Goal: Task Accomplishment & Management: Use online tool/utility

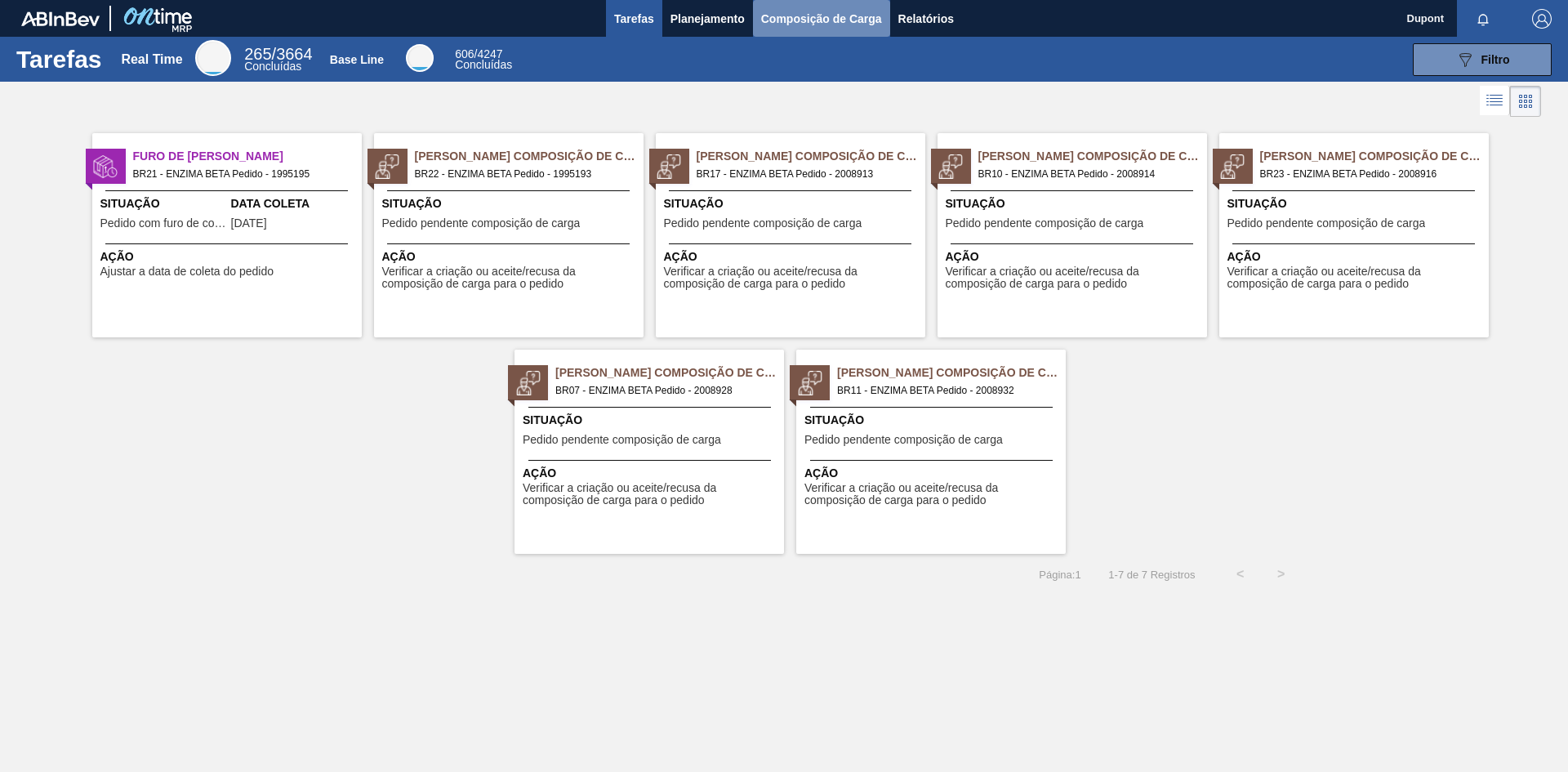
click at [818, 17] on span "Composição de Carga" at bounding box center [821, 19] width 121 height 20
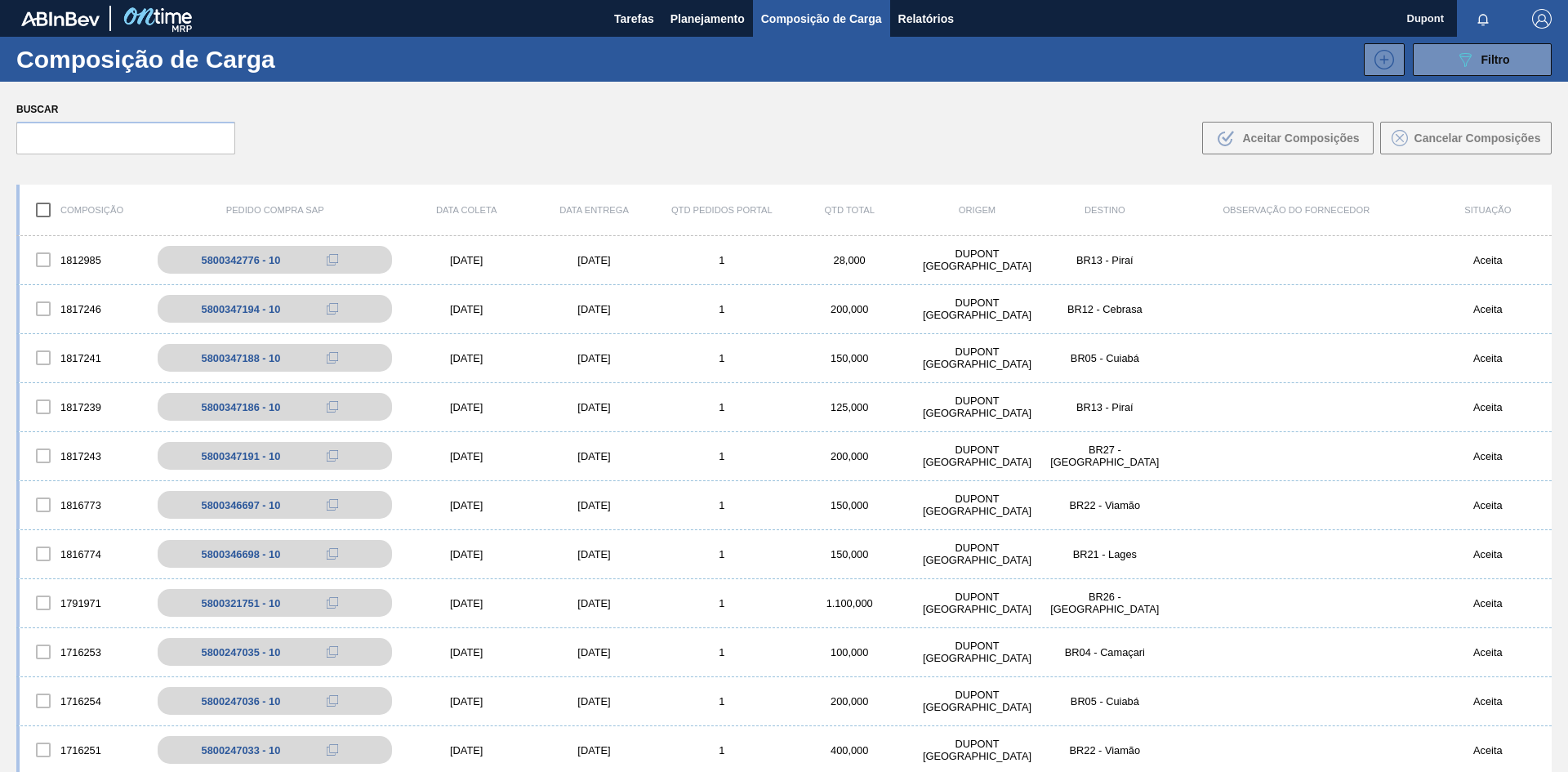
drag, startPoint x: 1554, startPoint y: 2, endPoint x: 1109, endPoint y: 63, distance: 449.2
click at [1109, 63] on div "089F7B8B-B2A5-4AFE-B5C0-19BA573D28AC Filtro" at bounding box center [923, 59] width 1274 height 32
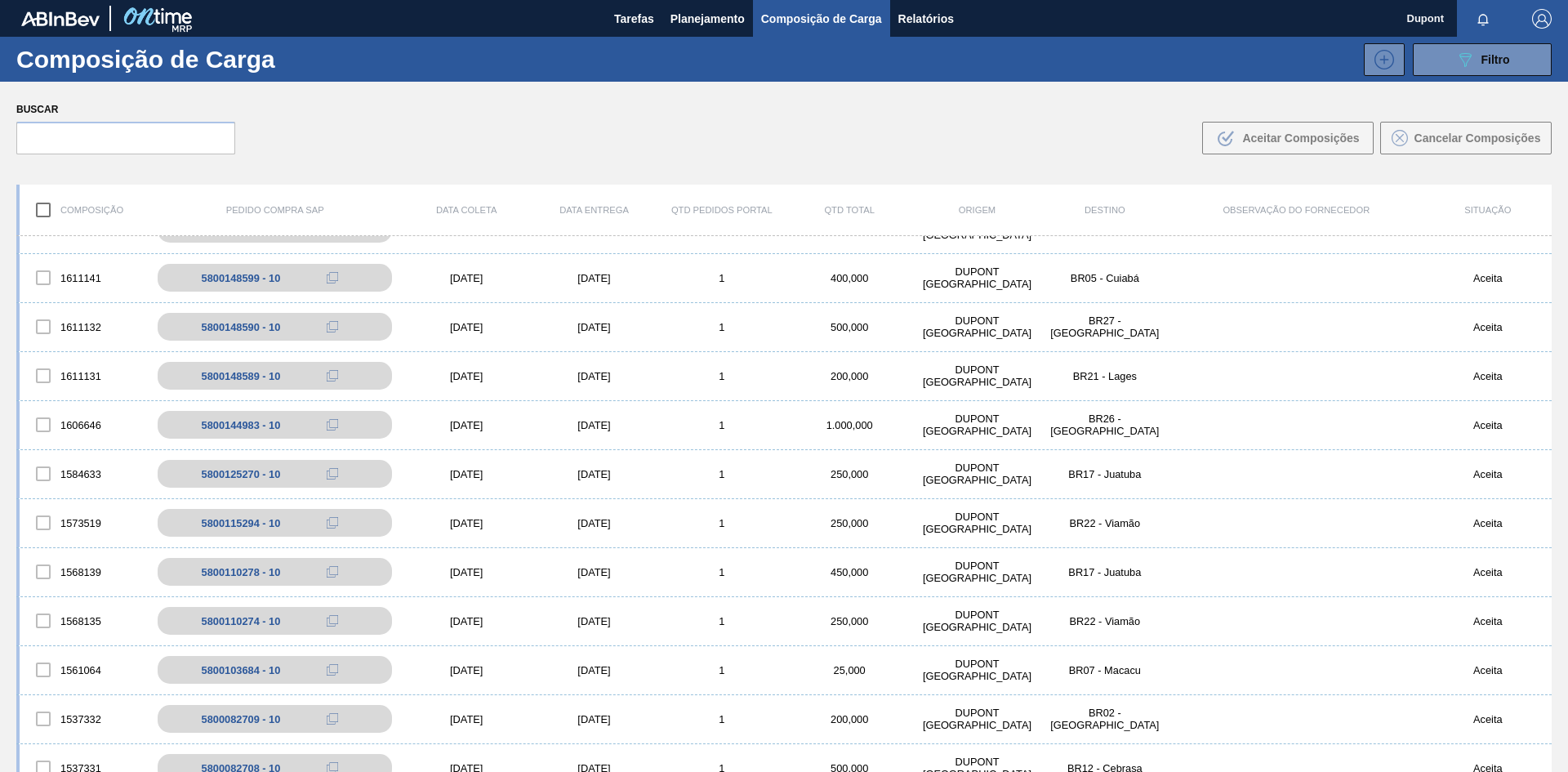
scroll to position [654, 0]
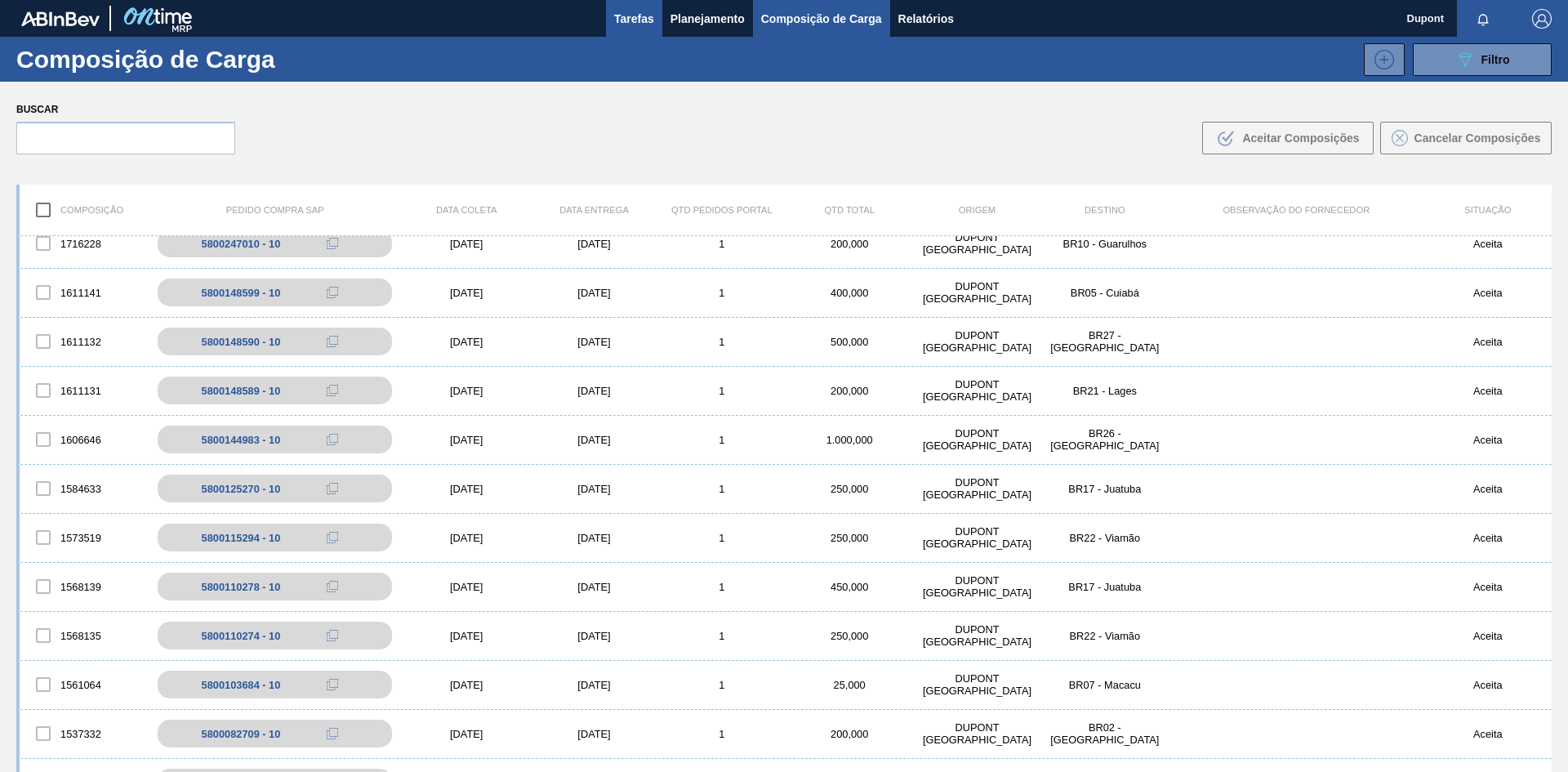
click at [646, 22] on span "Tarefas" at bounding box center [635, 19] width 40 height 20
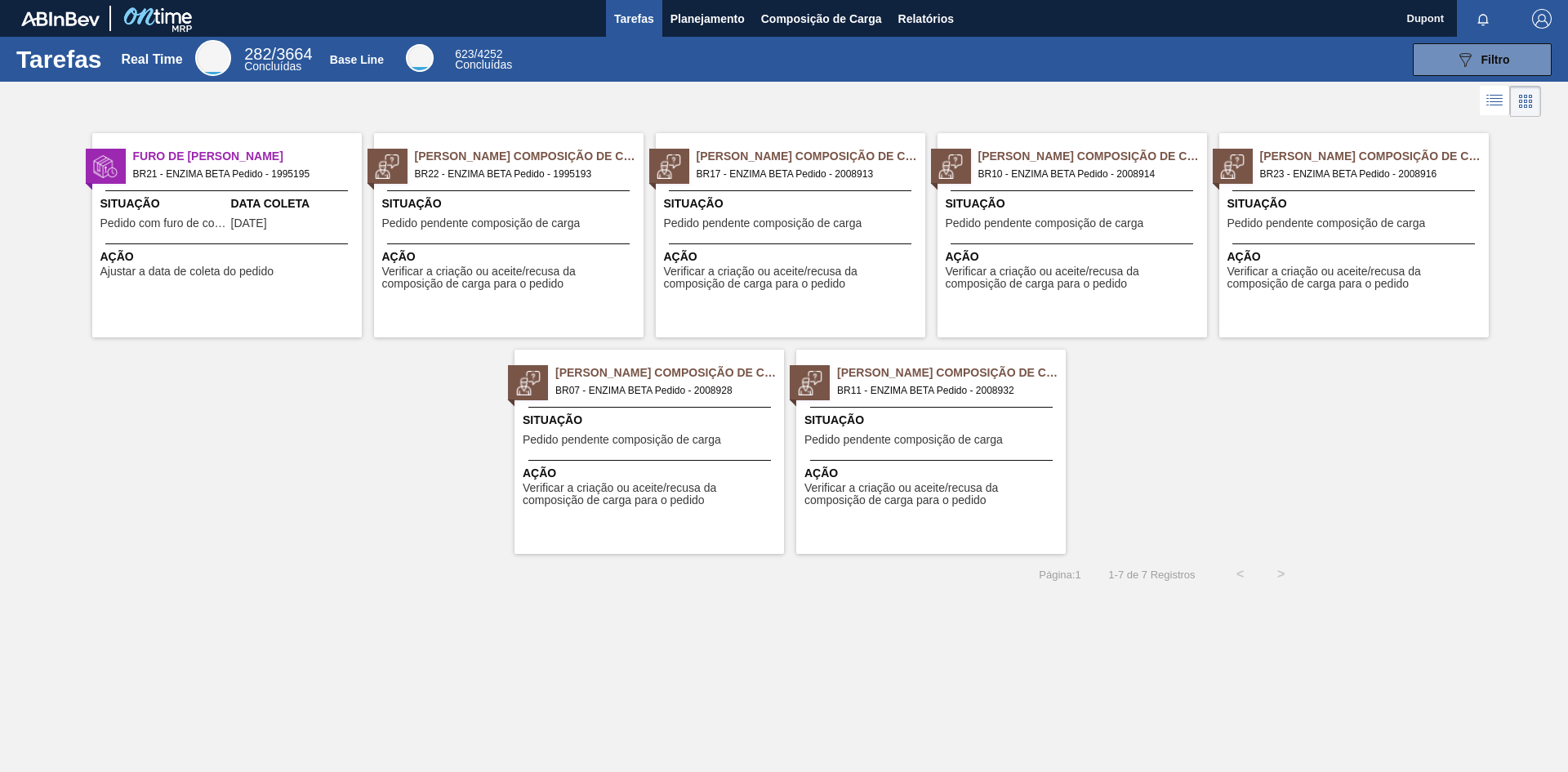
click at [530, 221] on span "Pedido pendente composição de carga" at bounding box center [481, 223] width 198 height 12
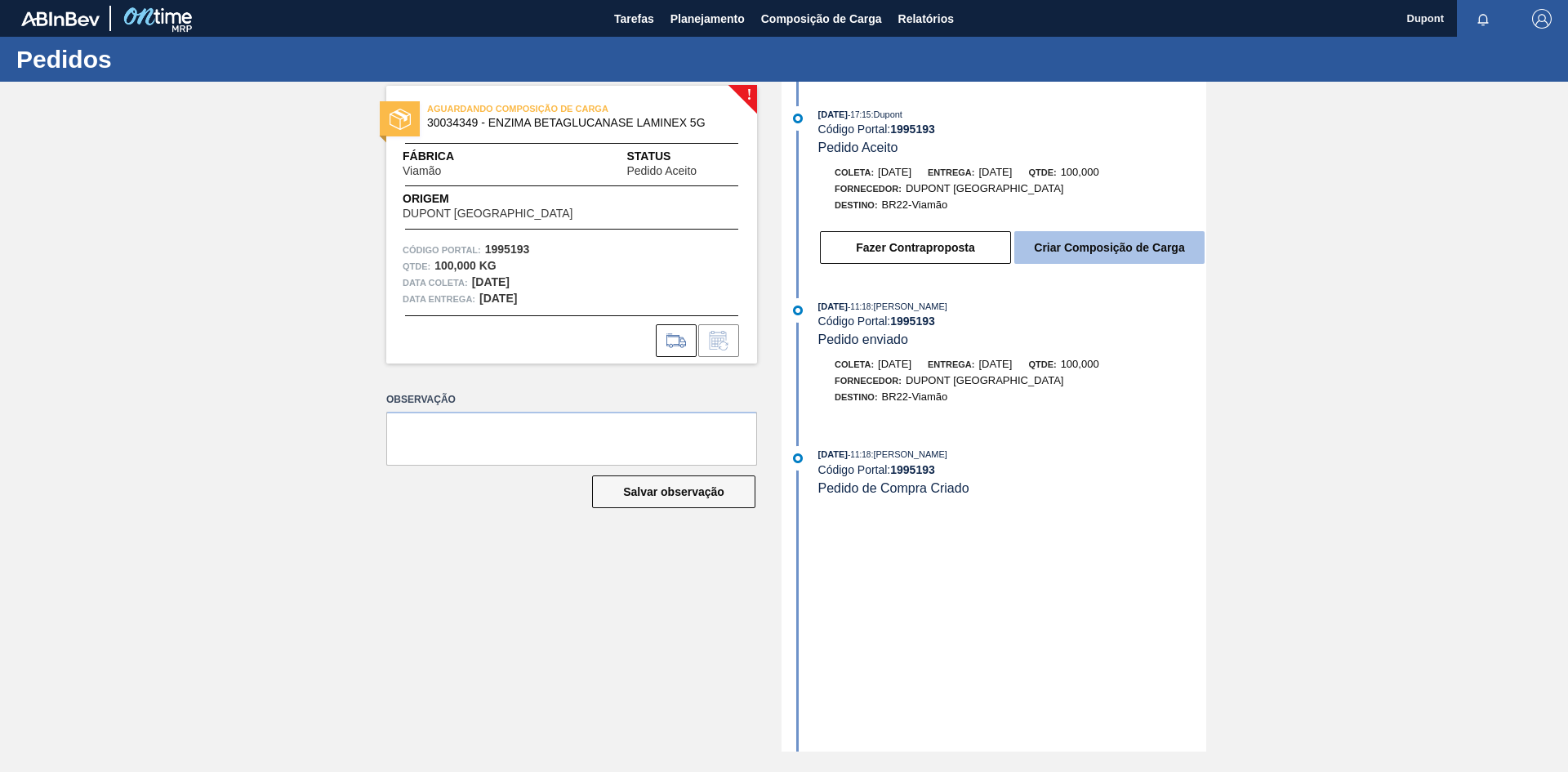
click at [1080, 249] on button "Criar Composição de Carga" at bounding box center [1109, 247] width 191 height 32
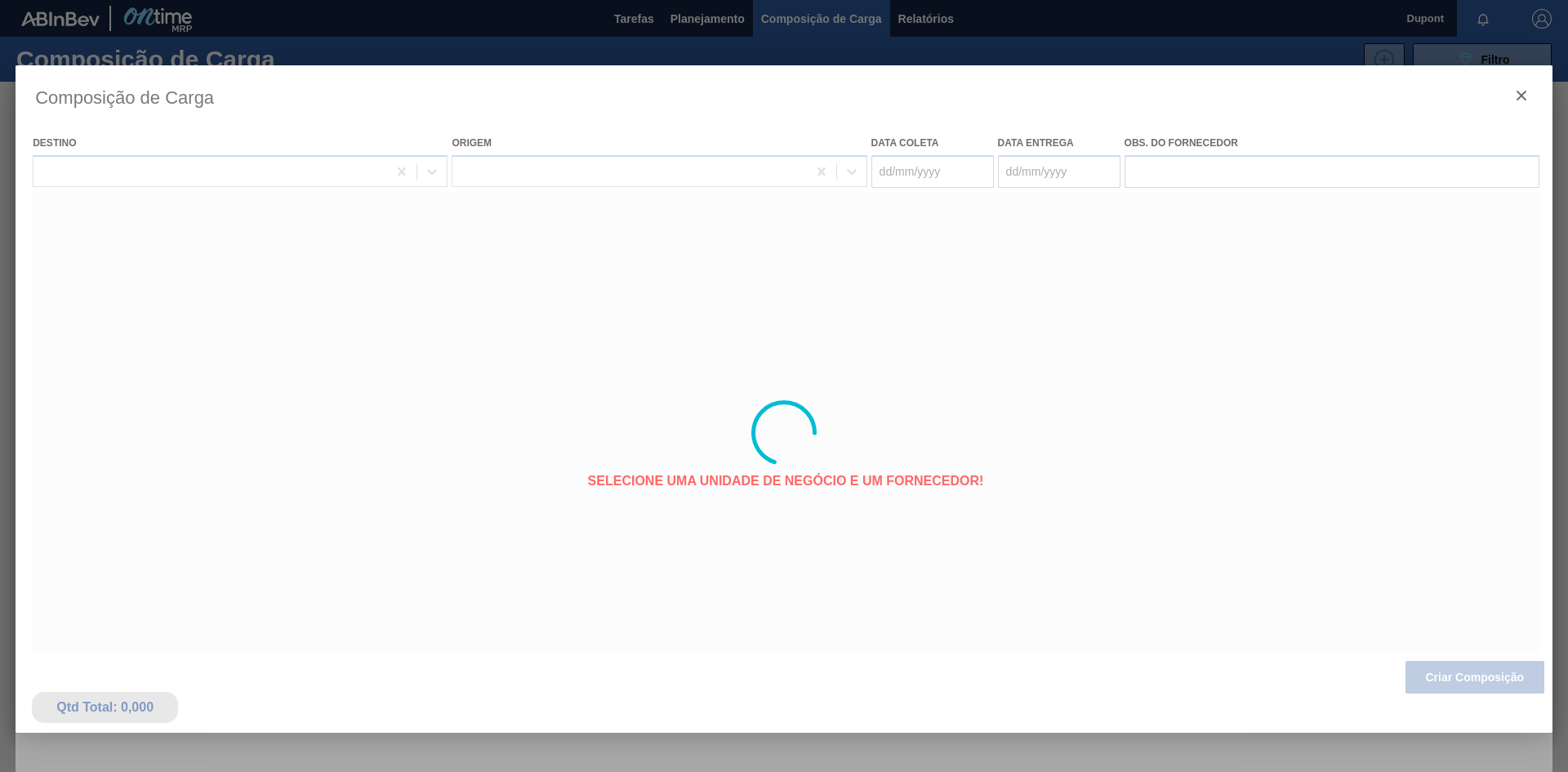
type coleta "[DATE]"
type entrega "[DATE]"
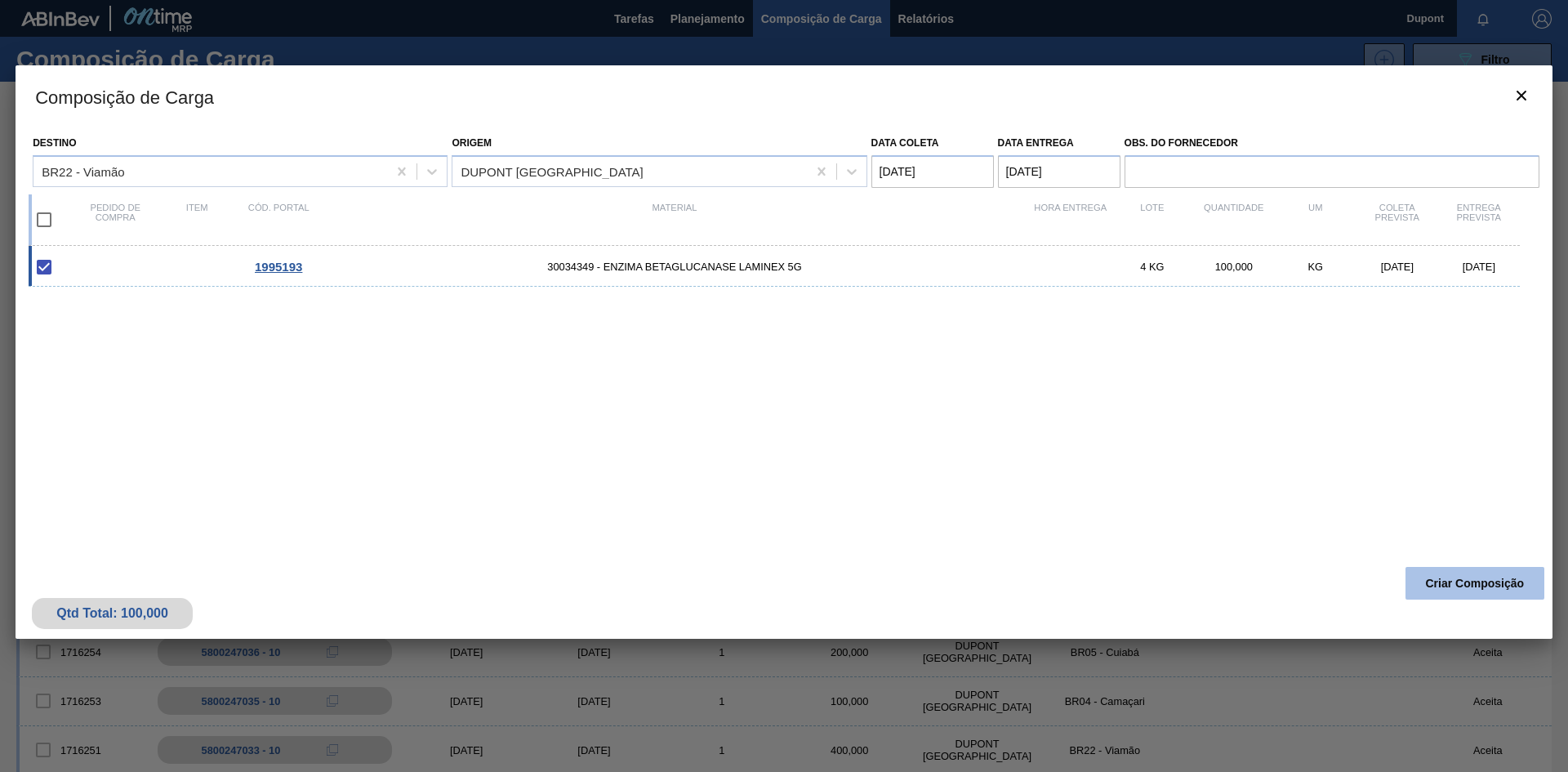
click at [1435, 577] on button "Criar Composição" at bounding box center [1475, 583] width 139 height 32
click at [292, 268] on span "1995193" at bounding box center [278, 266] width 47 height 14
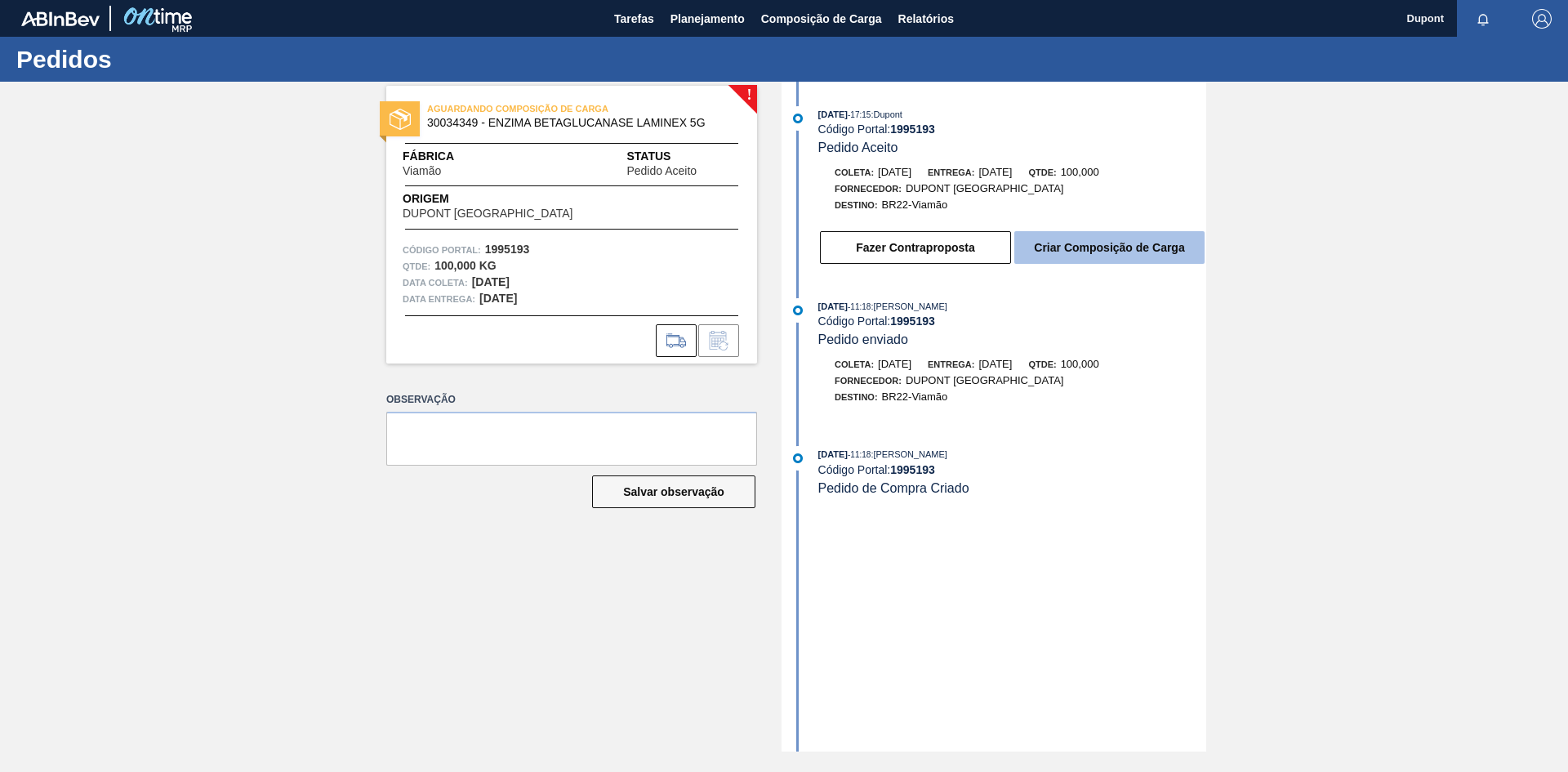
click at [1104, 246] on button "Criar Composição de Carga" at bounding box center [1109, 247] width 191 height 32
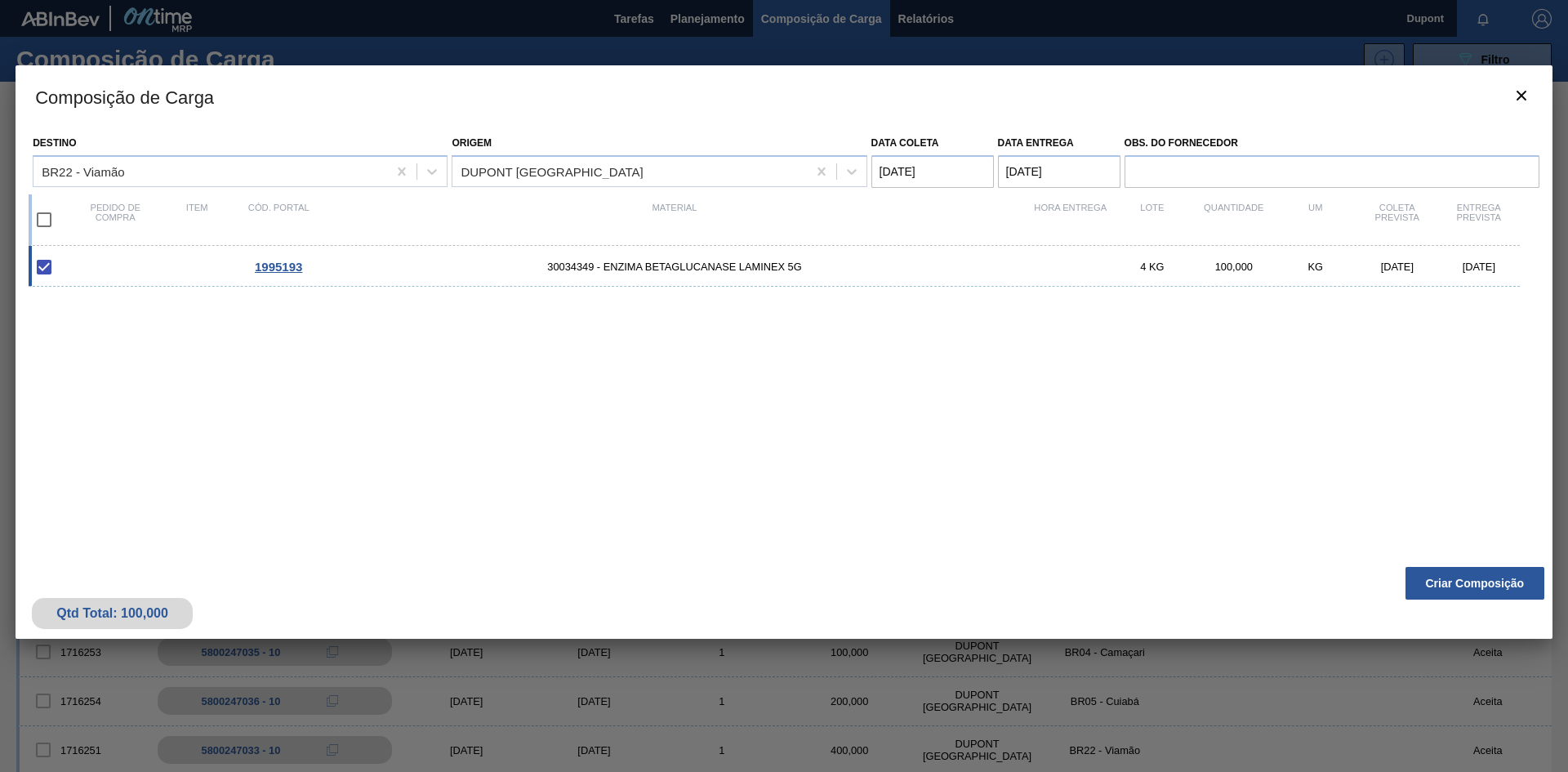
click at [1406, 560] on div "Qtd Total: 100,000 Criar Composição" at bounding box center [784, 599] width 1537 height 80
click at [1424, 576] on button "Criar Composição" at bounding box center [1475, 583] width 139 height 32
click at [1516, 95] on icon "botão de ícone" at bounding box center [1522, 96] width 20 height 20
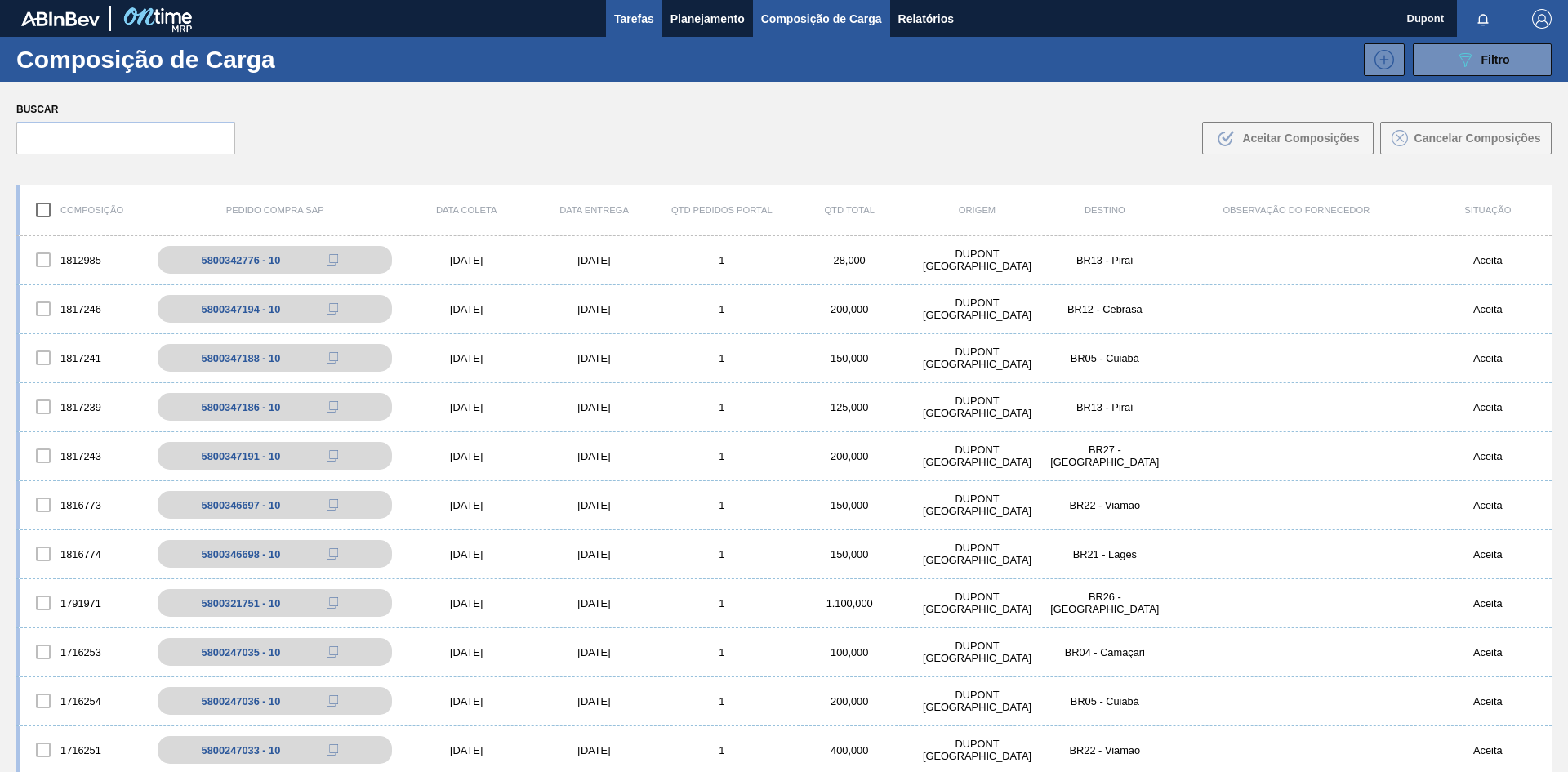
click at [635, 13] on span "Tarefas" at bounding box center [635, 19] width 40 height 20
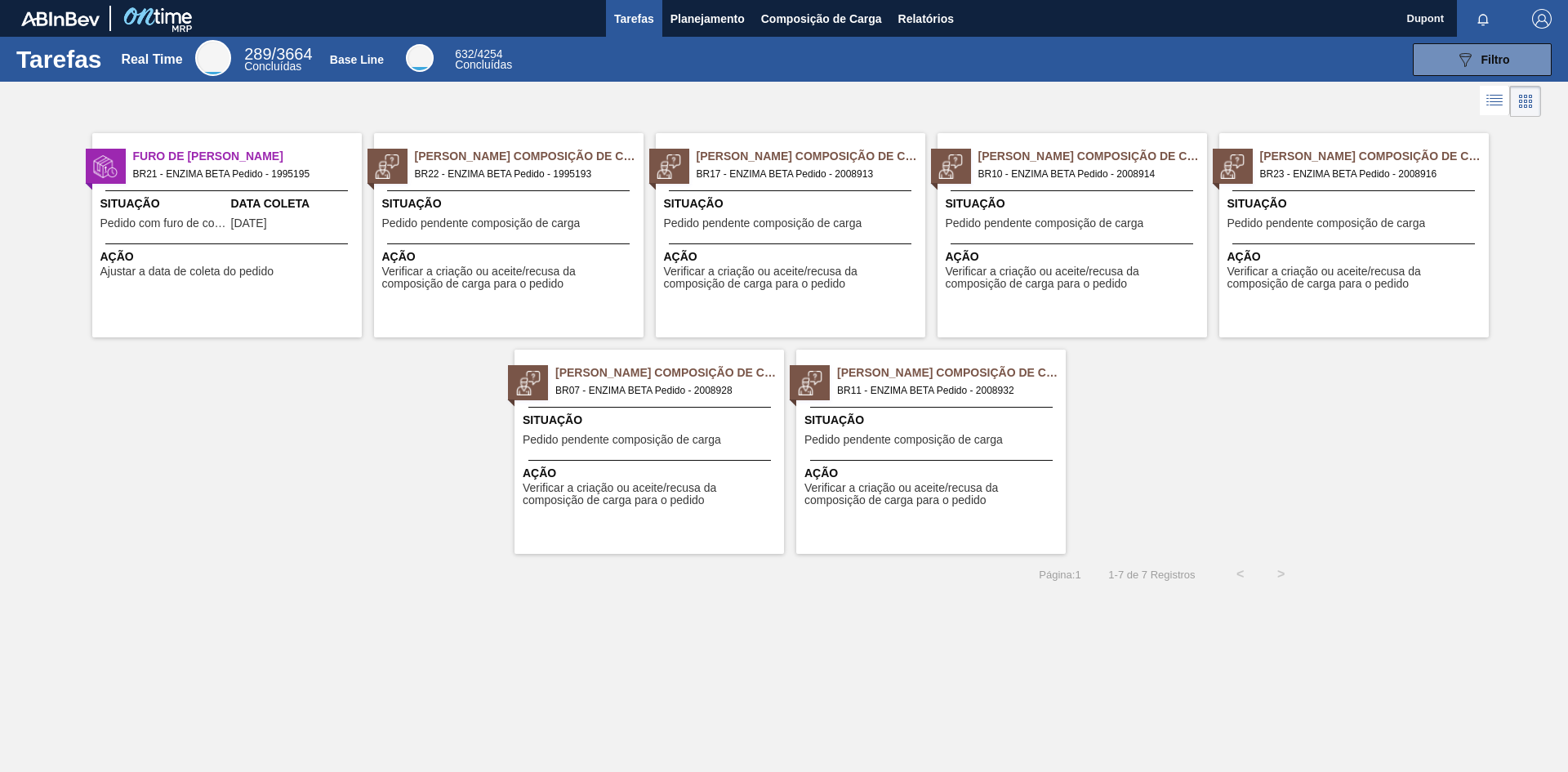
click at [745, 275] on span "Verificar a criação ou aceite/recusa da composição de carga para o pedido" at bounding box center [793, 278] width 257 height 25
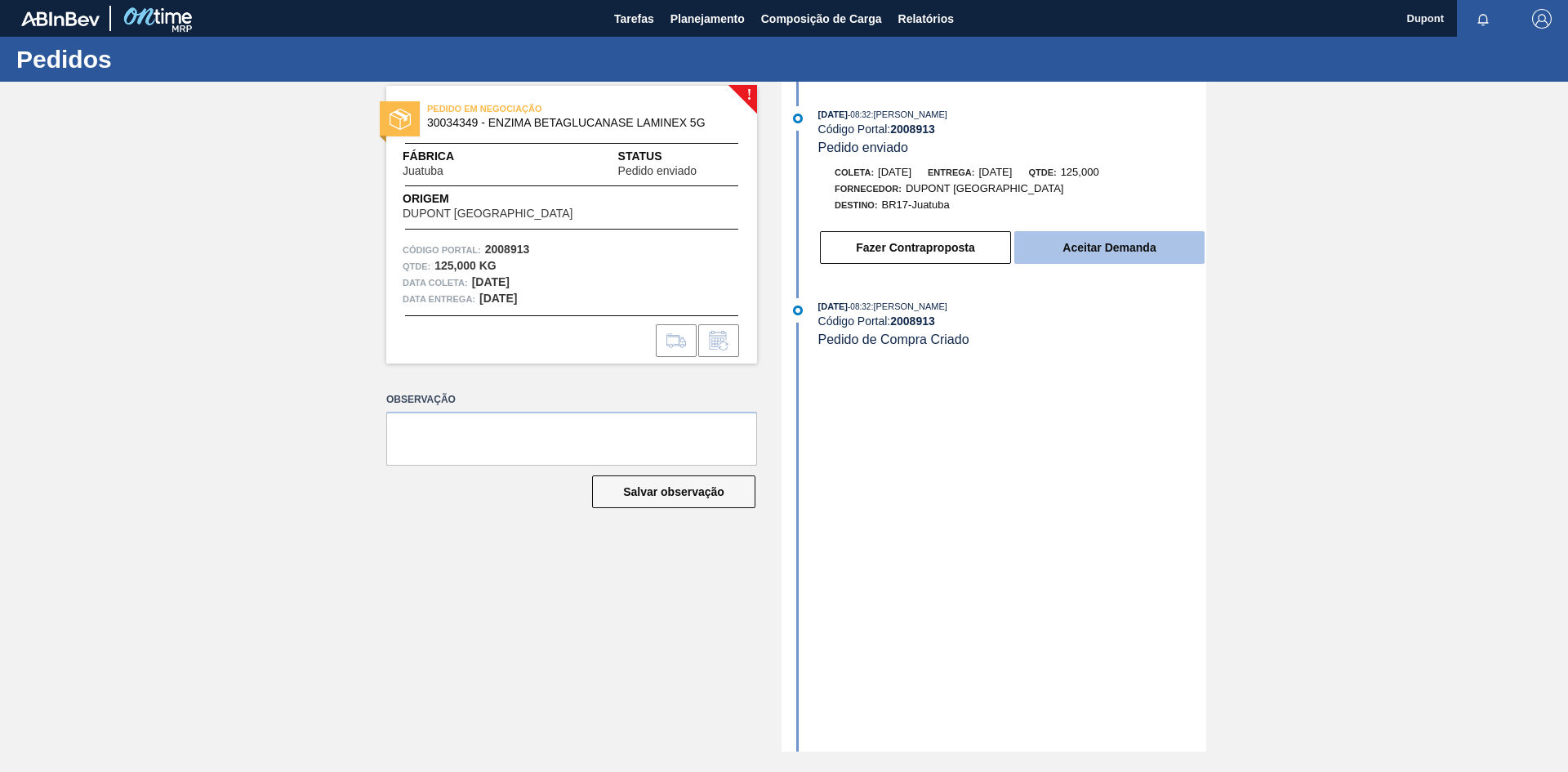
click at [1078, 250] on button "Aceitar Demanda" at bounding box center [1109, 247] width 191 height 32
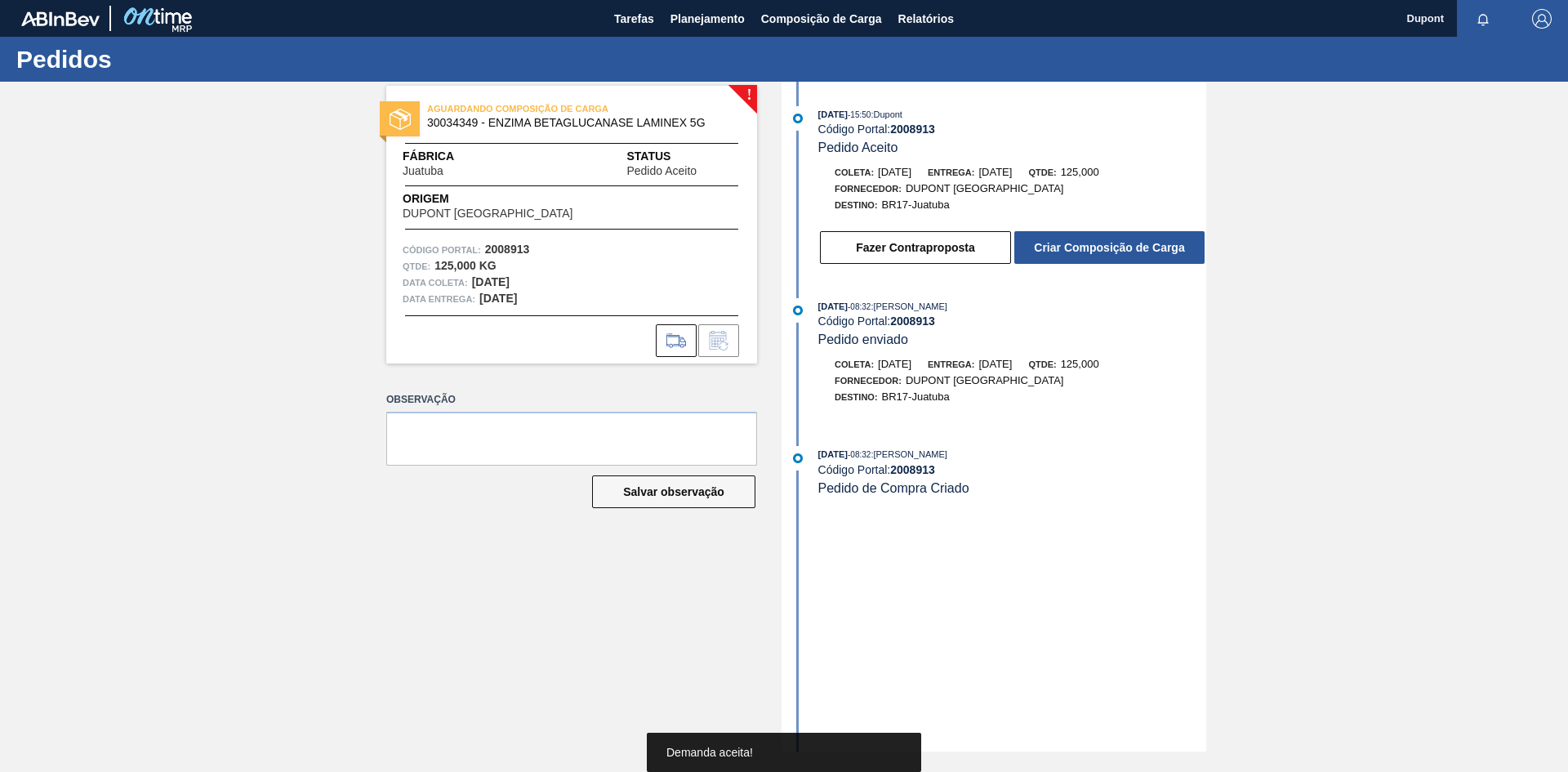
click at [1078, 250] on button "Criar Composição de Carga" at bounding box center [1109, 247] width 191 height 32
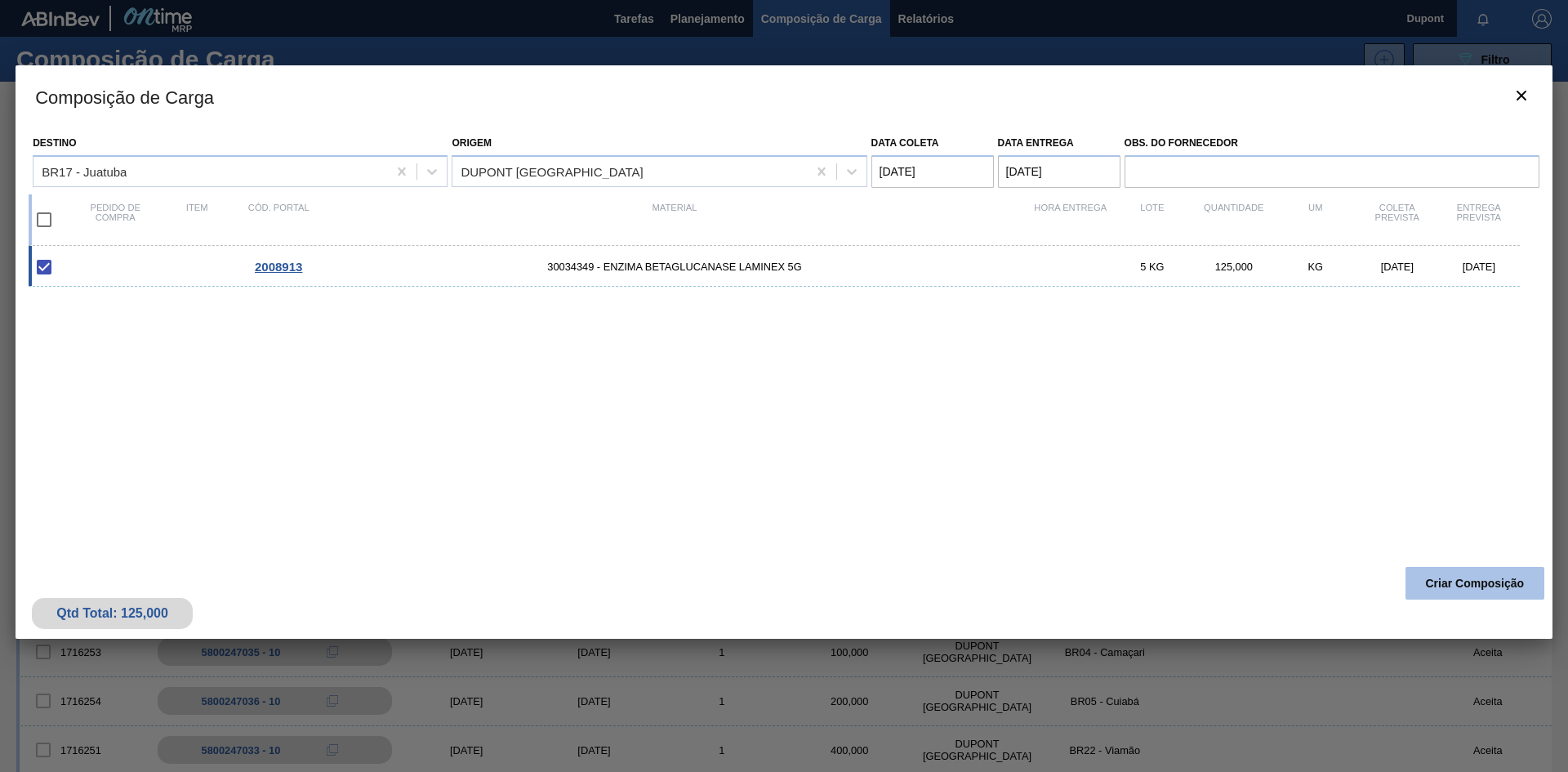
click at [1456, 580] on button "Criar Composição" at bounding box center [1475, 583] width 139 height 32
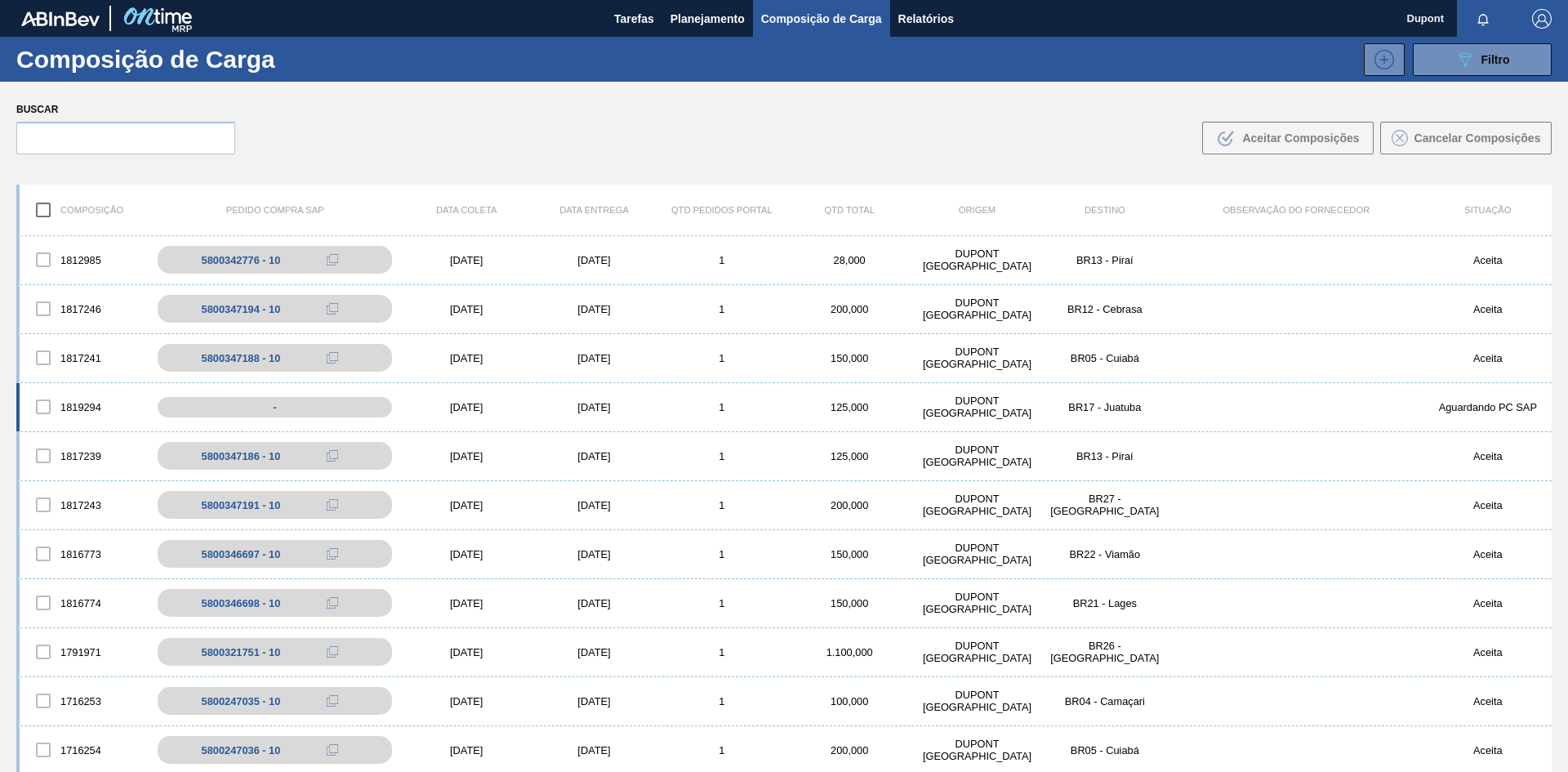
click at [482, 400] on div "1819294 - [DATE] [DATE] 1 125,000 DUPONT [GEOGRAPHIC_DATA] BR17 - Juatuba Aguar…" at bounding box center [784, 407] width 1536 height 49
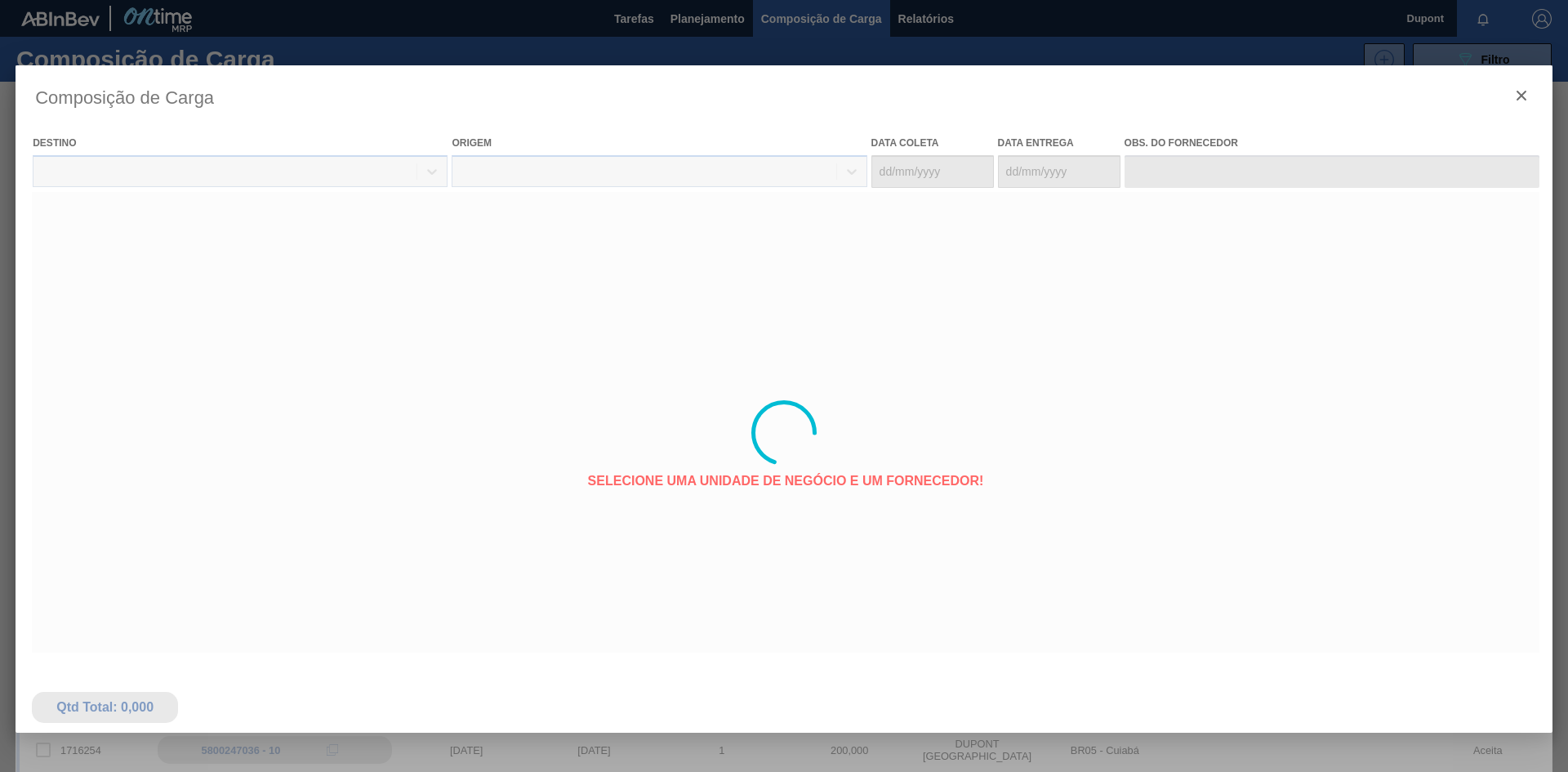
type coleta "[DATE]"
type entrega "[DATE]"
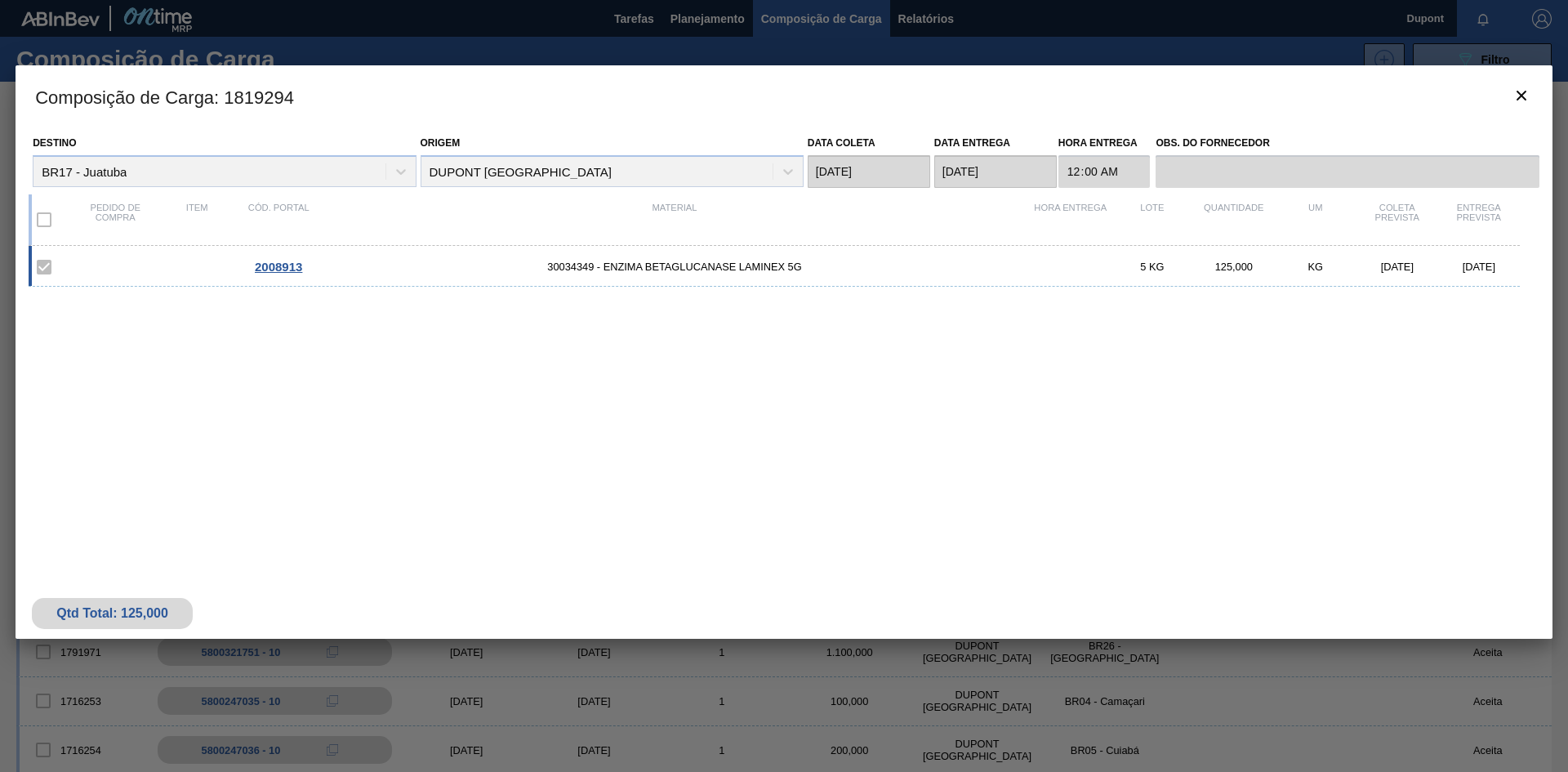
click at [272, 274] on span "2008913" at bounding box center [278, 266] width 47 height 14
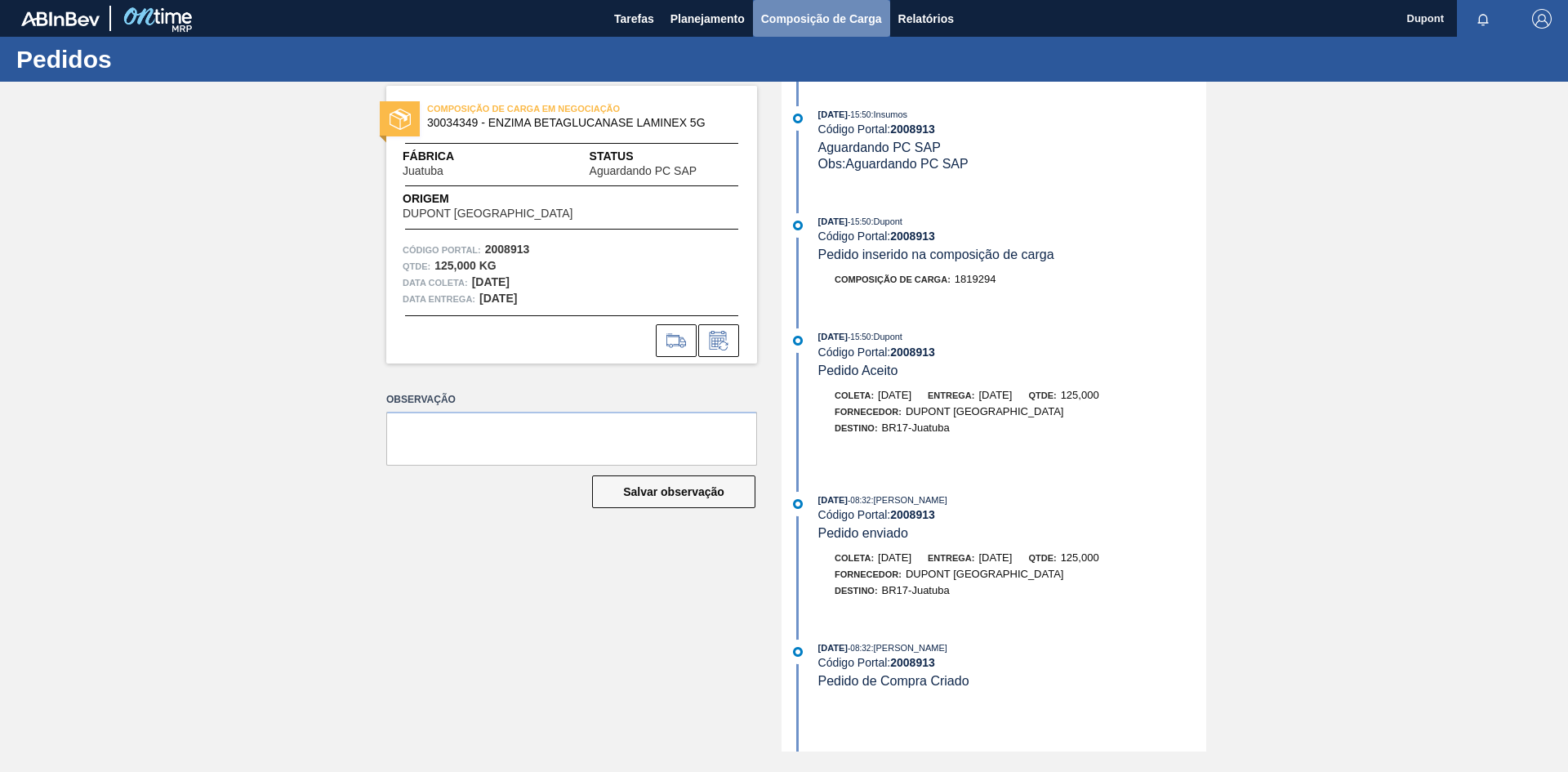
click at [821, 24] on span "Composição de Carga" at bounding box center [821, 19] width 121 height 20
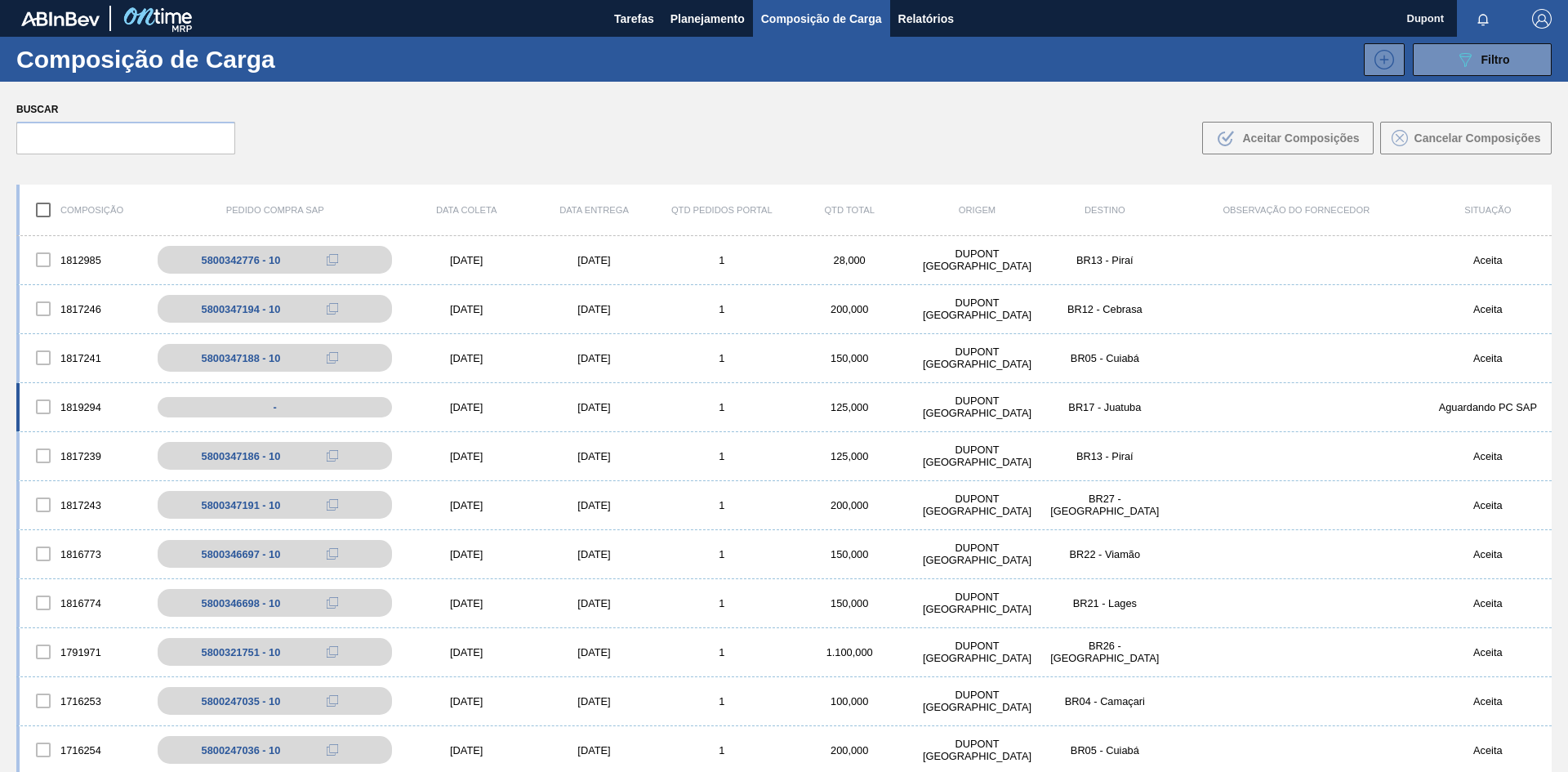
click at [457, 406] on div "[DATE]" at bounding box center [466, 407] width 127 height 12
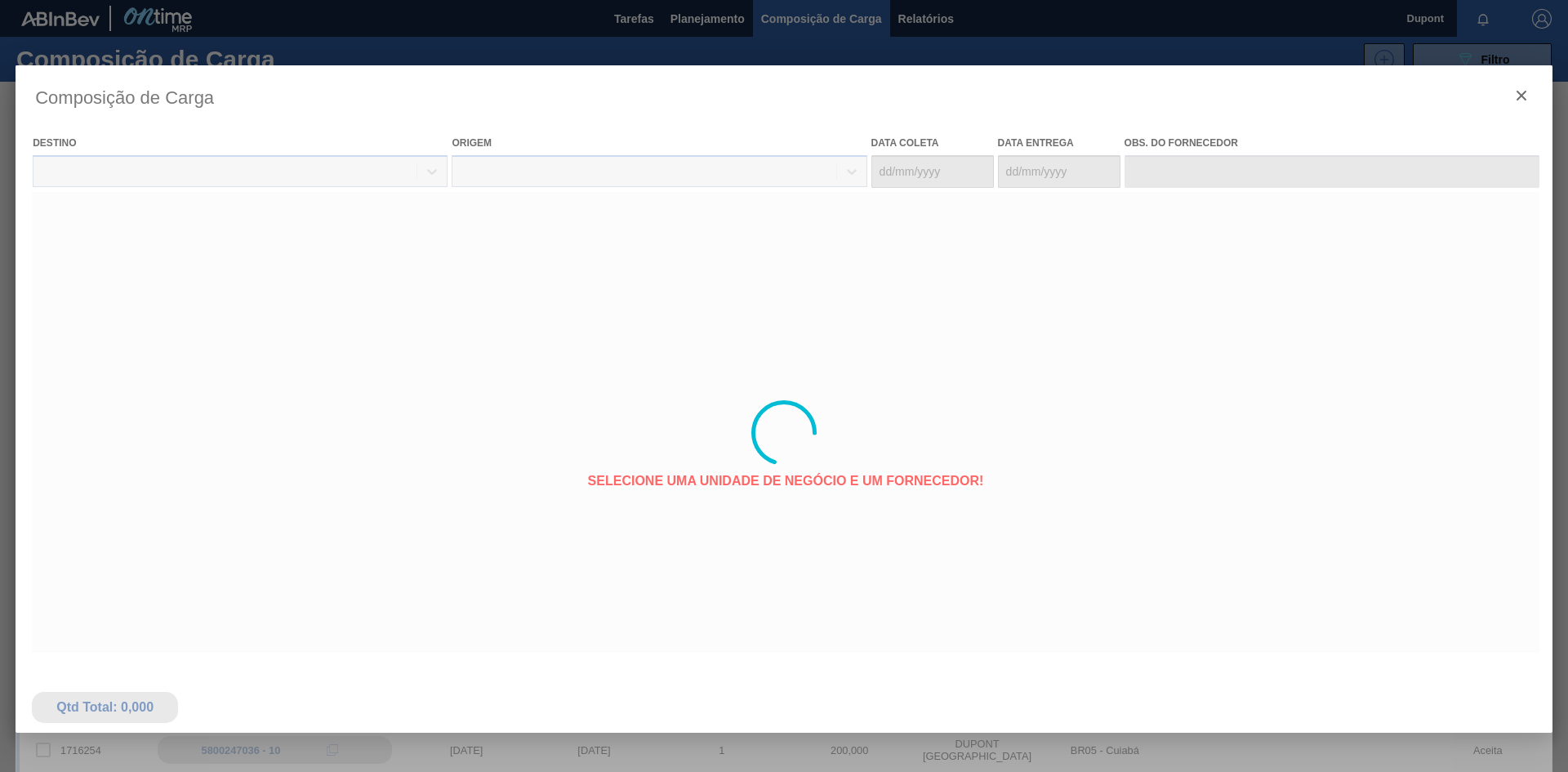
type coleta "[DATE]"
type entrega "[DATE]"
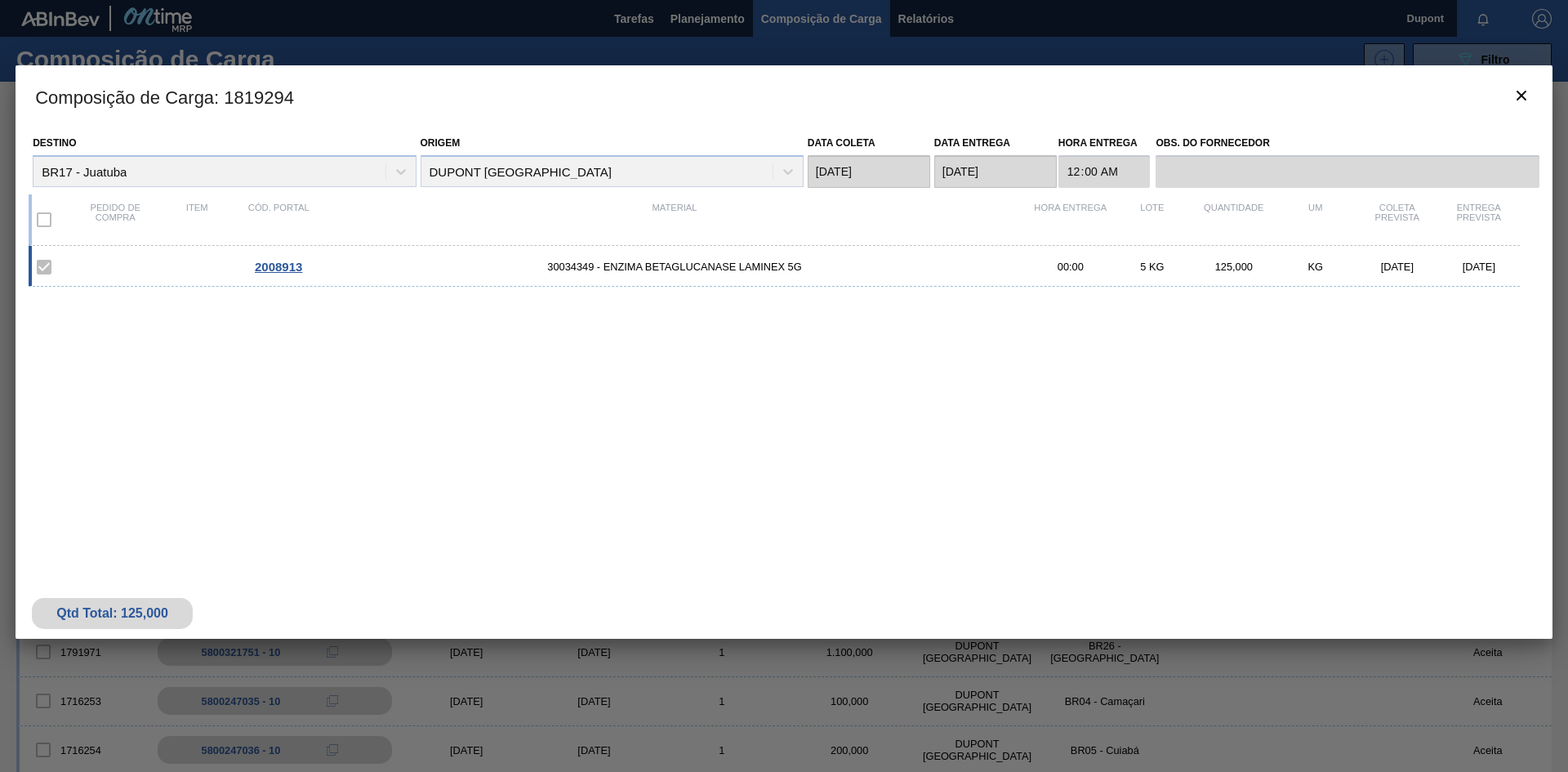
click at [281, 265] on span "2008913" at bounding box center [278, 266] width 47 height 14
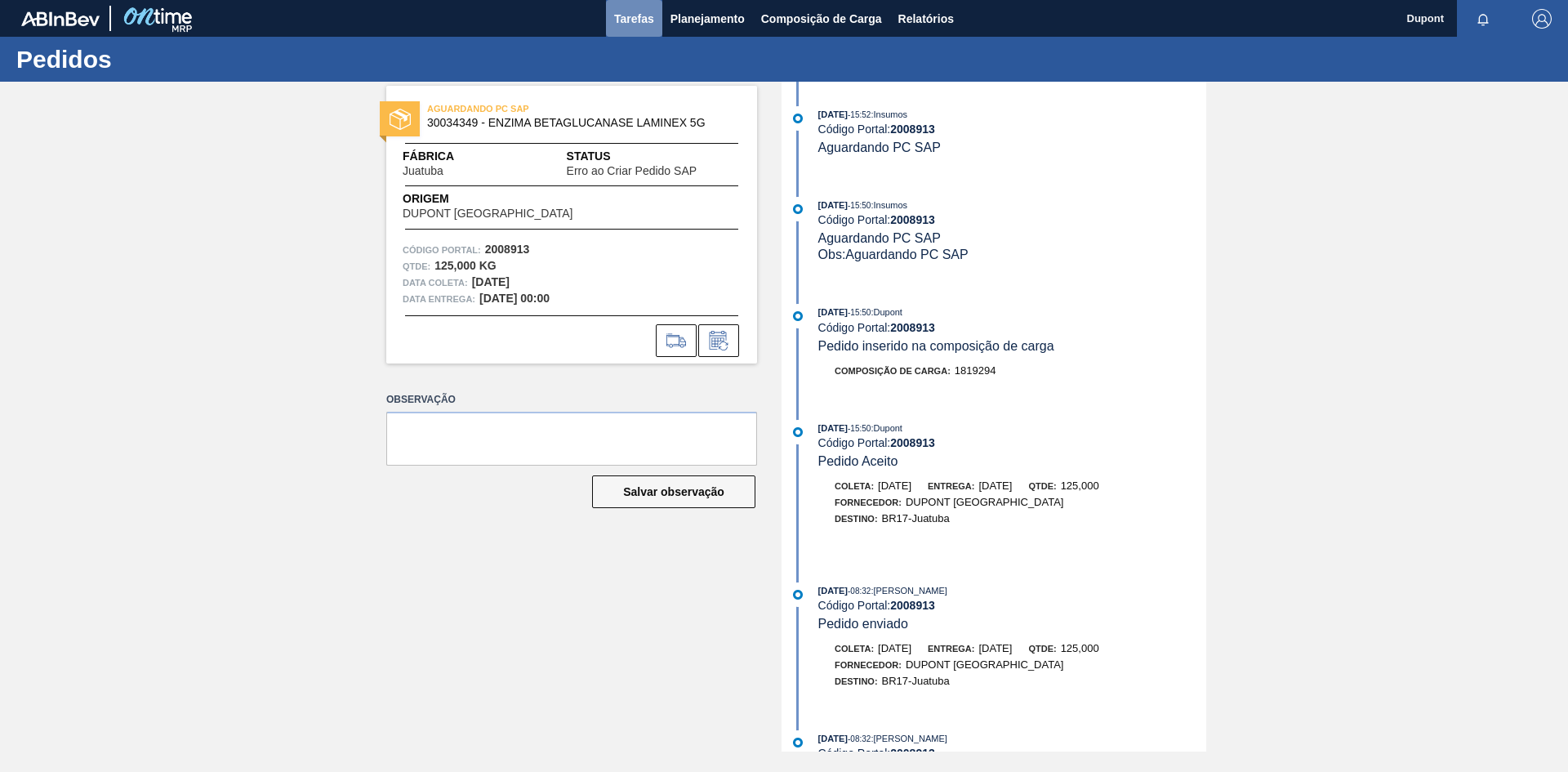
click at [642, 6] on button "Tarefas" at bounding box center [635, 18] width 57 height 37
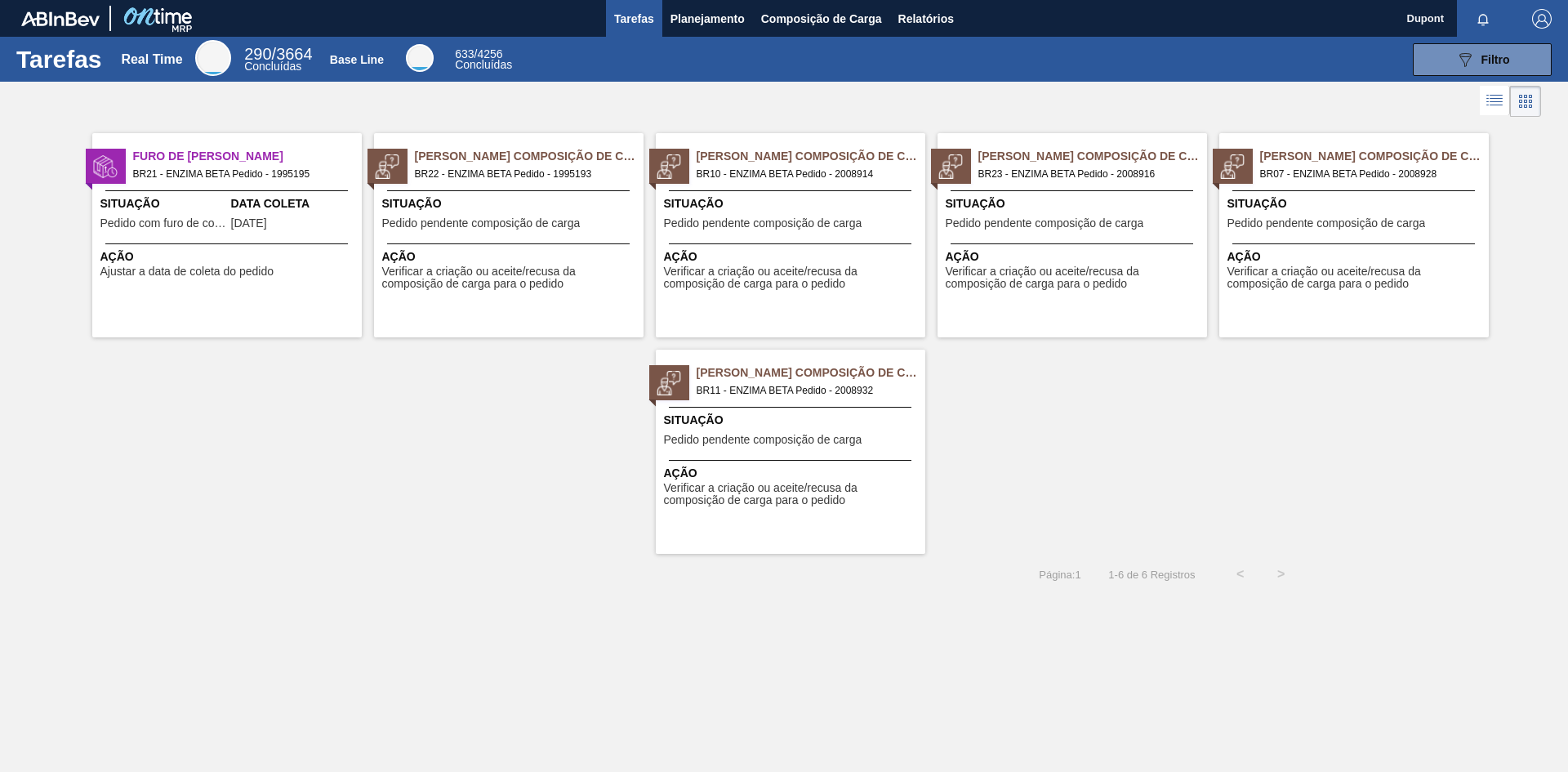
click at [778, 290] on span "Verificar a criação ou aceite/recusa da composição de carga para o pedido" at bounding box center [793, 278] width 257 height 25
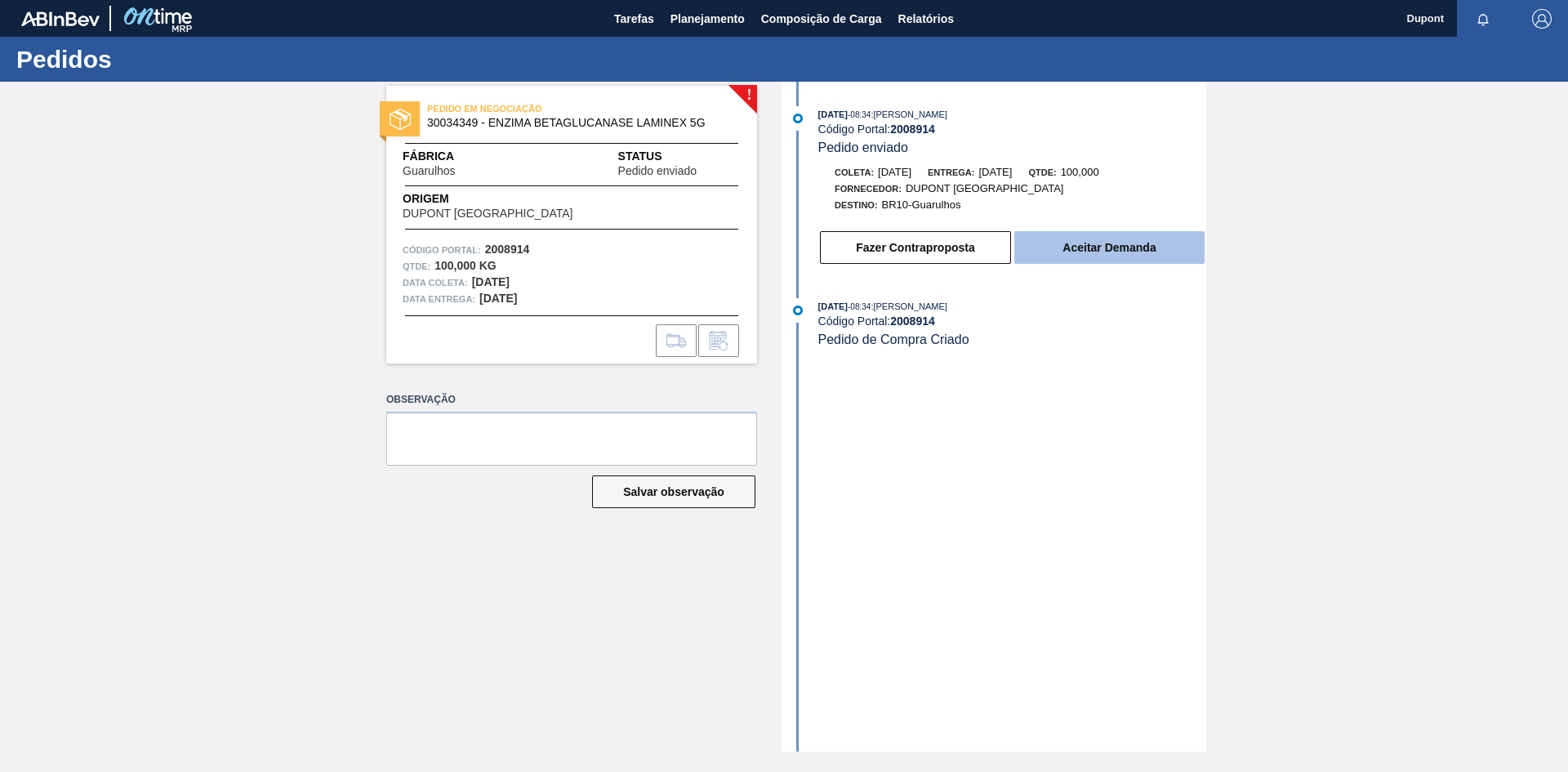
click at [1100, 252] on button "Aceitar Demanda" at bounding box center [1109, 247] width 191 height 32
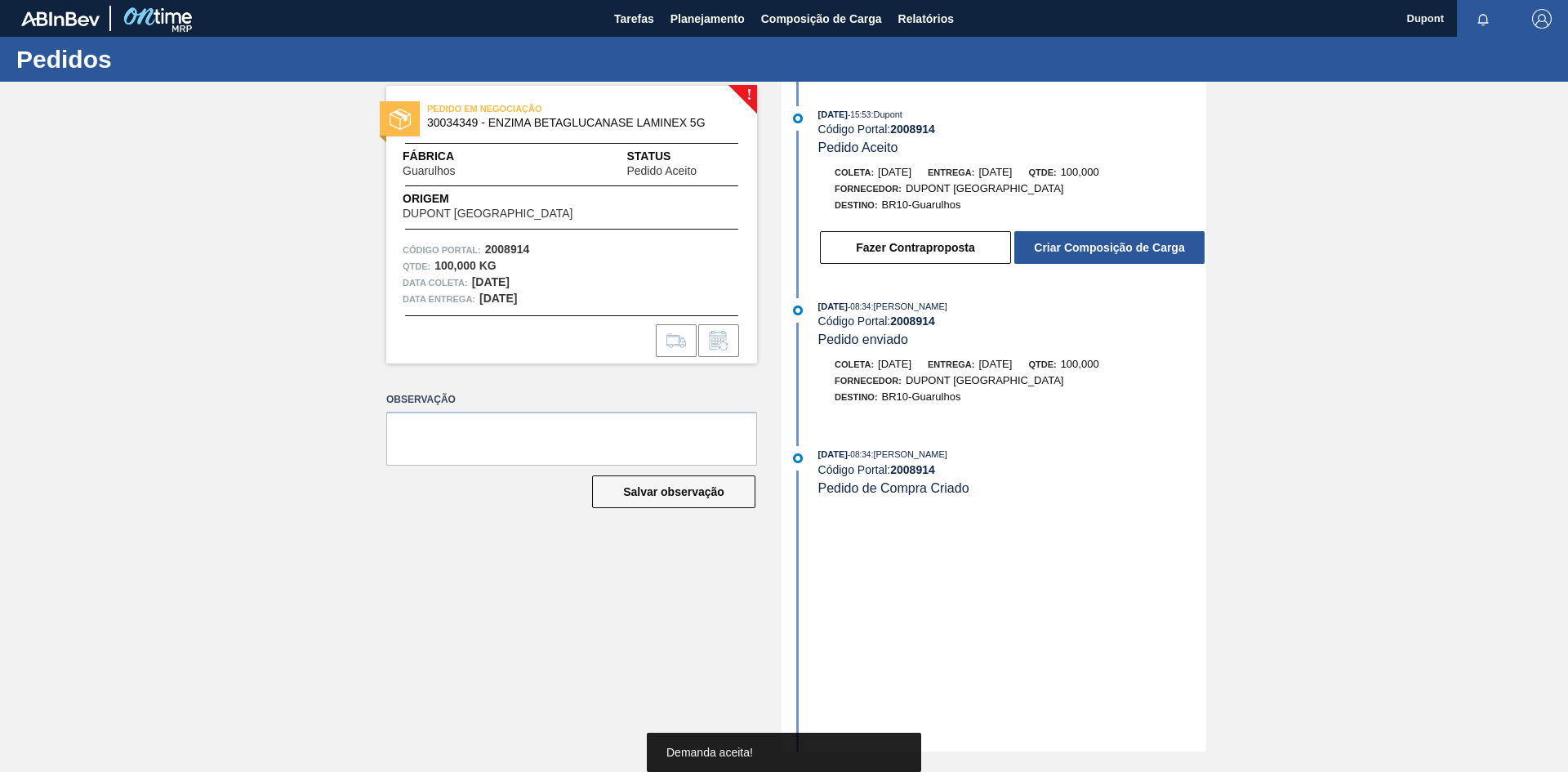
click at [1100, 252] on button "Criar Composição de Carga" at bounding box center [1109, 247] width 191 height 32
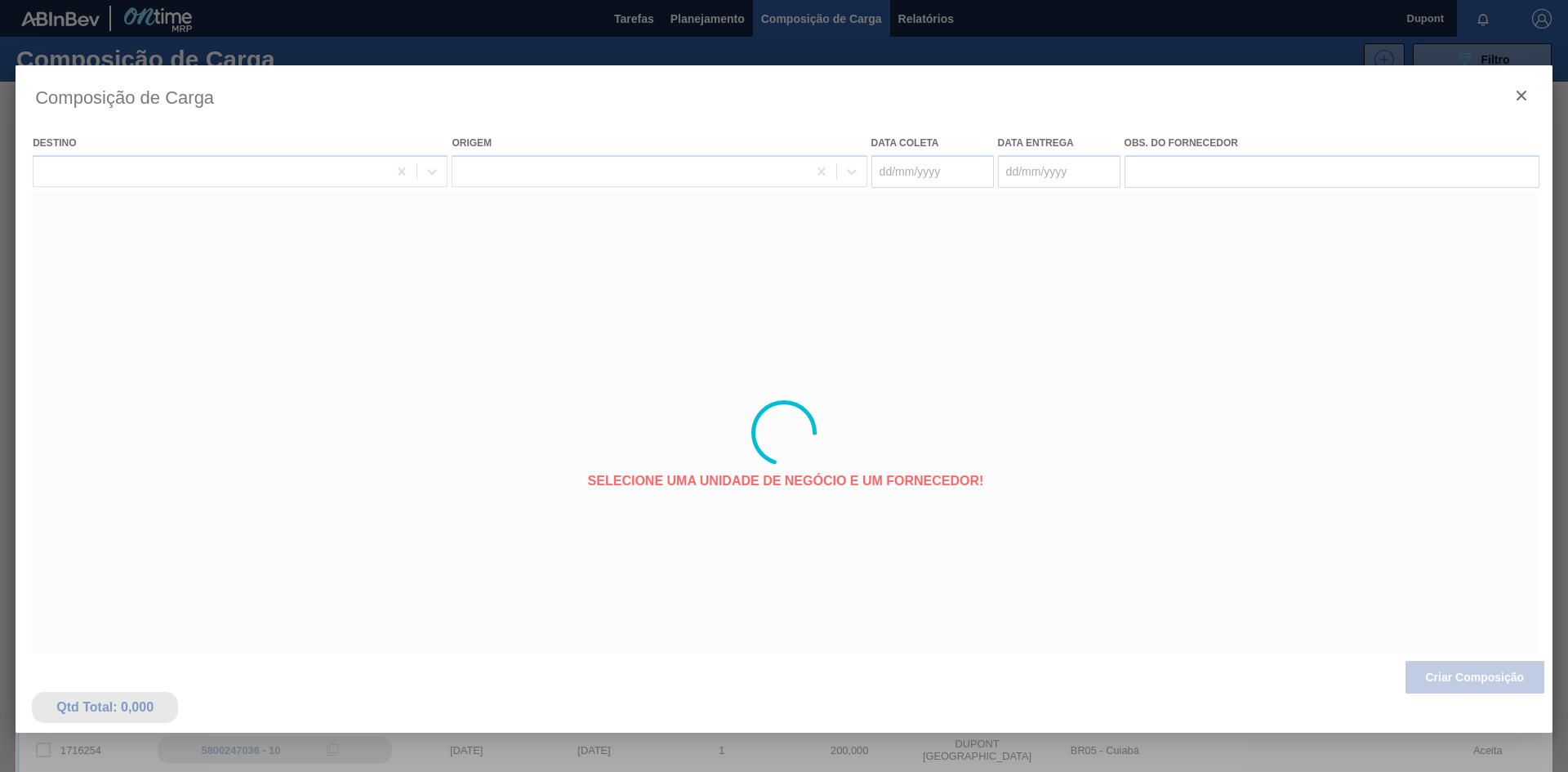
type coleta "[DATE]"
type entrega "[DATE]"
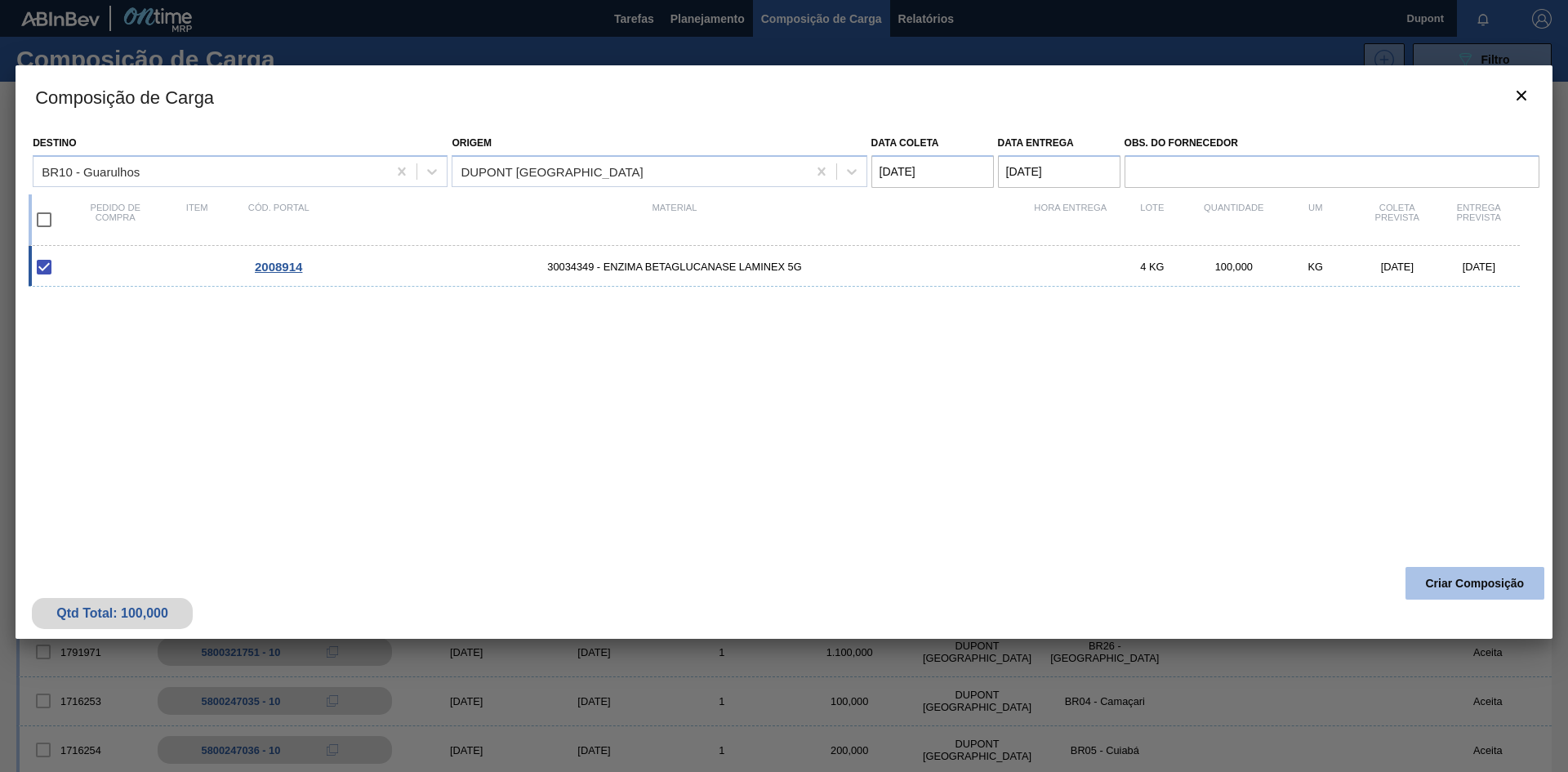
click at [1452, 581] on button "Criar Composição" at bounding box center [1475, 583] width 139 height 32
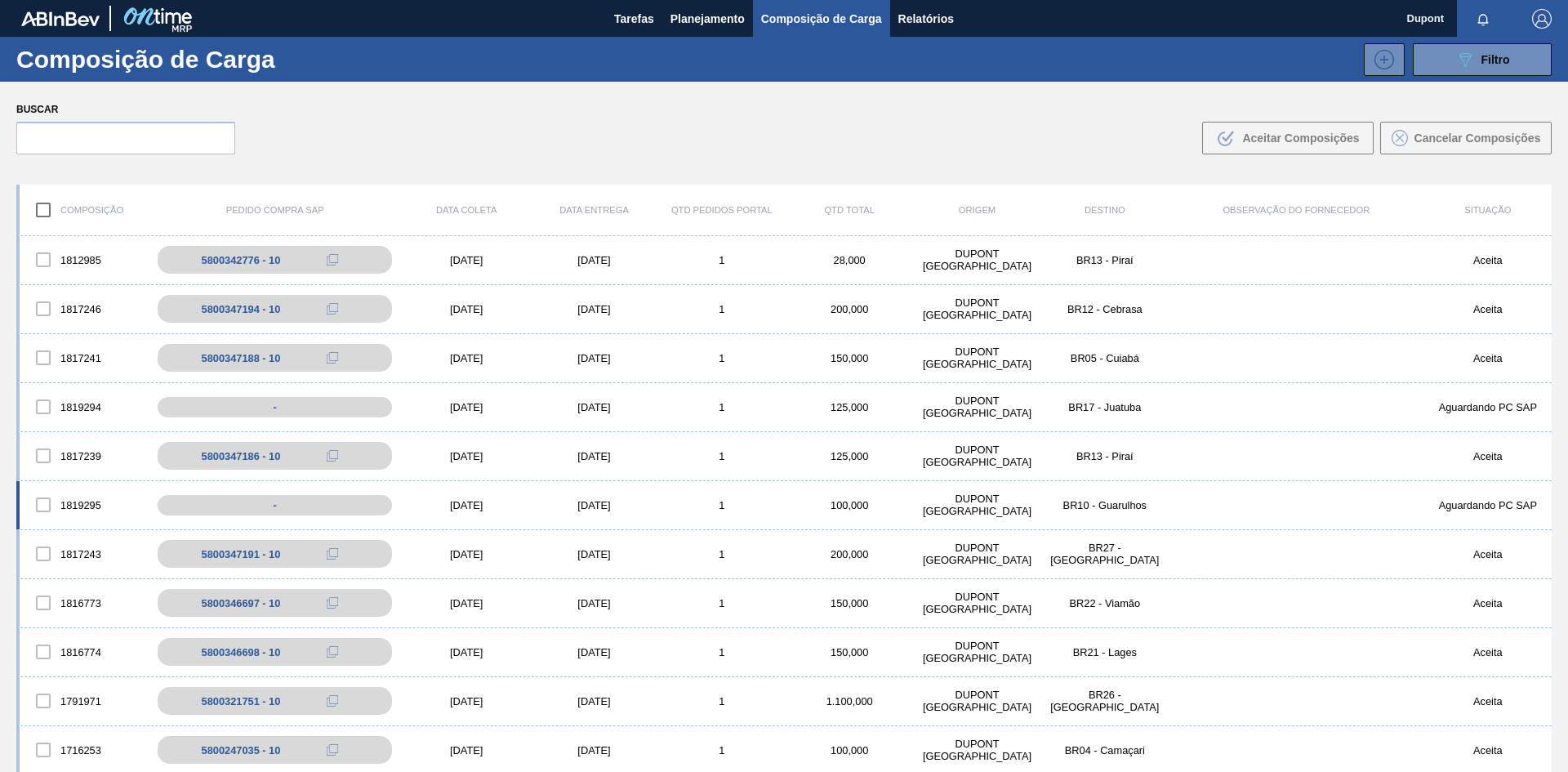
click at [480, 509] on div "[DATE]" at bounding box center [466, 505] width 127 height 12
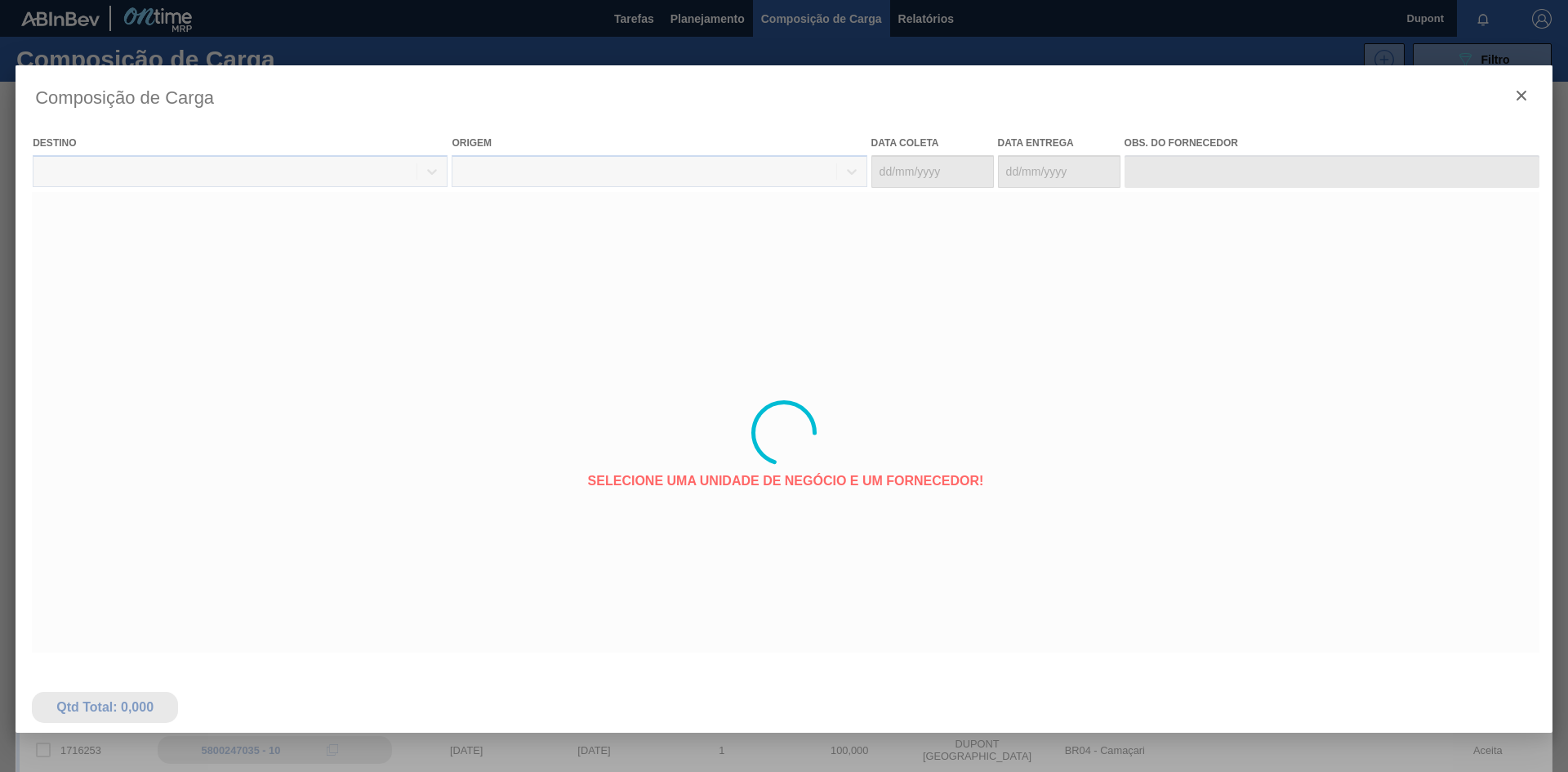
type coleta "[DATE]"
type entrega "[DATE]"
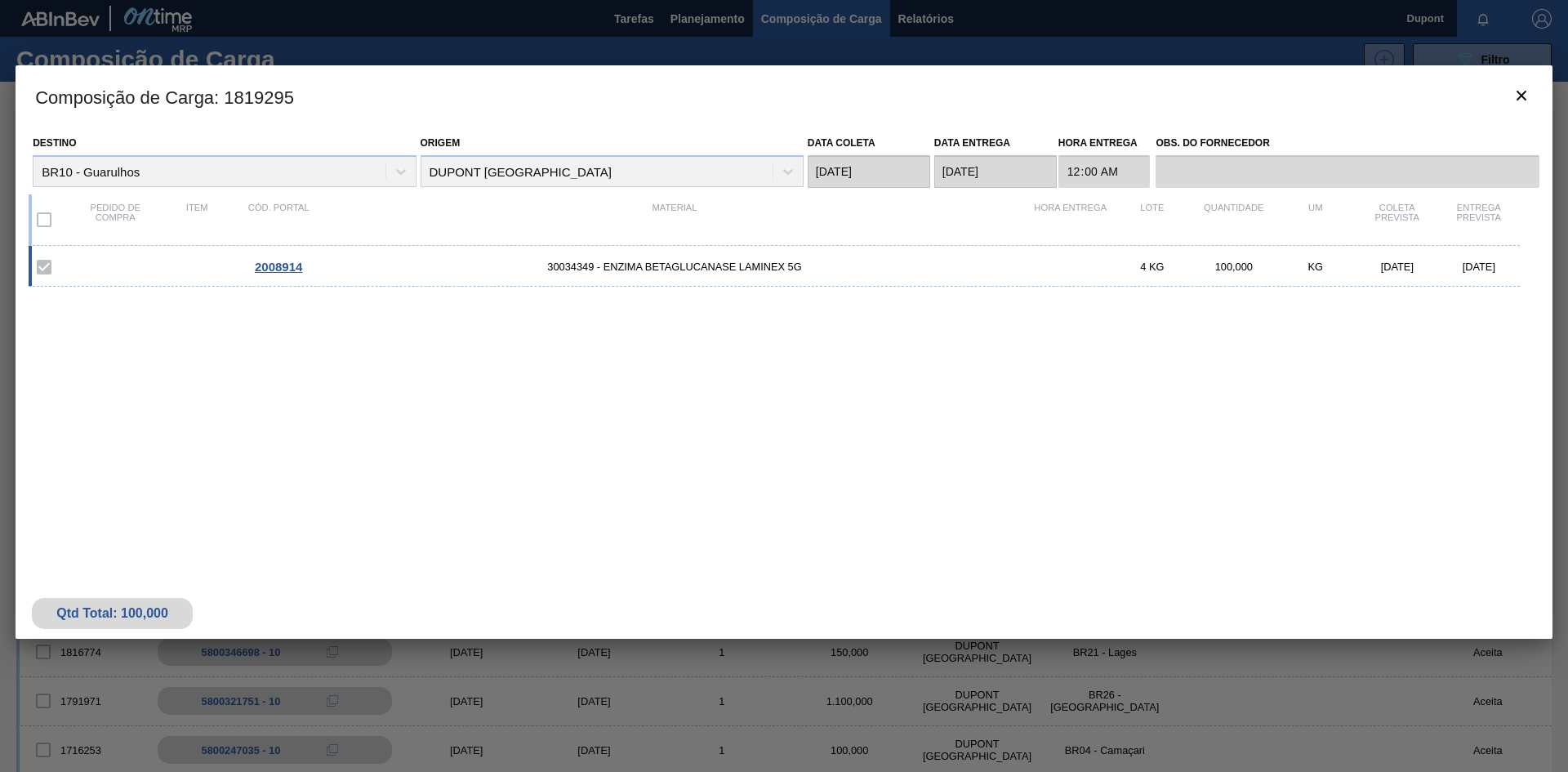
click at [297, 263] on span "2008914" at bounding box center [278, 266] width 47 height 14
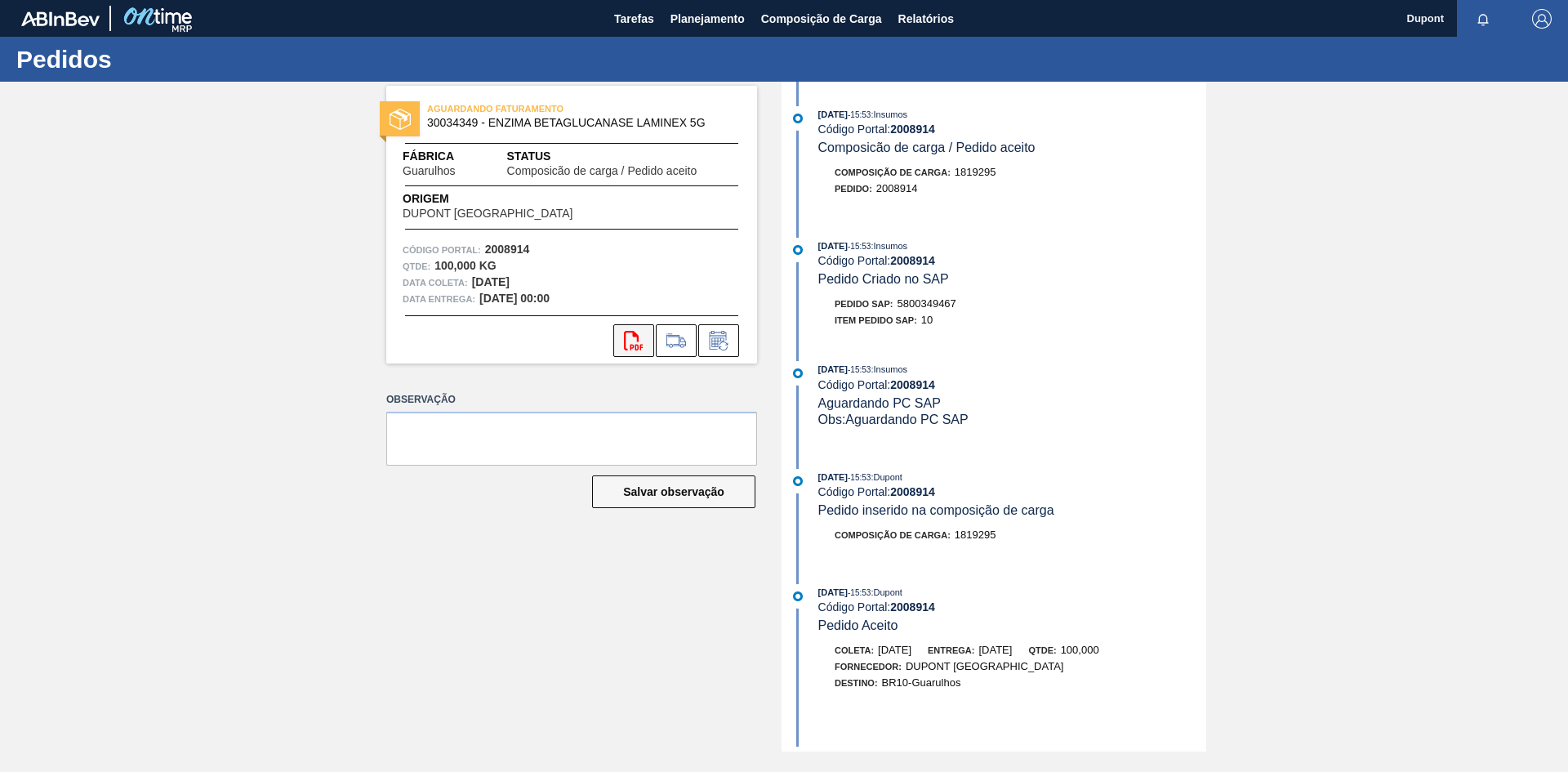
click at [635, 336] on icon at bounding box center [633, 341] width 19 height 20
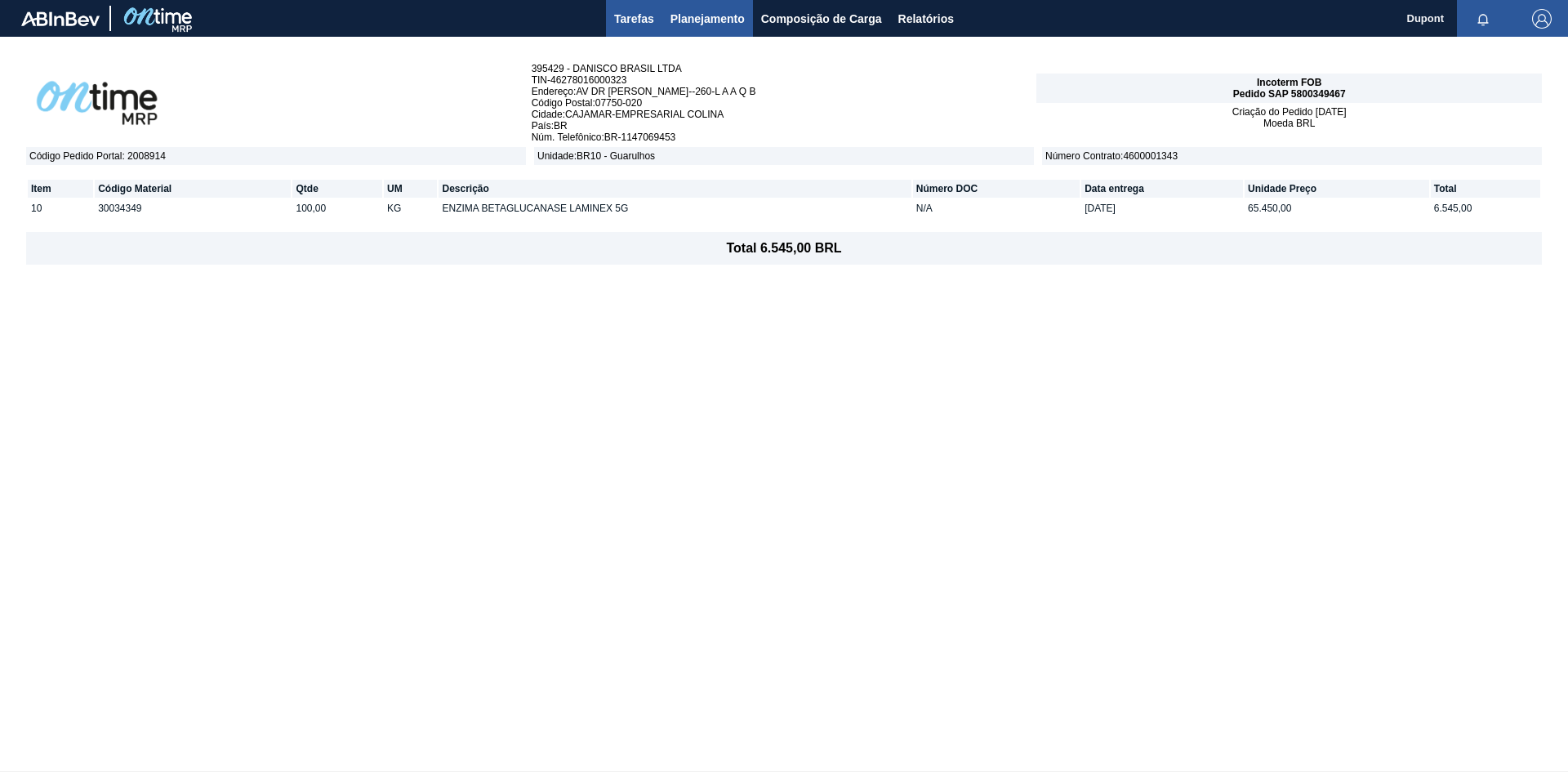
click at [640, 22] on span "Tarefas" at bounding box center [635, 19] width 40 height 20
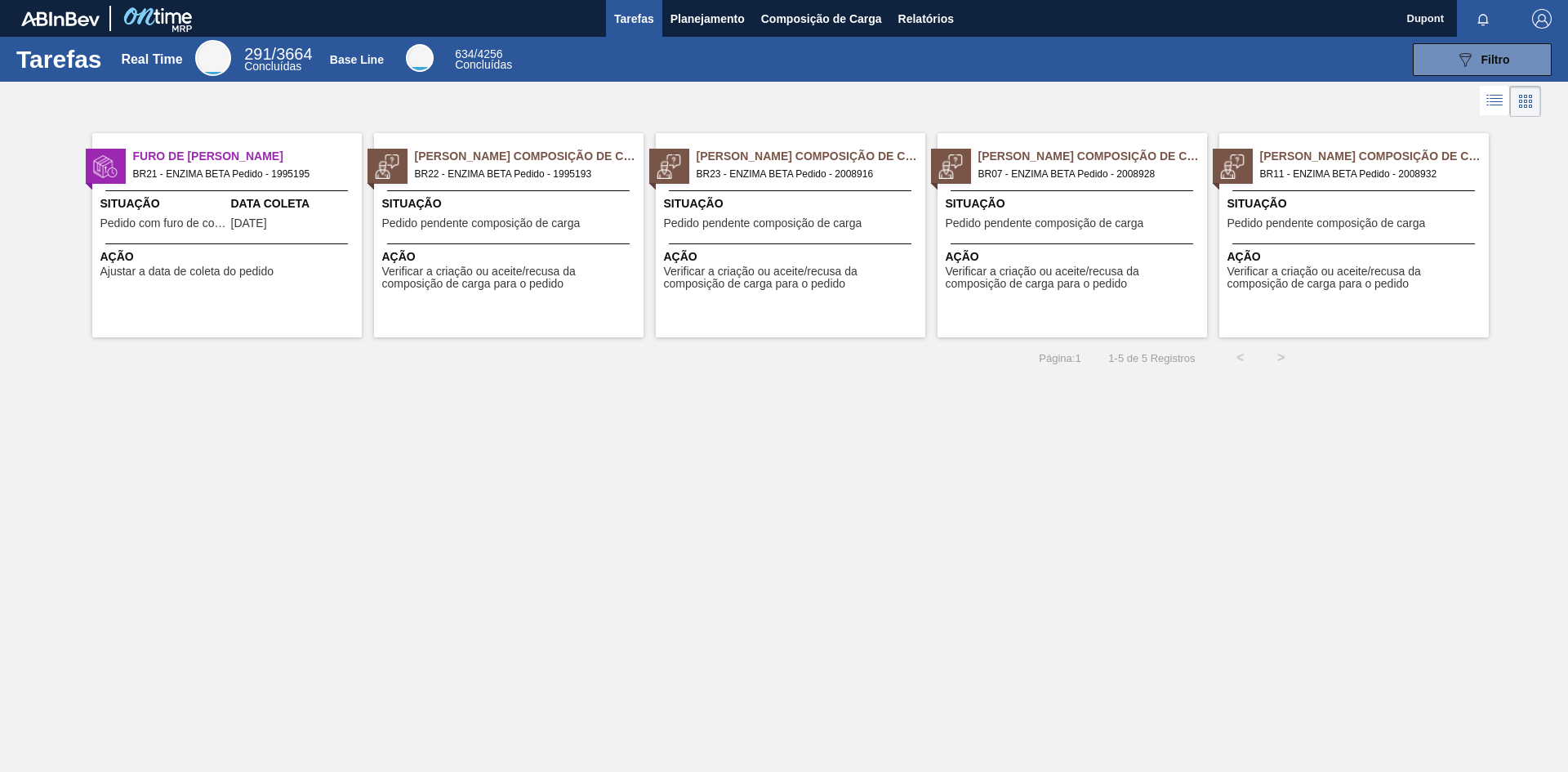
click at [996, 232] on div "Situação Pedido pendente composição de carga" at bounding box center [1074, 215] width 257 height 40
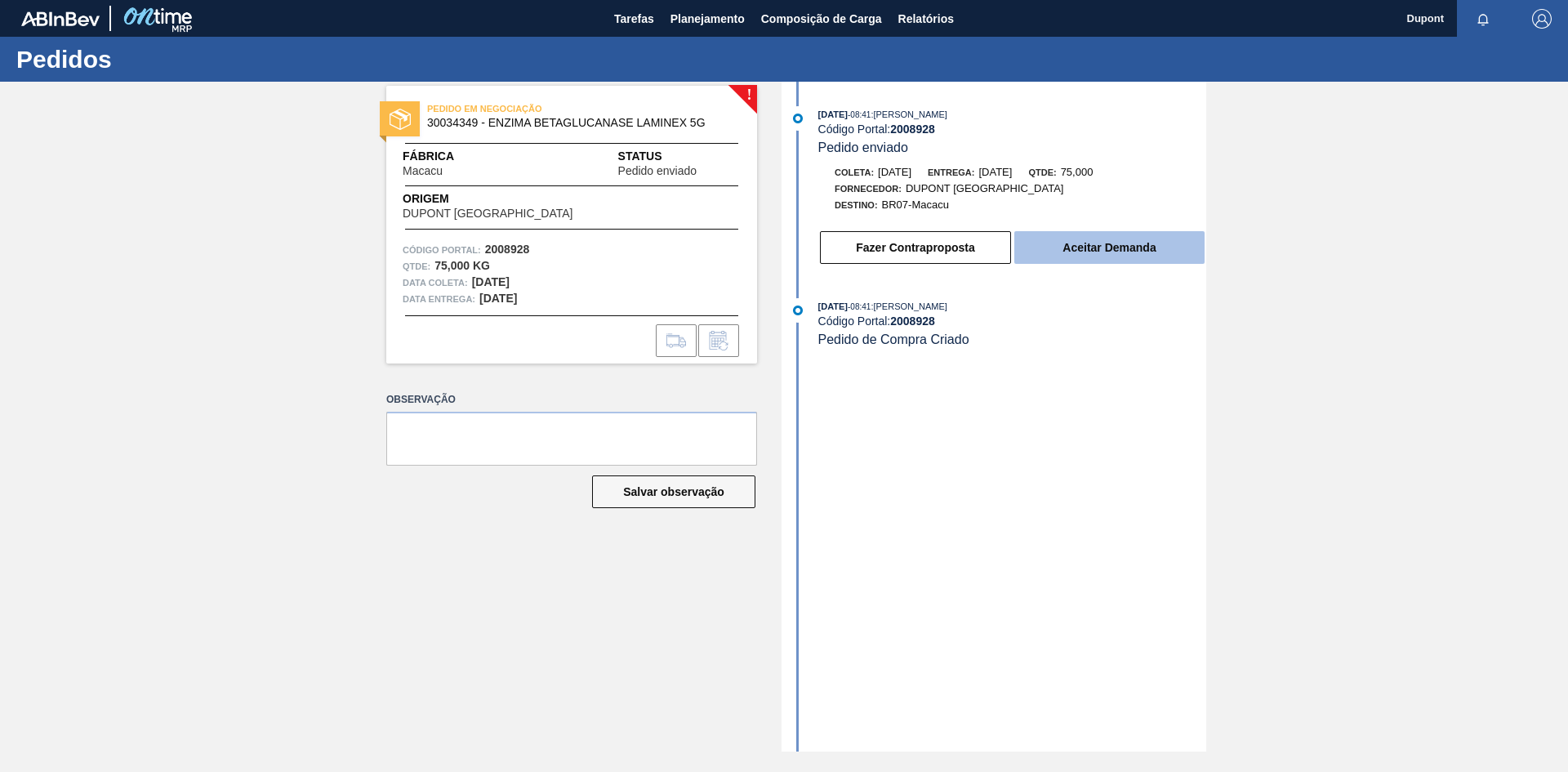
click at [1053, 237] on button "Aceitar Demanda" at bounding box center [1109, 247] width 191 height 32
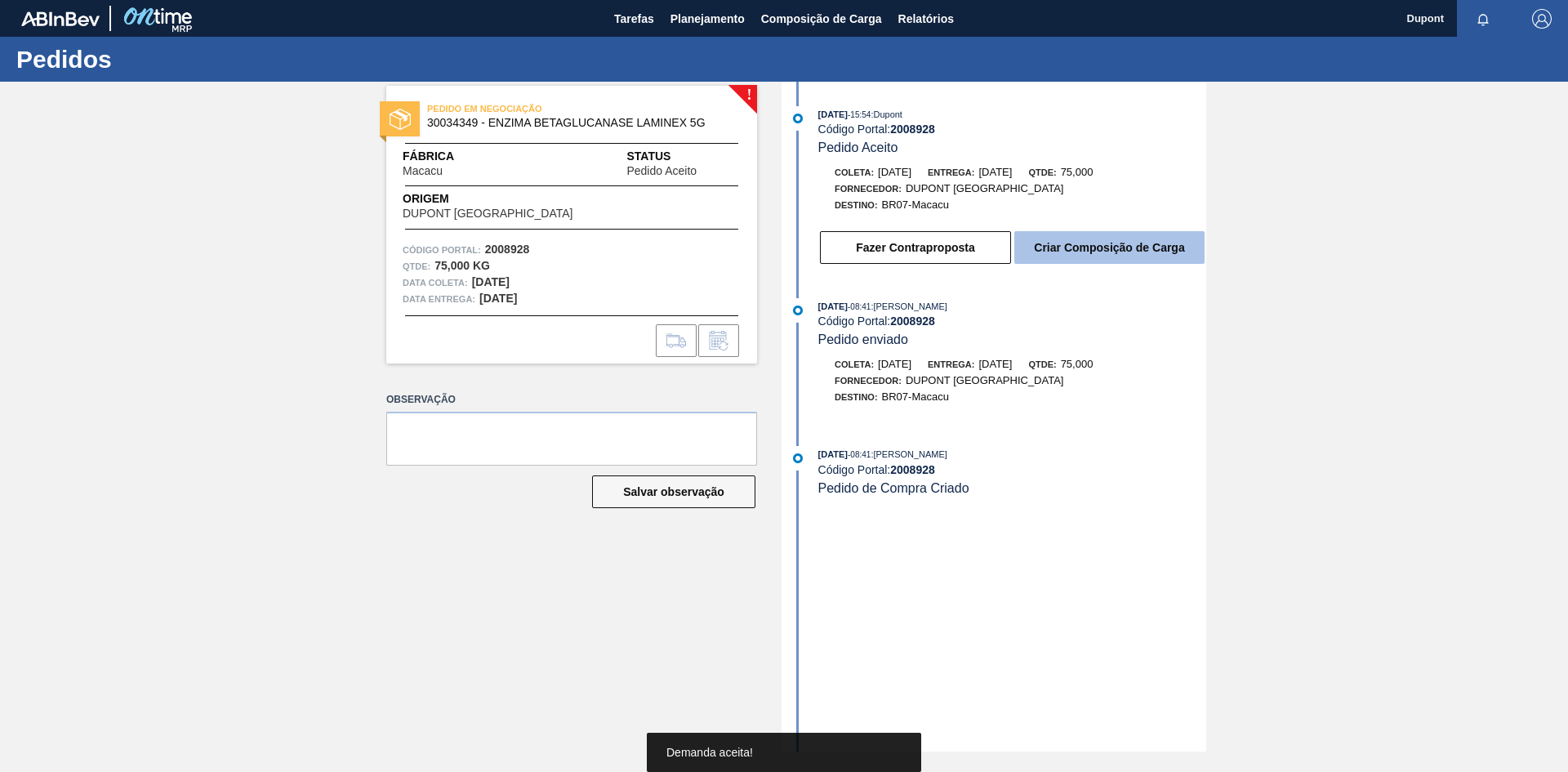
click at [1120, 252] on button "Criar Composição de Carga" at bounding box center [1109, 247] width 191 height 32
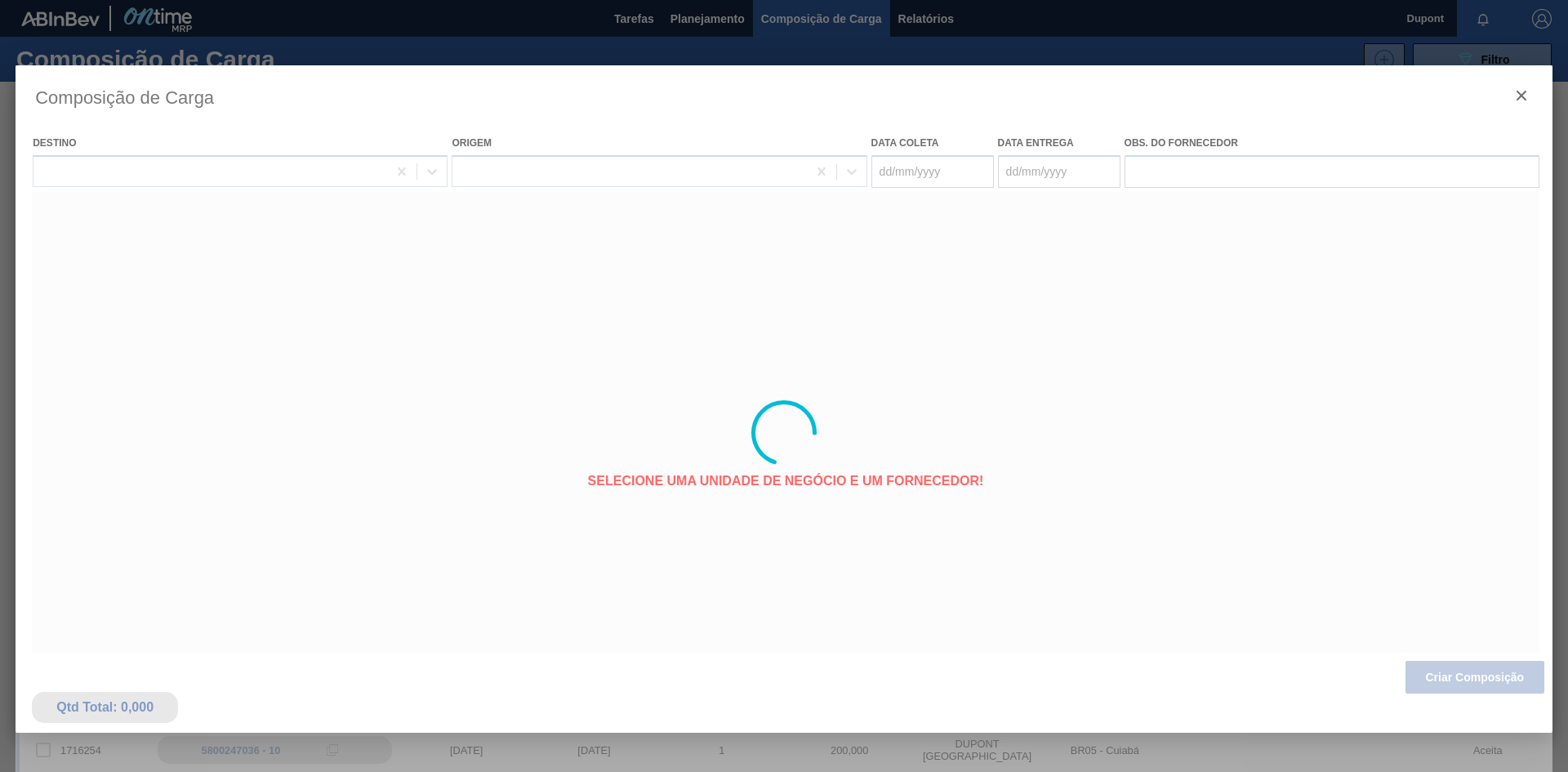
type coleta "[DATE]"
type entrega "[DATE]"
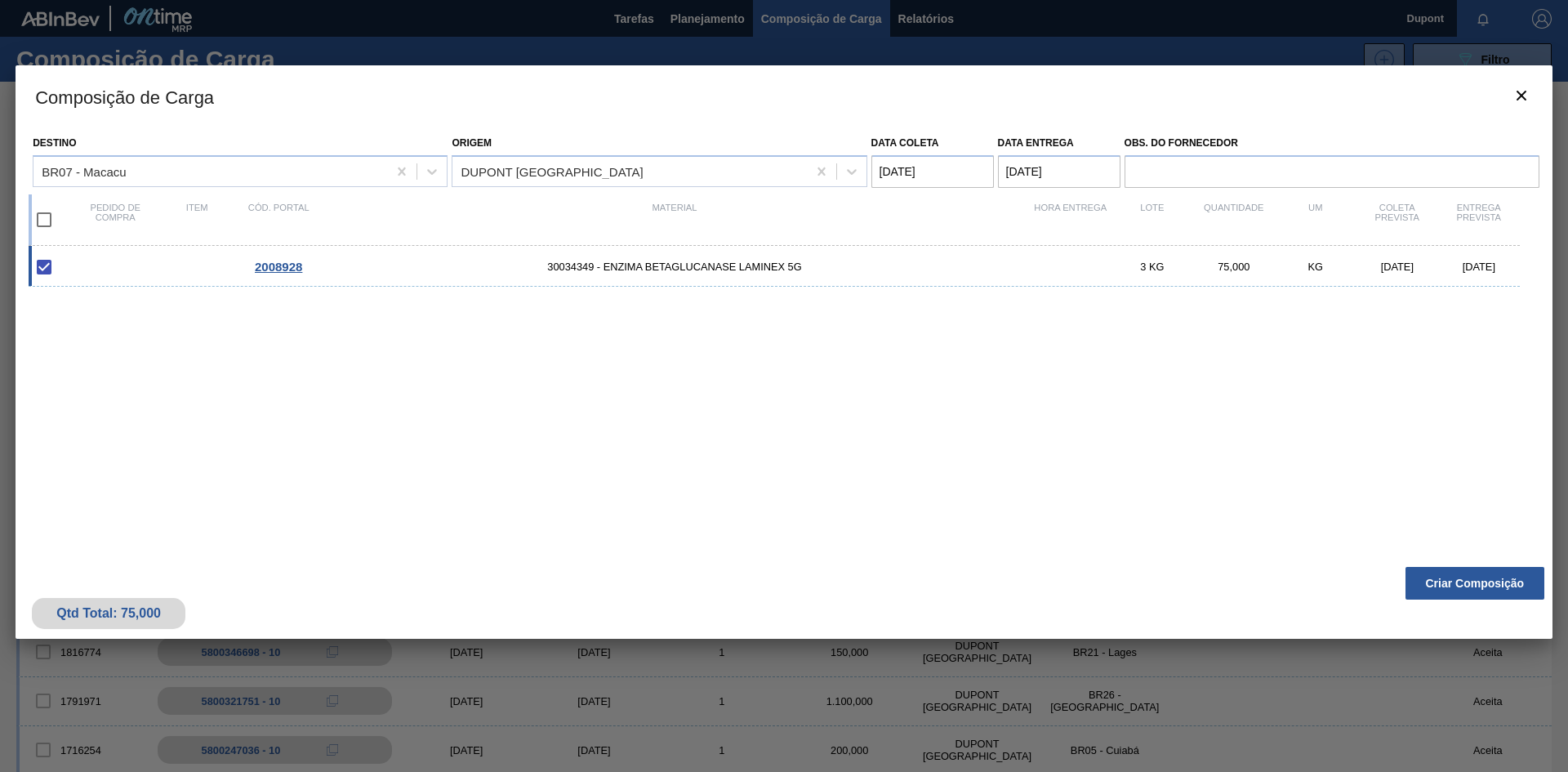
click at [281, 266] on span "2008928" at bounding box center [278, 266] width 47 height 14
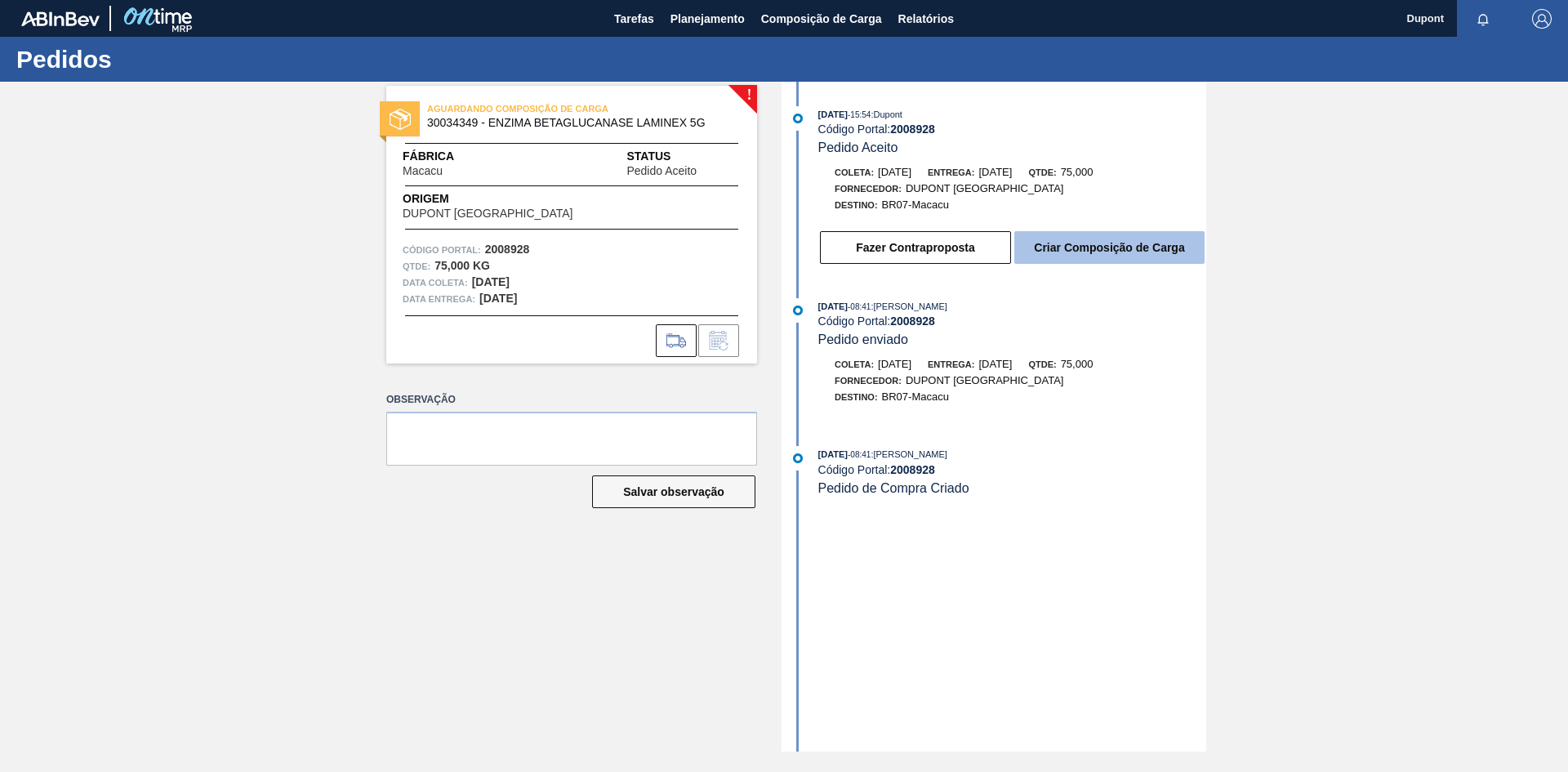
click at [1071, 245] on button "Criar Composição de Carga" at bounding box center [1109, 247] width 191 height 32
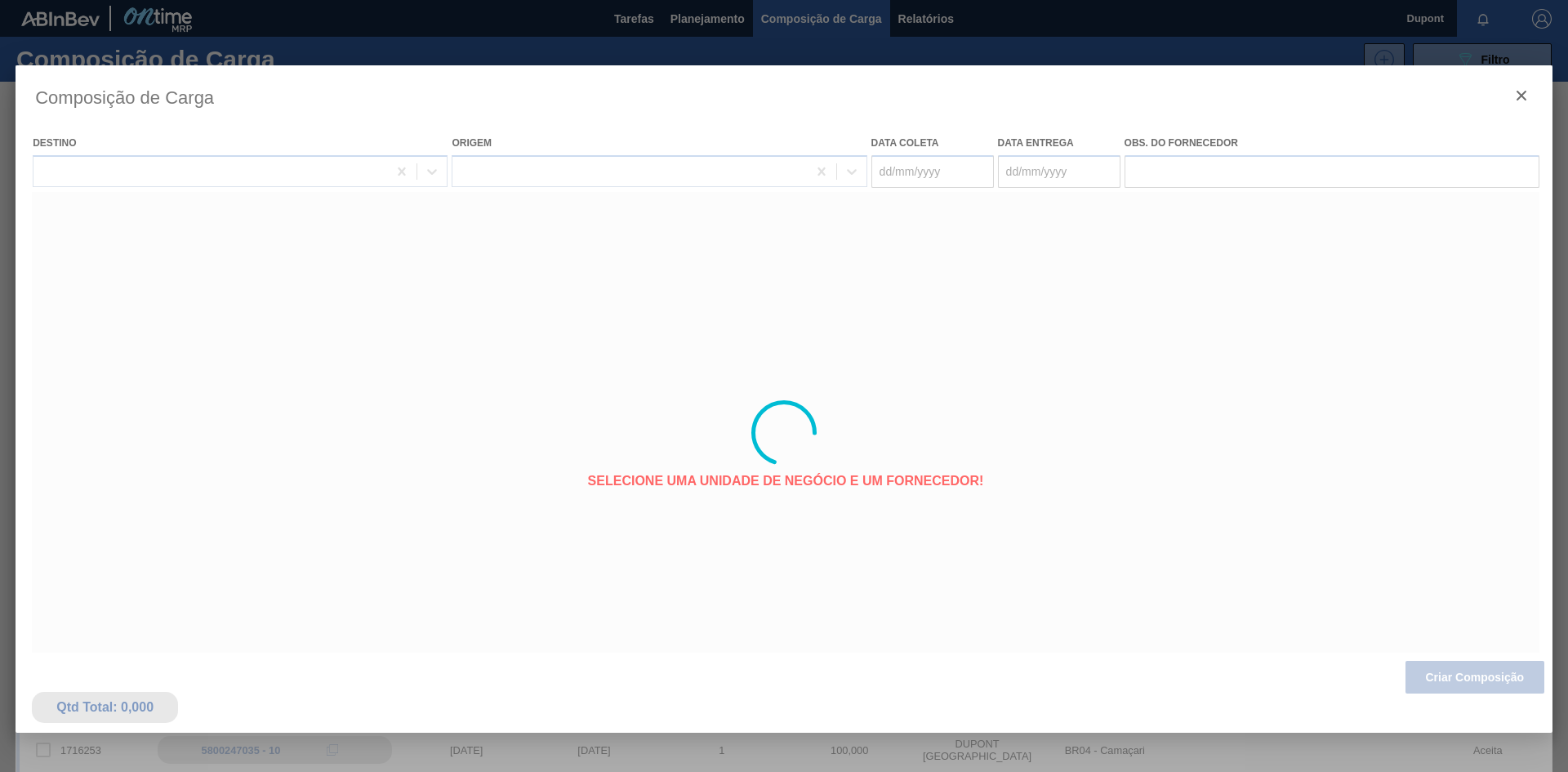
type coleta "[DATE]"
type entrega "[DATE]"
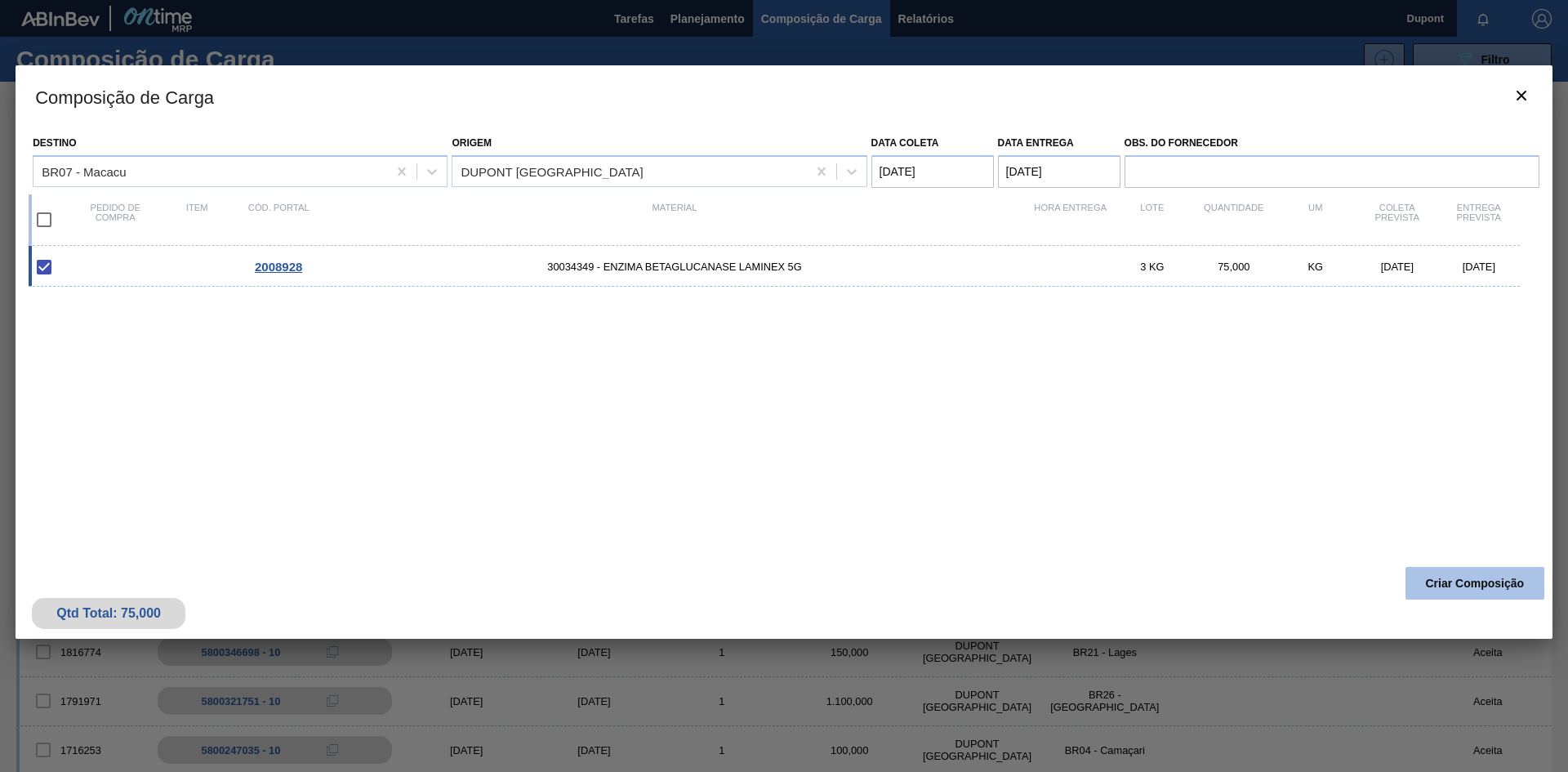
click at [1442, 581] on button "Criar Composição" at bounding box center [1475, 583] width 139 height 32
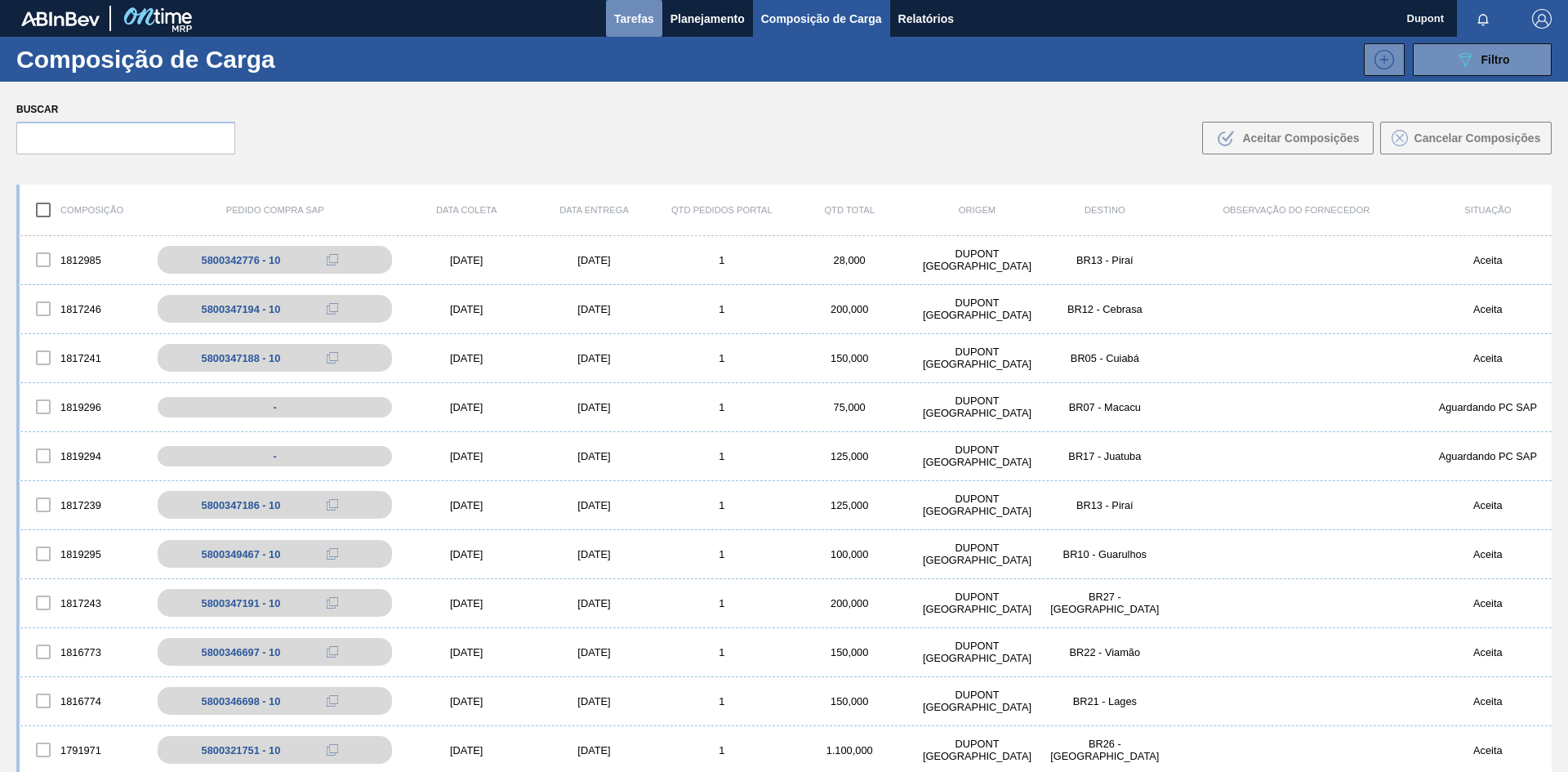
click at [636, 23] on span "Tarefas" at bounding box center [635, 19] width 40 height 20
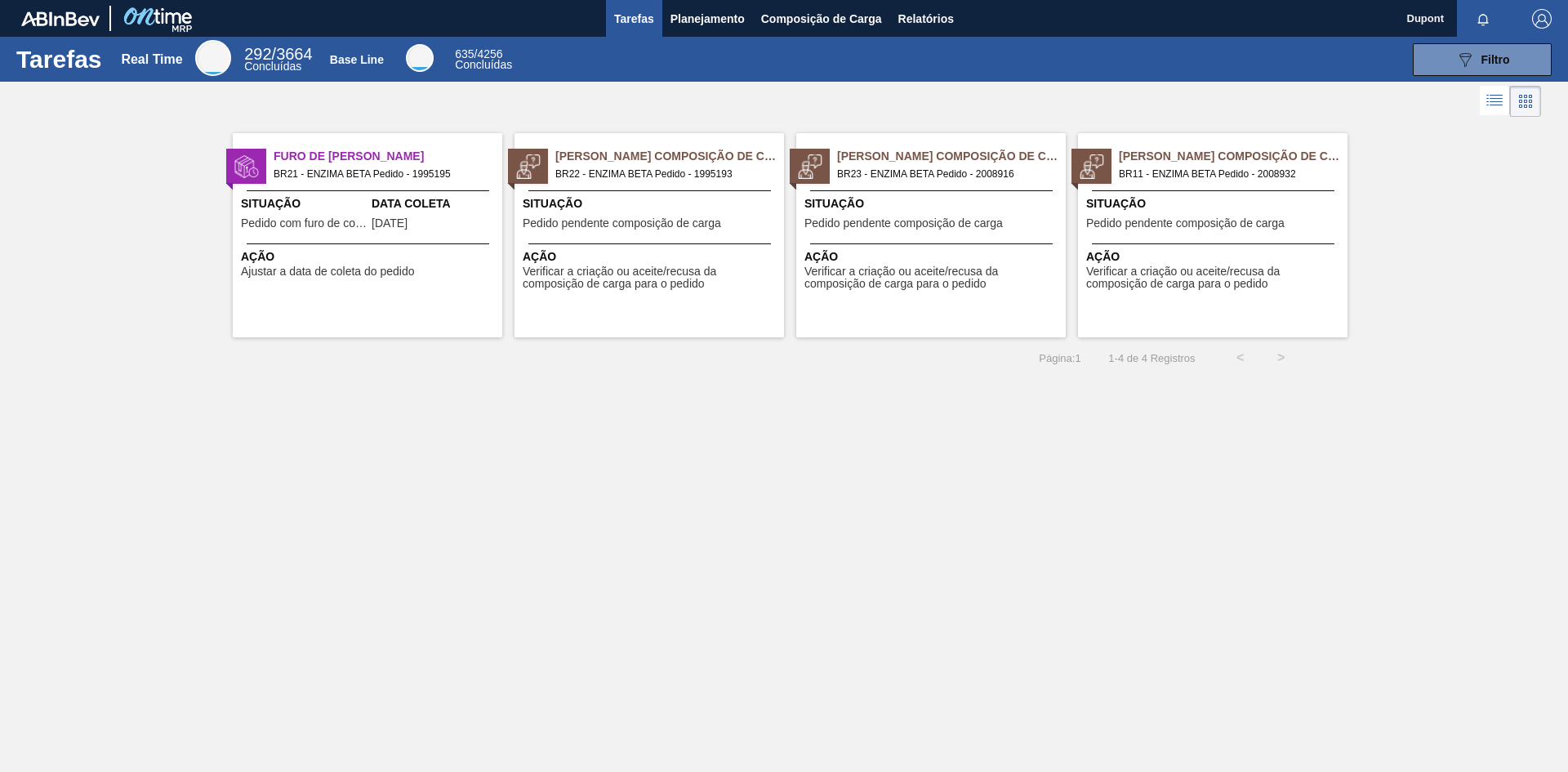
click at [974, 280] on span "Verificar a criação ou aceite/recusa da composição de carga para o pedido" at bounding box center [933, 278] width 257 height 25
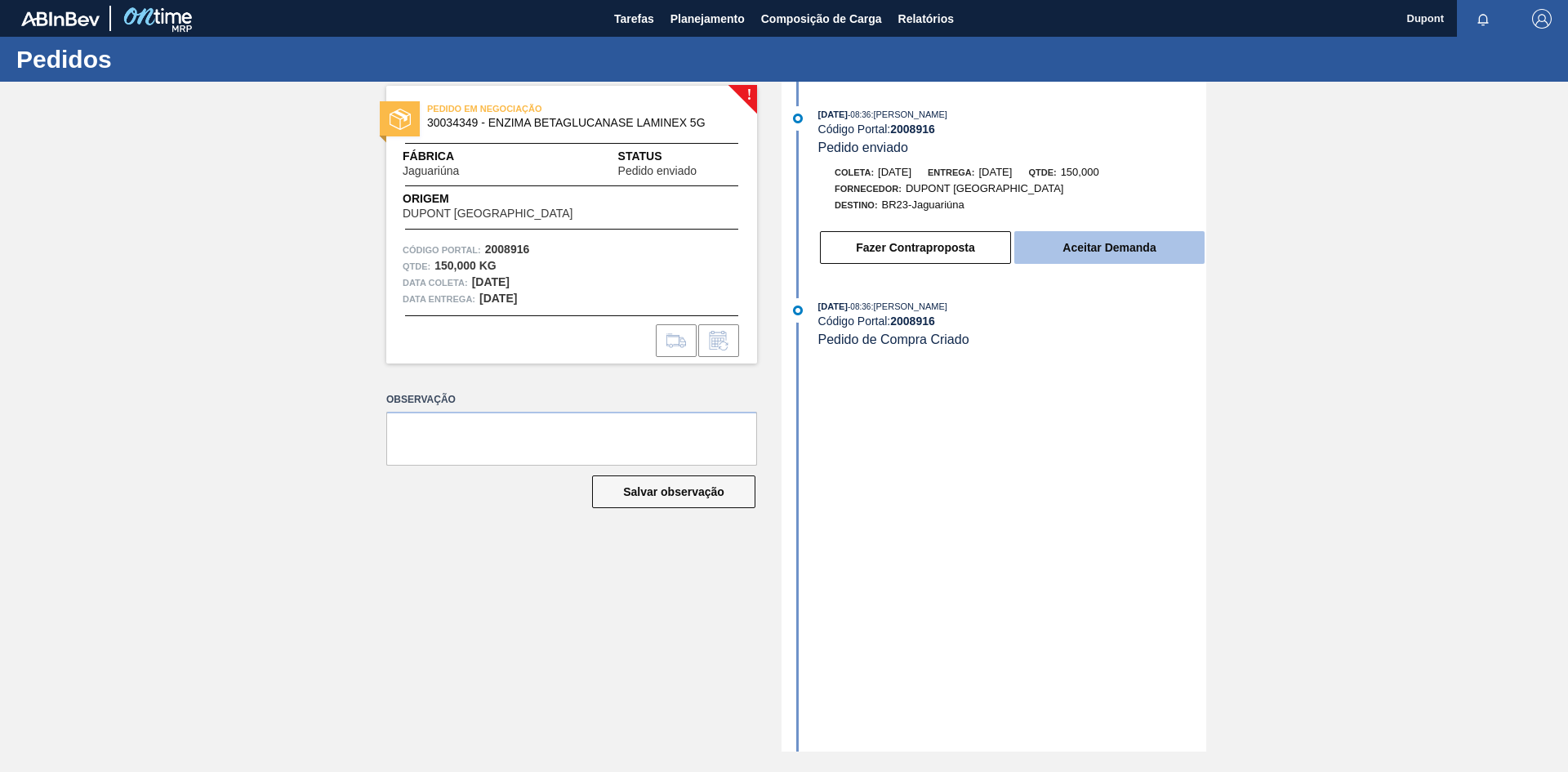
click at [1062, 244] on button "Aceitar Demanda" at bounding box center [1109, 247] width 191 height 32
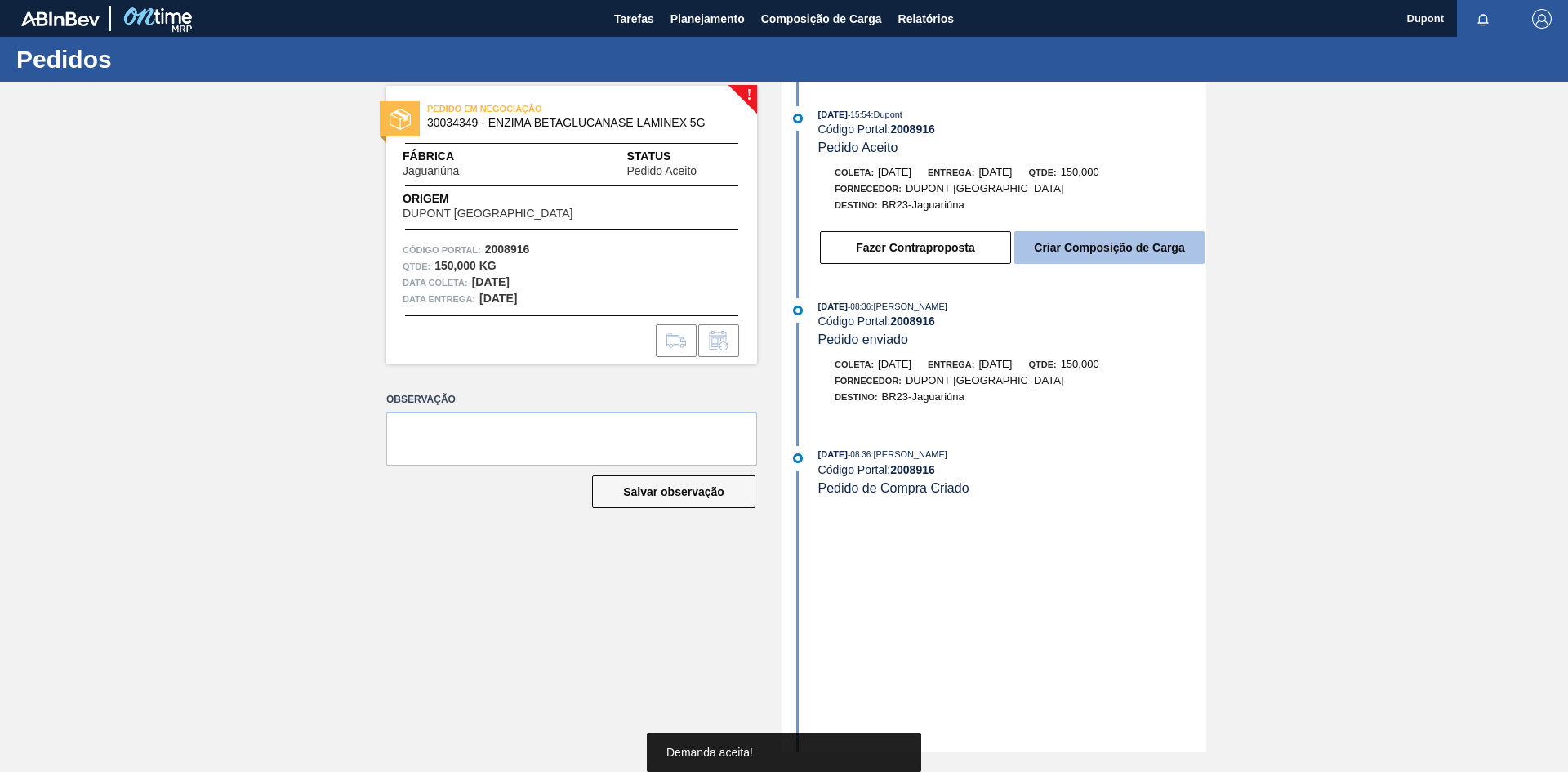
click at [1118, 248] on button "Criar Composição de Carga" at bounding box center [1109, 247] width 191 height 32
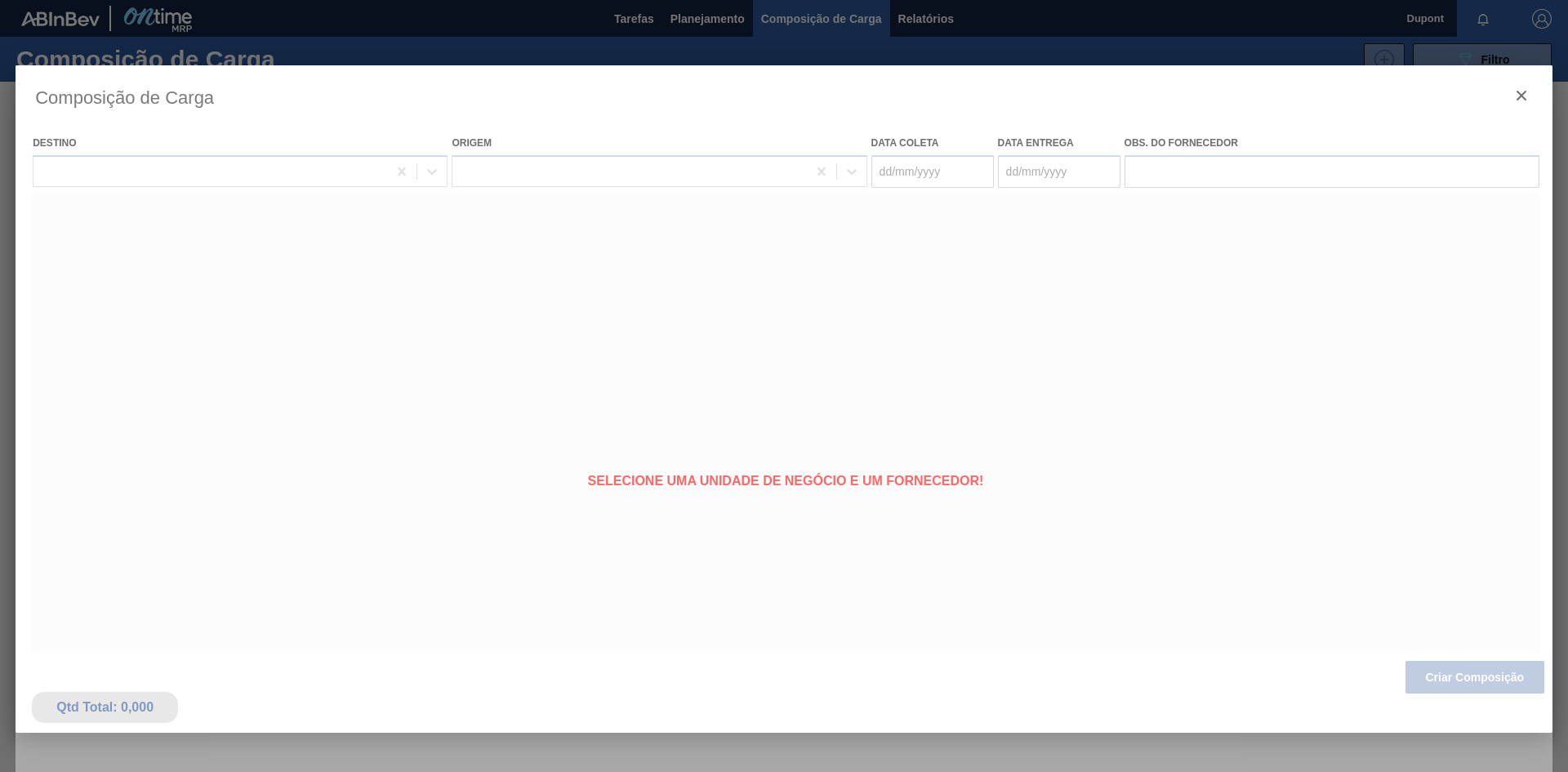
type coleta "[DATE]"
type entrega "[DATE]"
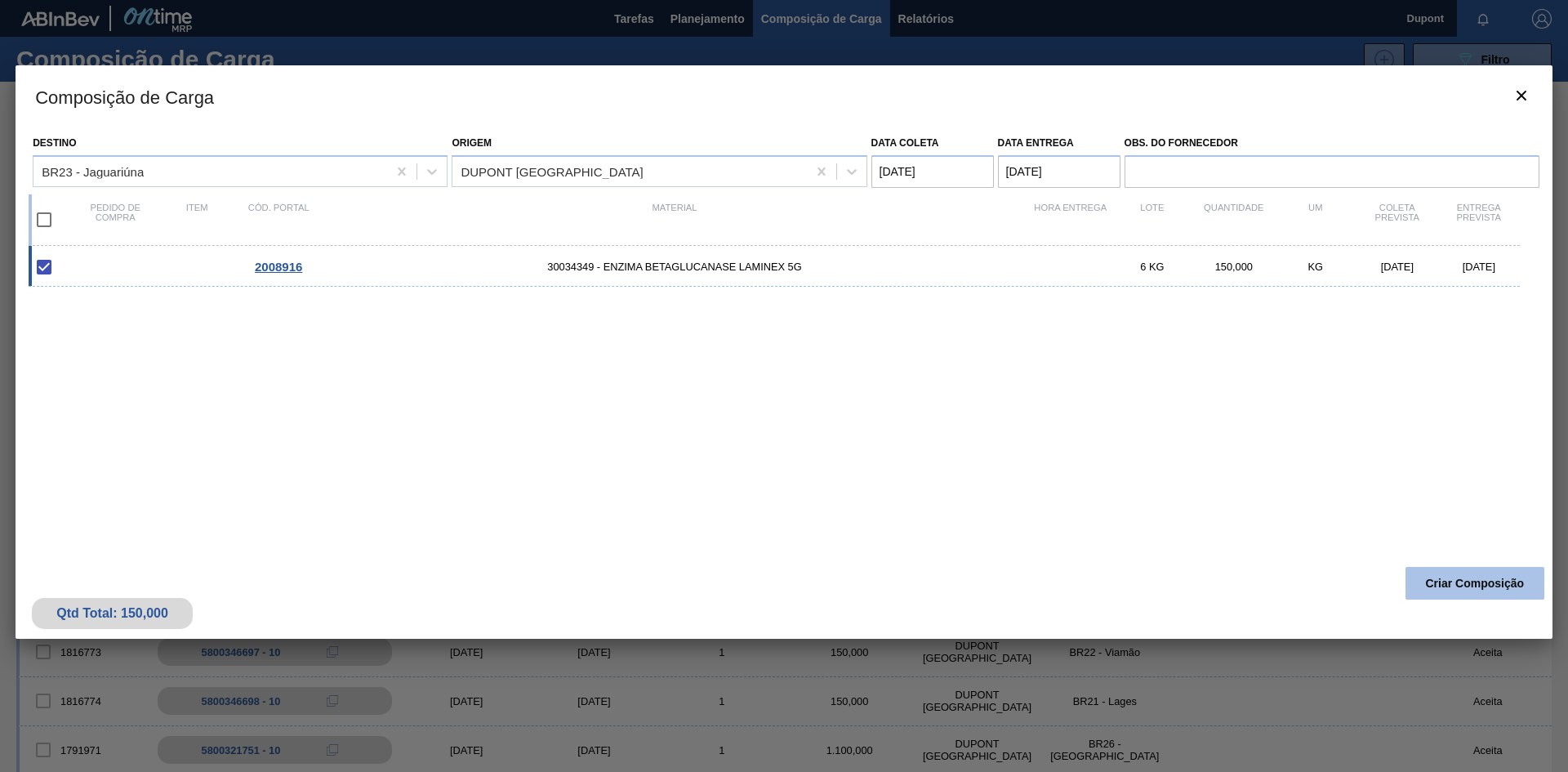
click at [1510, 587] on button "Criar Composição" at bounding box center [1475, 583] width 139 height 32
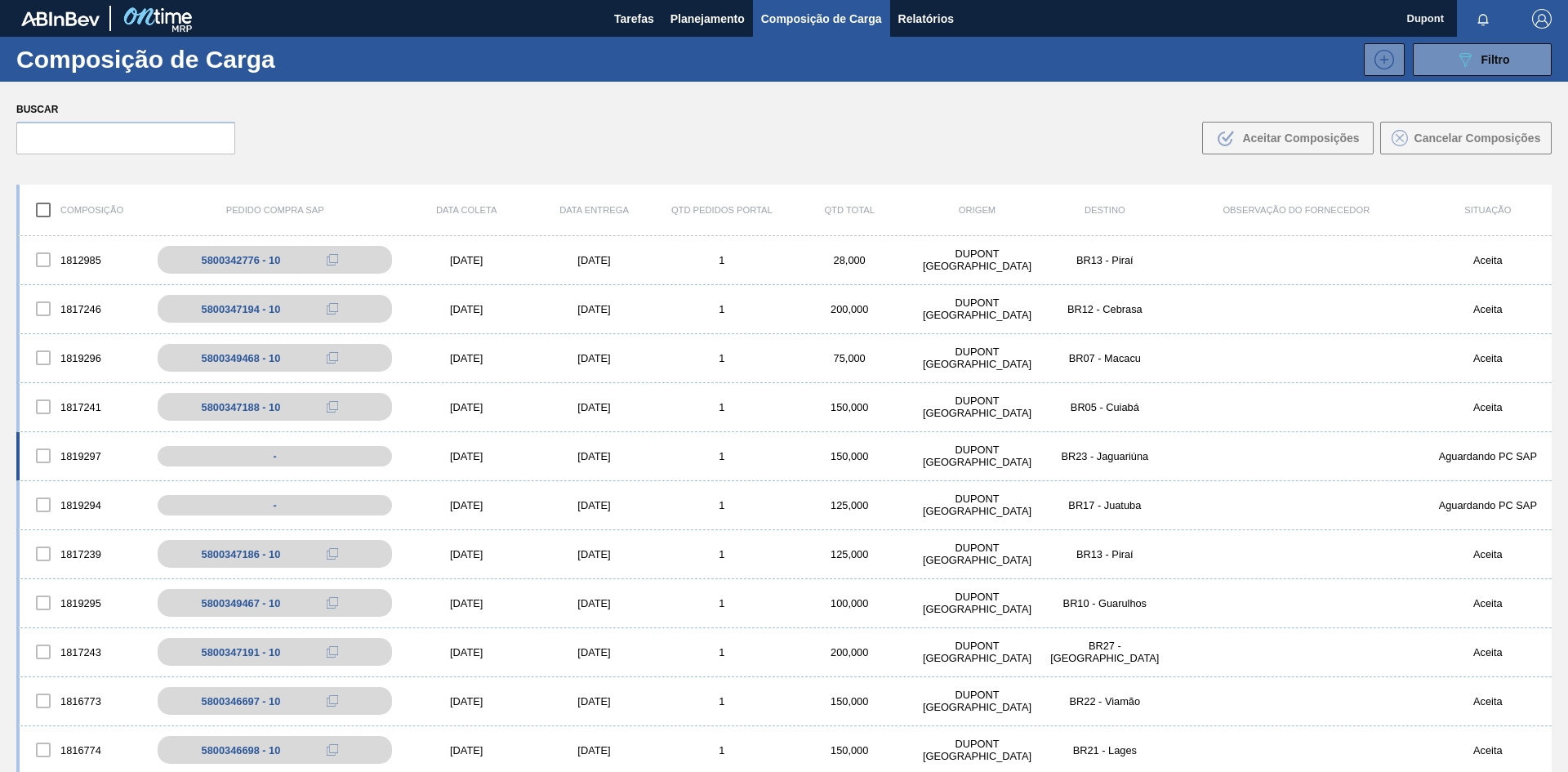
click at [486, 457] on div "[DATE]" at bounding box center [466, 456] width 127 height 12
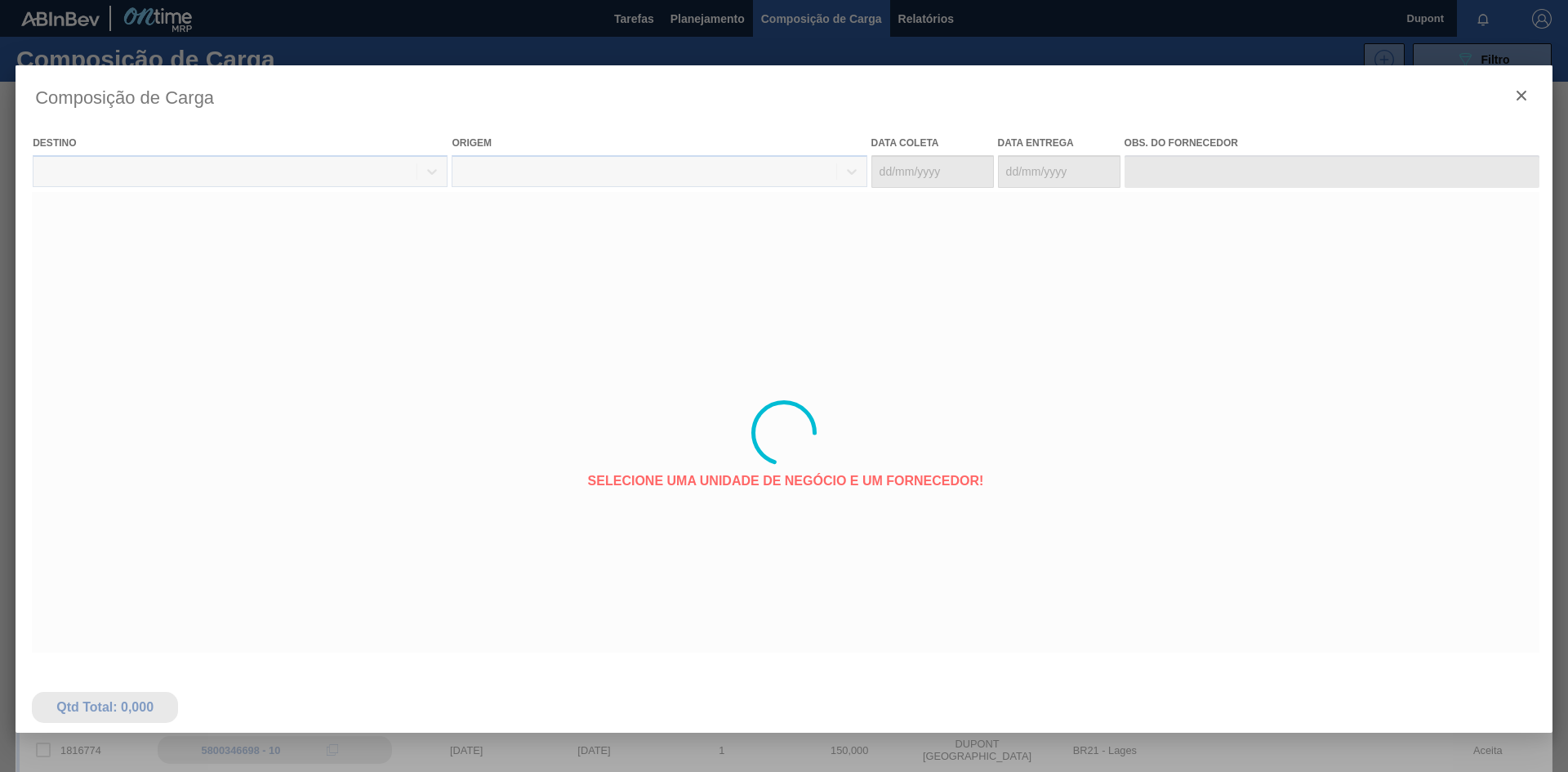
type coleta "[DATE]"
type entrega "[DATE]"
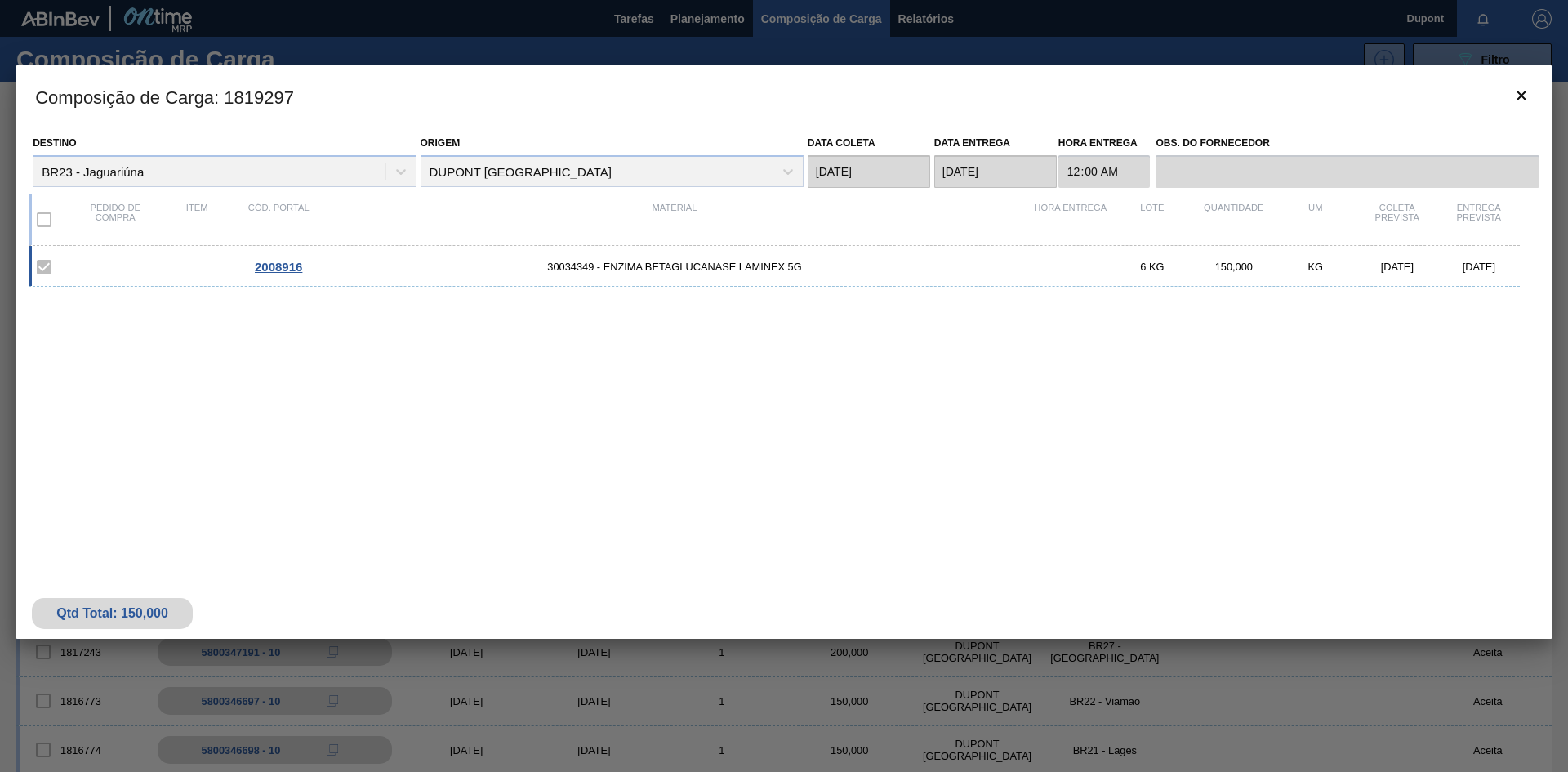
click at [281, 261] on span "2008916" at bounding box center [278, 266] width 47 height 14
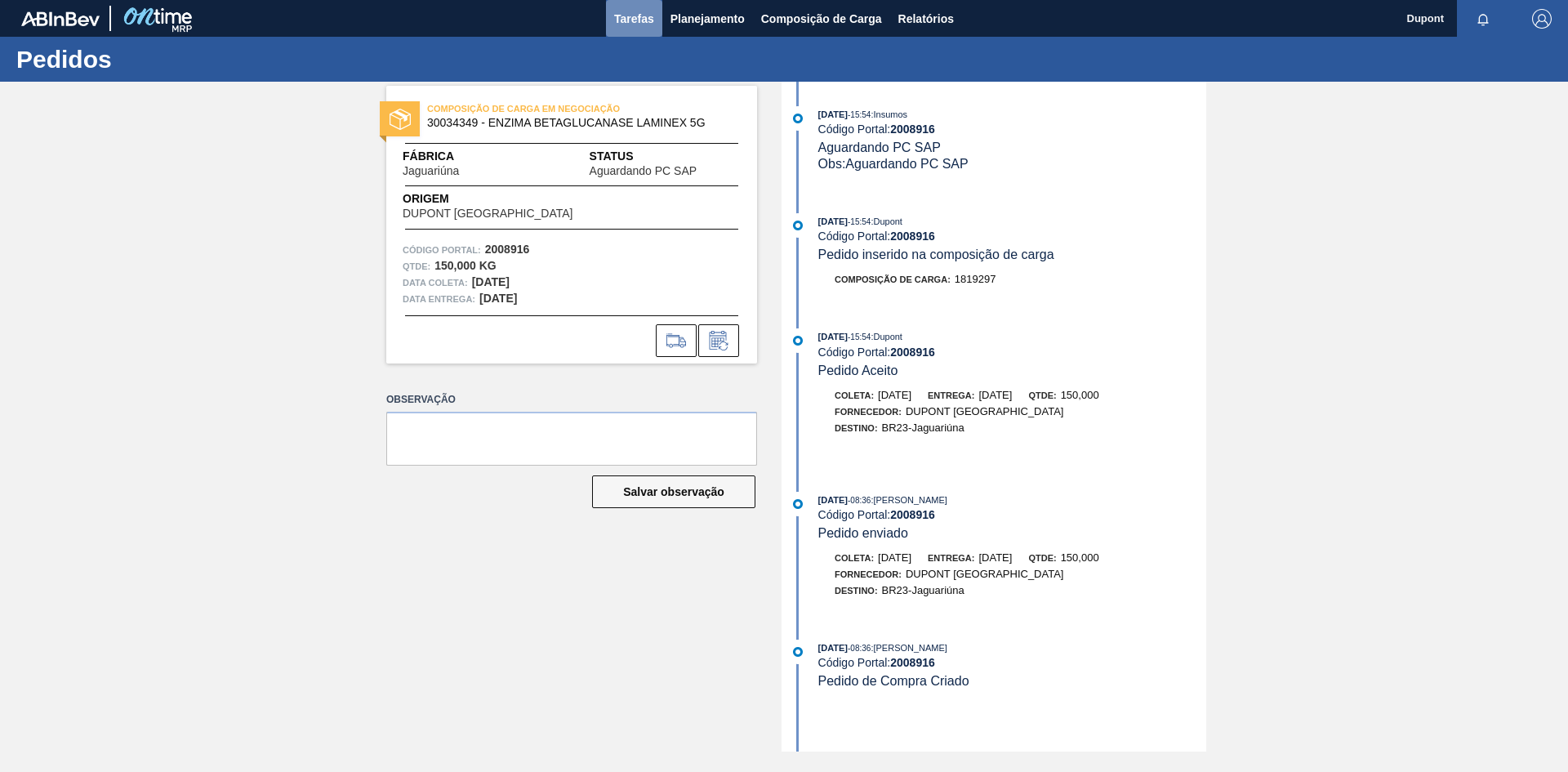
click at [626, 22] on span "Tarefas" at bounding box center [635, 19] width 40 height 20
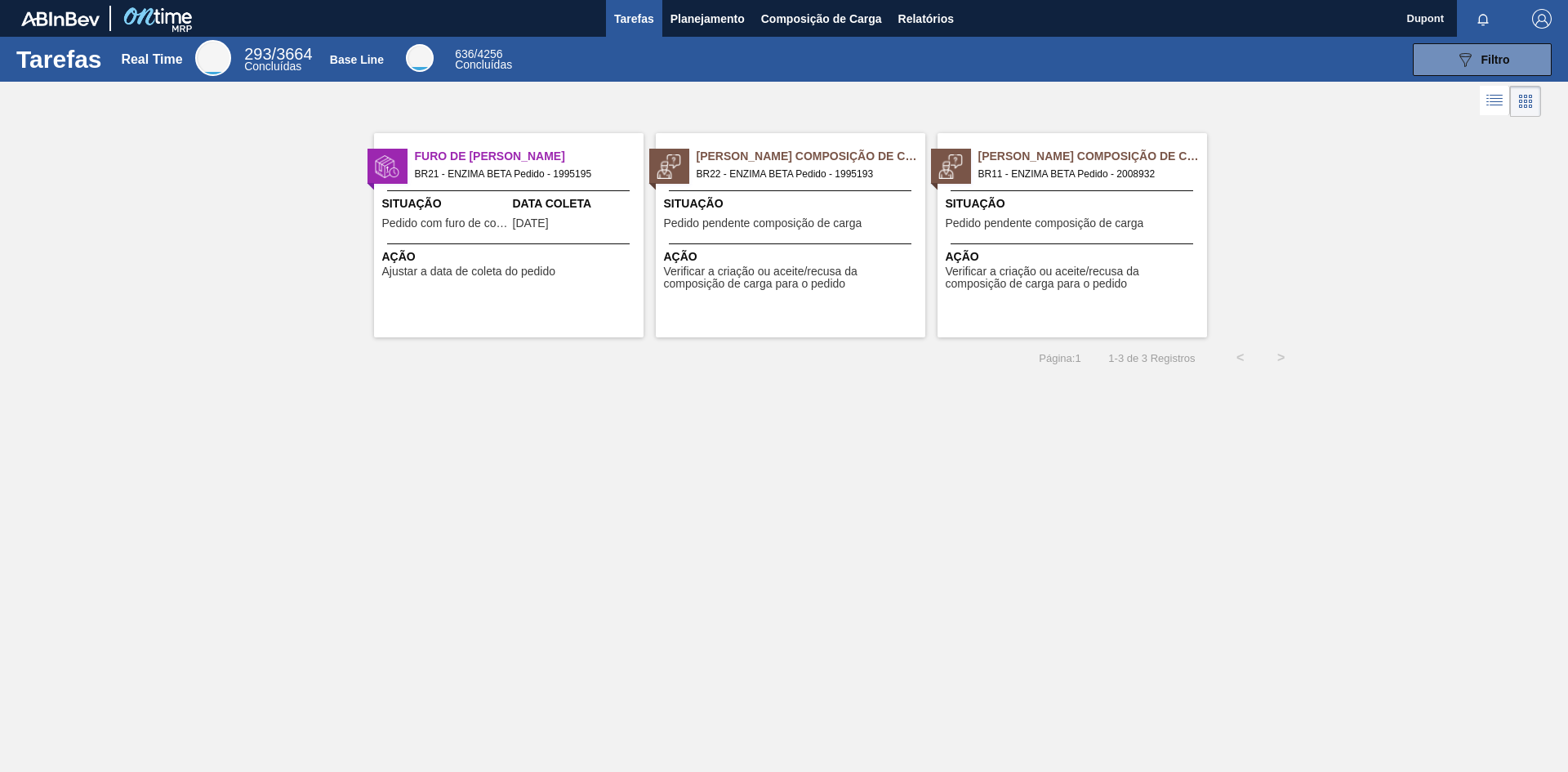
click at [1013, 271] on span "Verificar a criação ou aceite/recusa da composição de carga para o pedido" at bounding box center [1074, 278] width 257 height 25
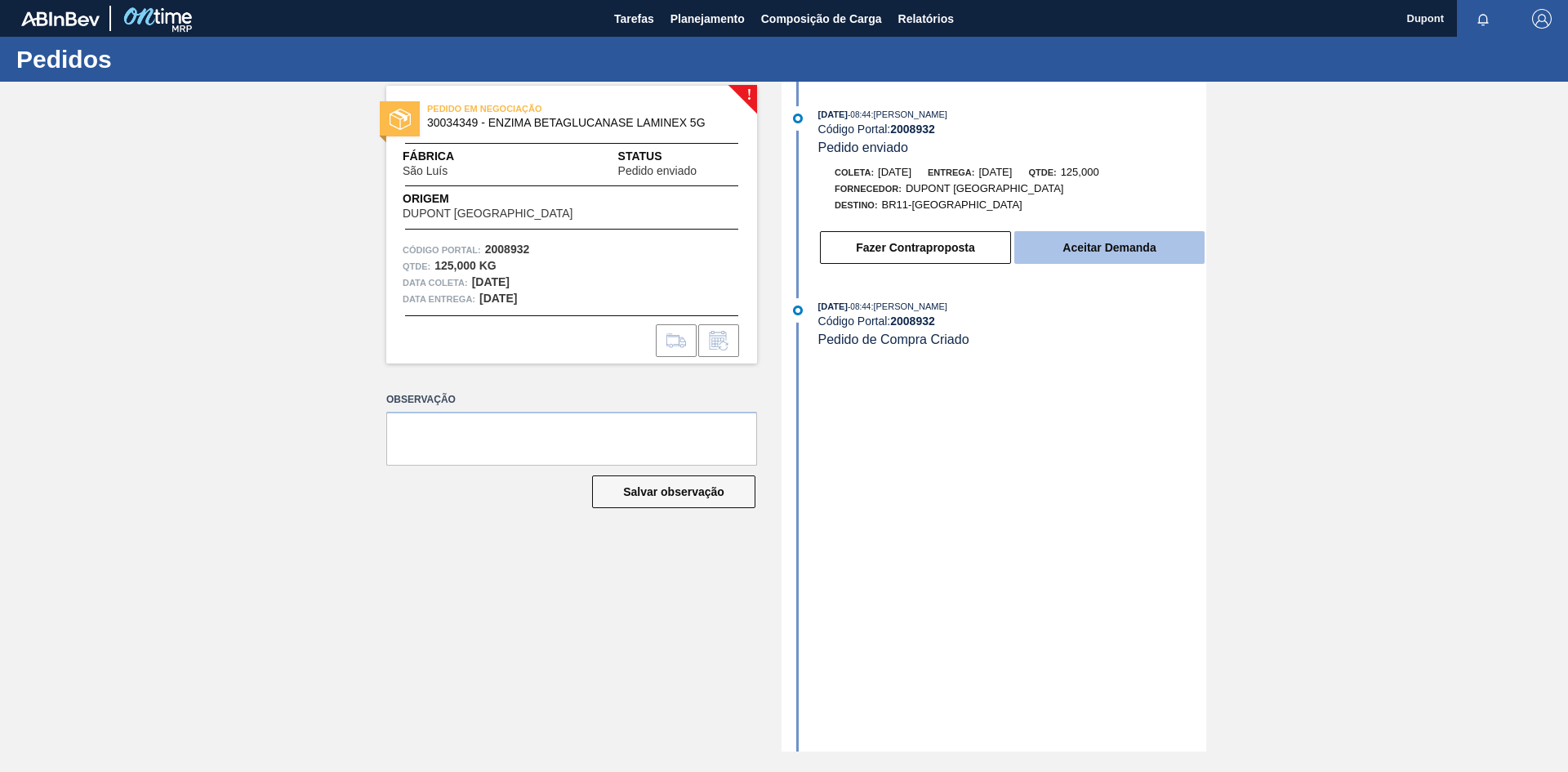
click at [1083, 254] on button "Aceitar Demanda" at bounding box center [1109, 247] width 191 height 32
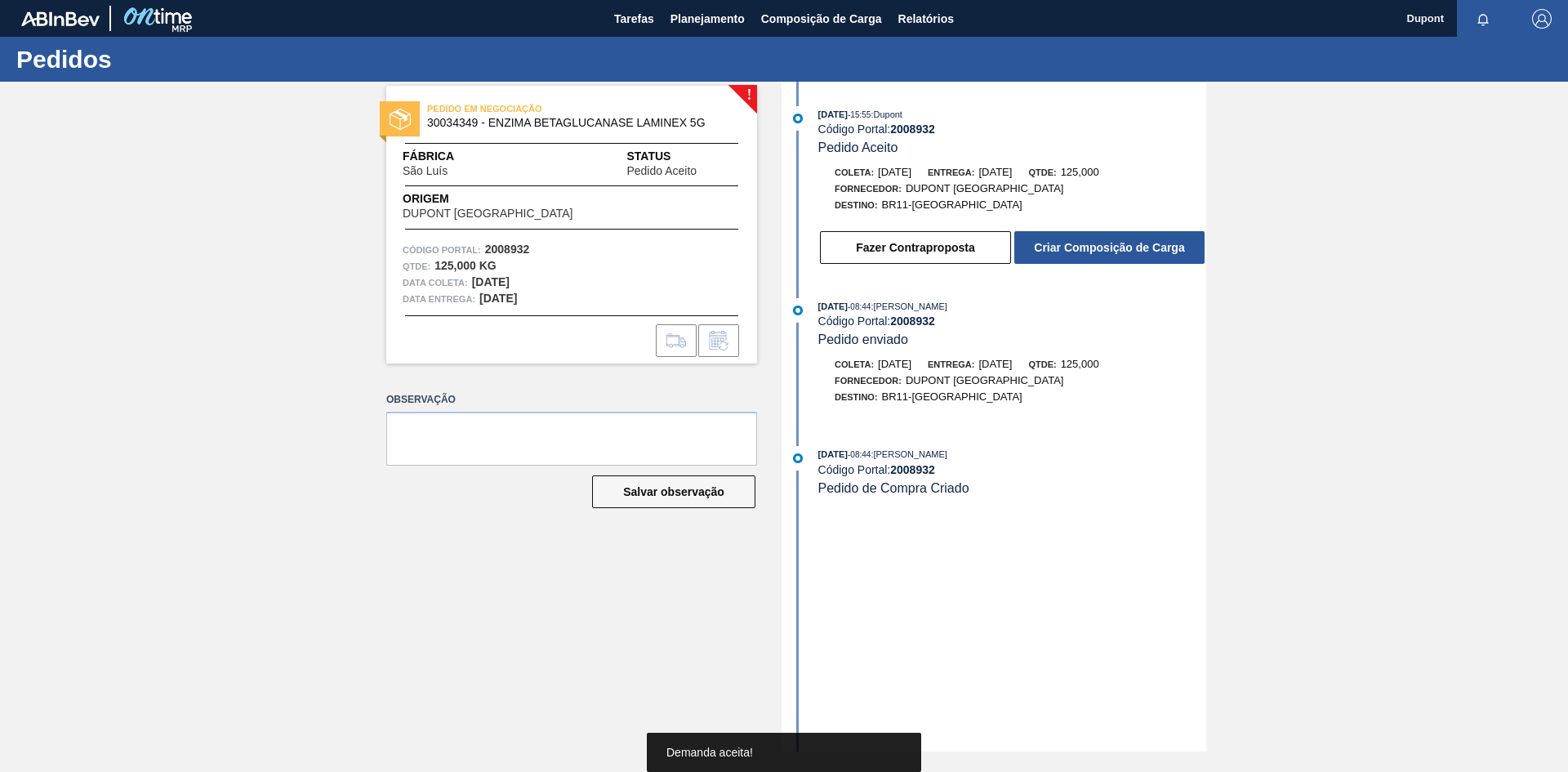
click at [1083, 254] on button "Criar Composição de Carga" at bounding box center [1109, 247] width 191 height 32
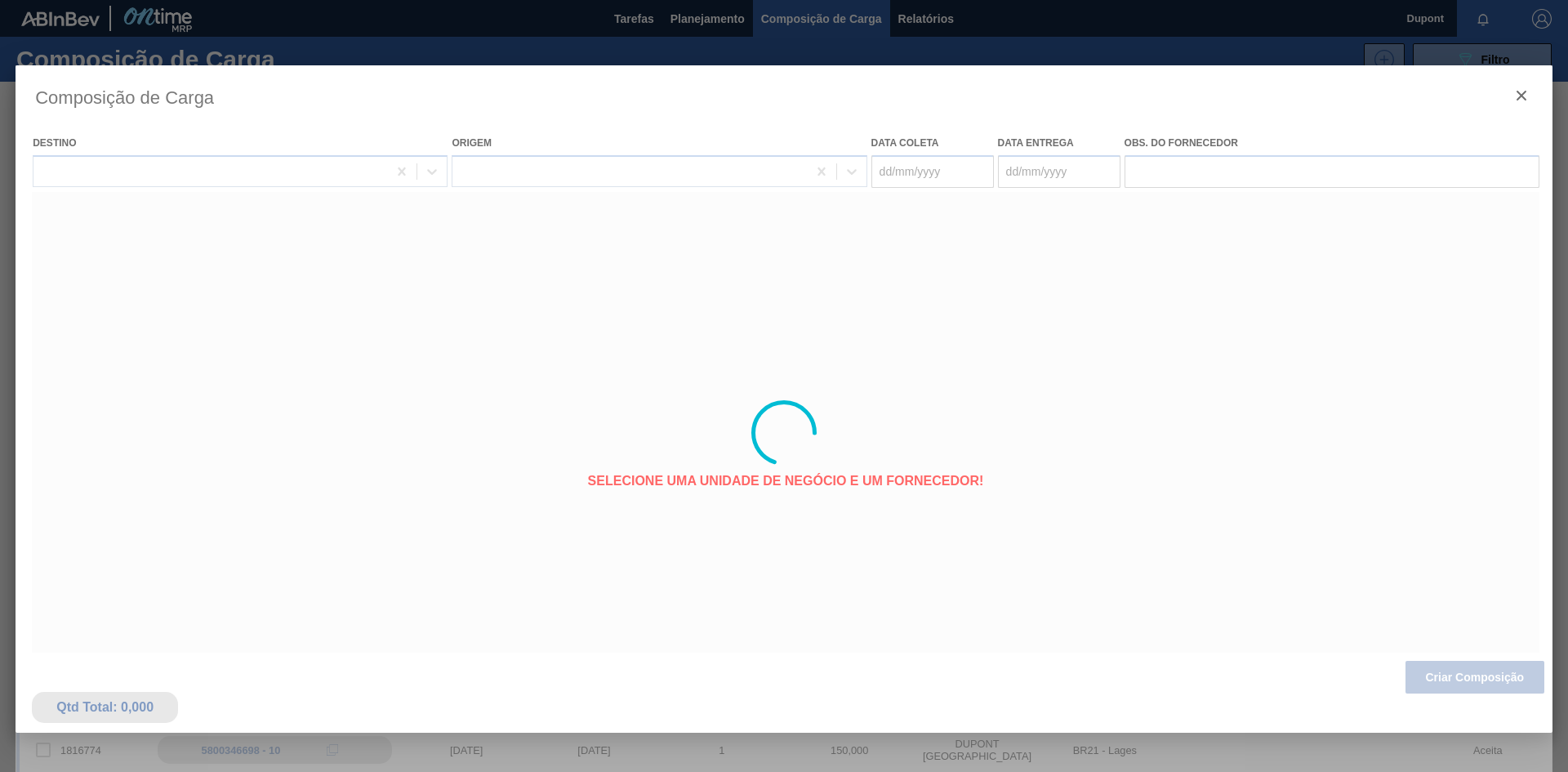
type coleta "[DATE]"
type entrega "04/09/2025"
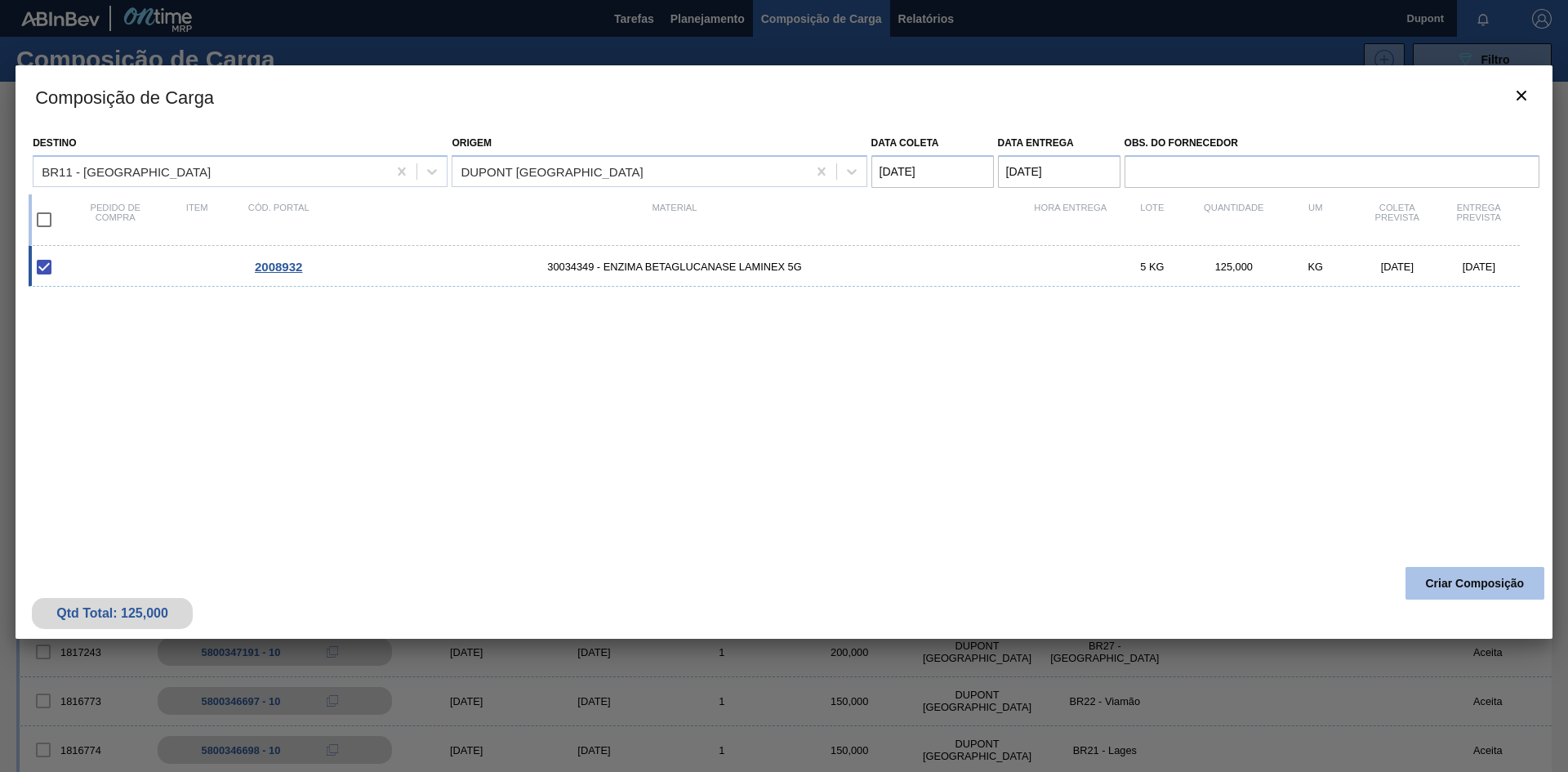
click at [1482, 581] on button "Criar Composição" at bounding box center [1475, 583] width 139 height 32
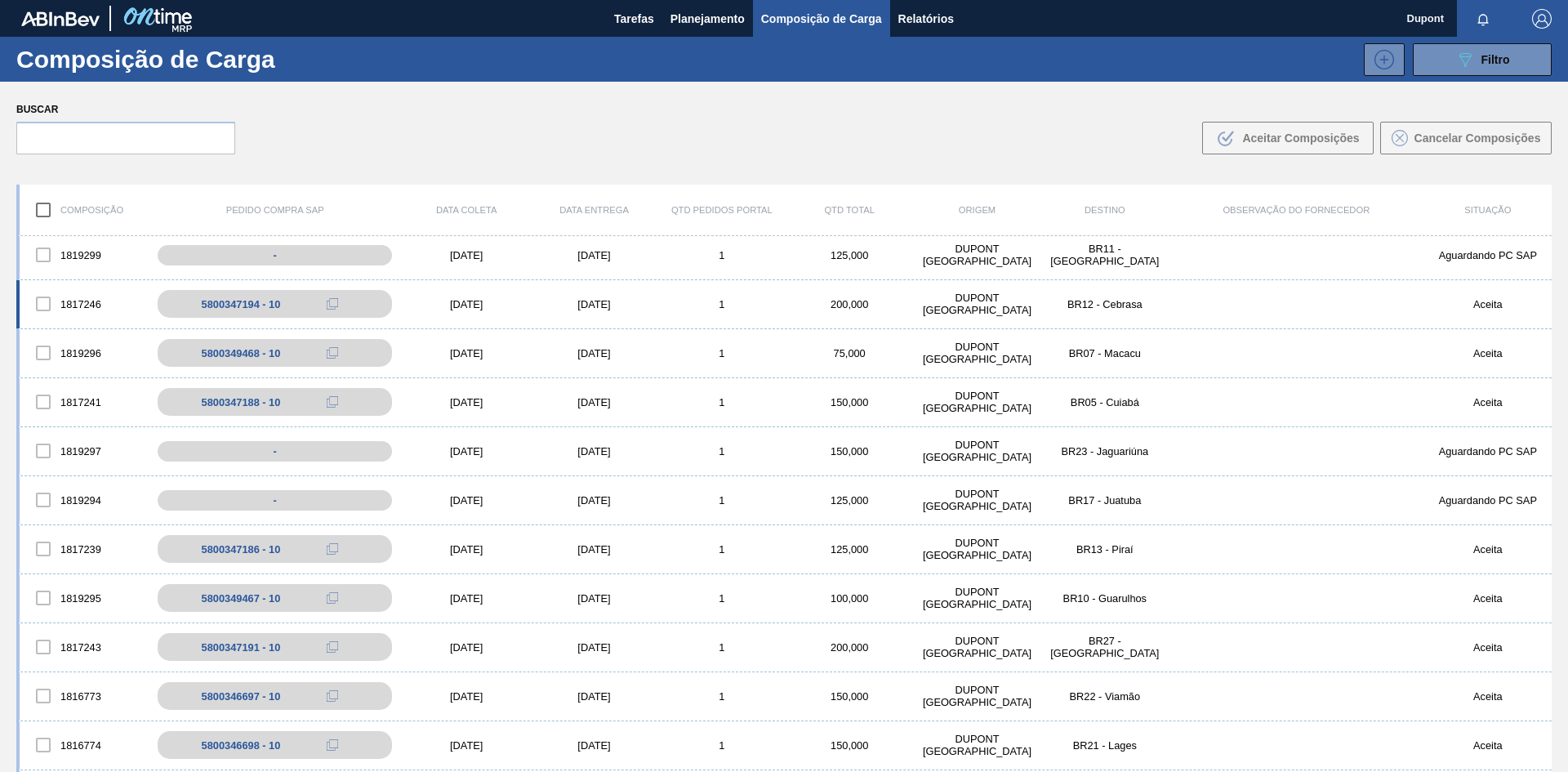
scroll to position [82, 0]
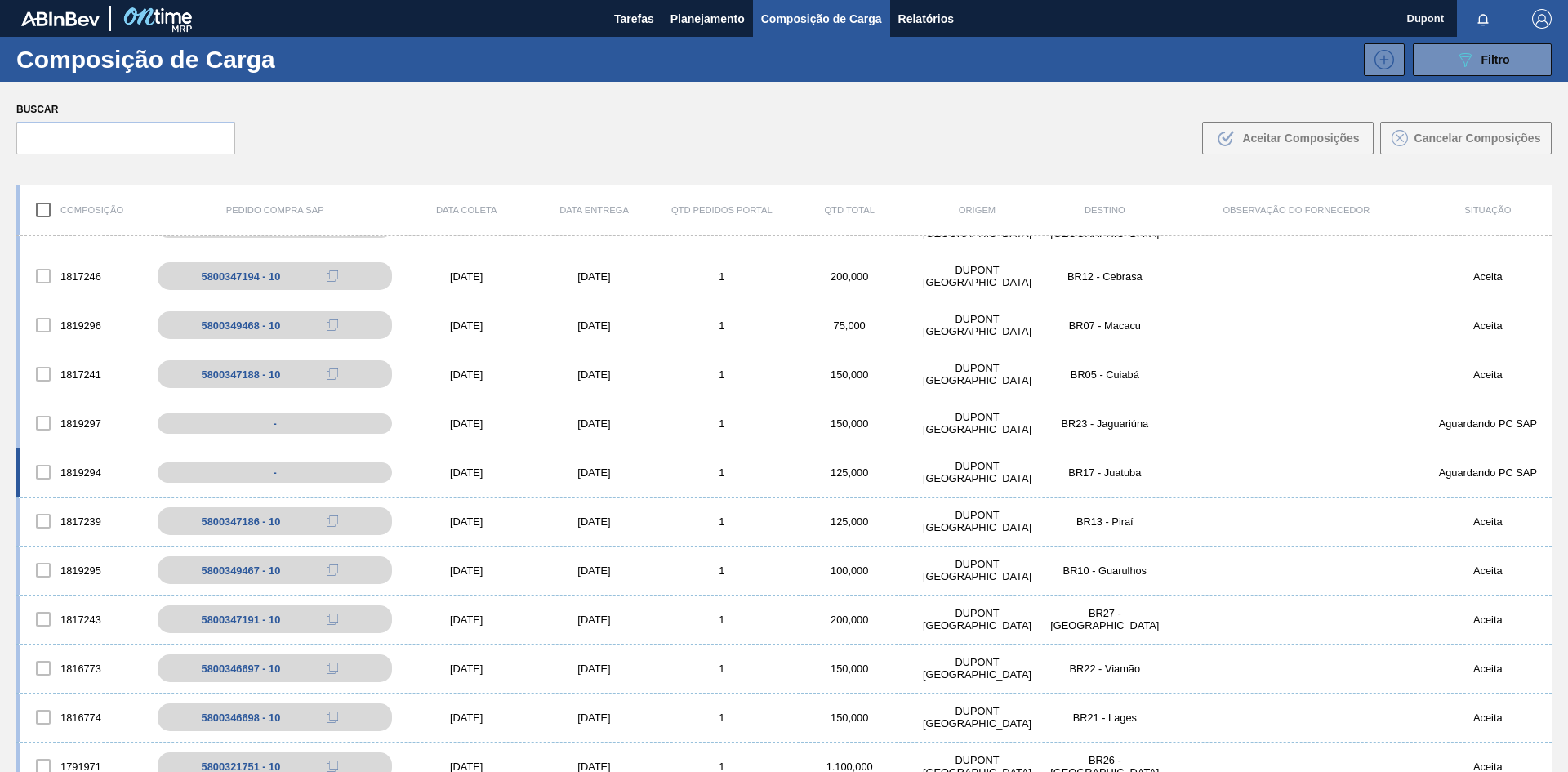
click at [476, 476] on div "[DATE]" at bounding box center [466, 472] width 127 height 12
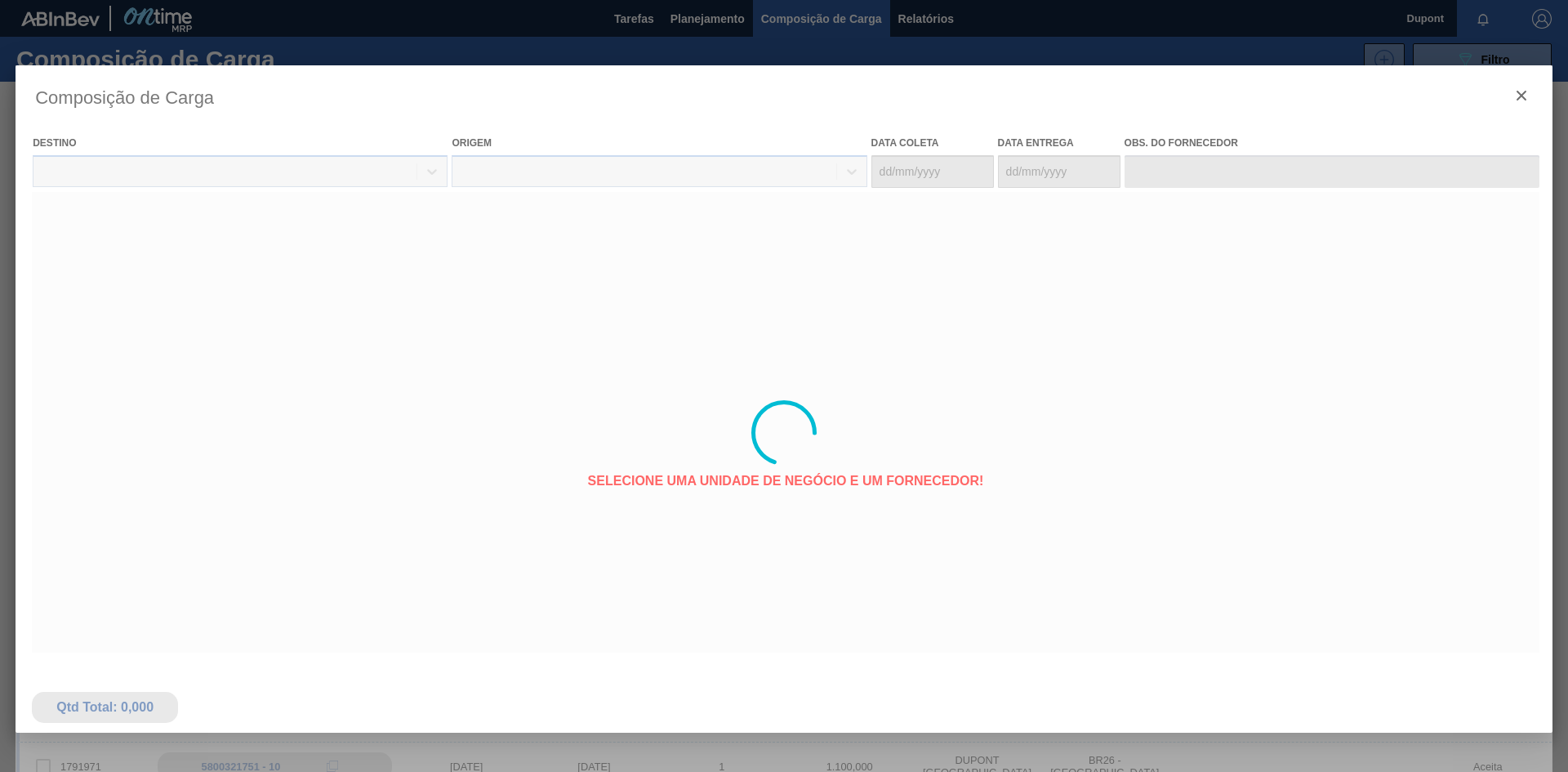
type coleta "[DATE]"
type entrega "[DATE]"
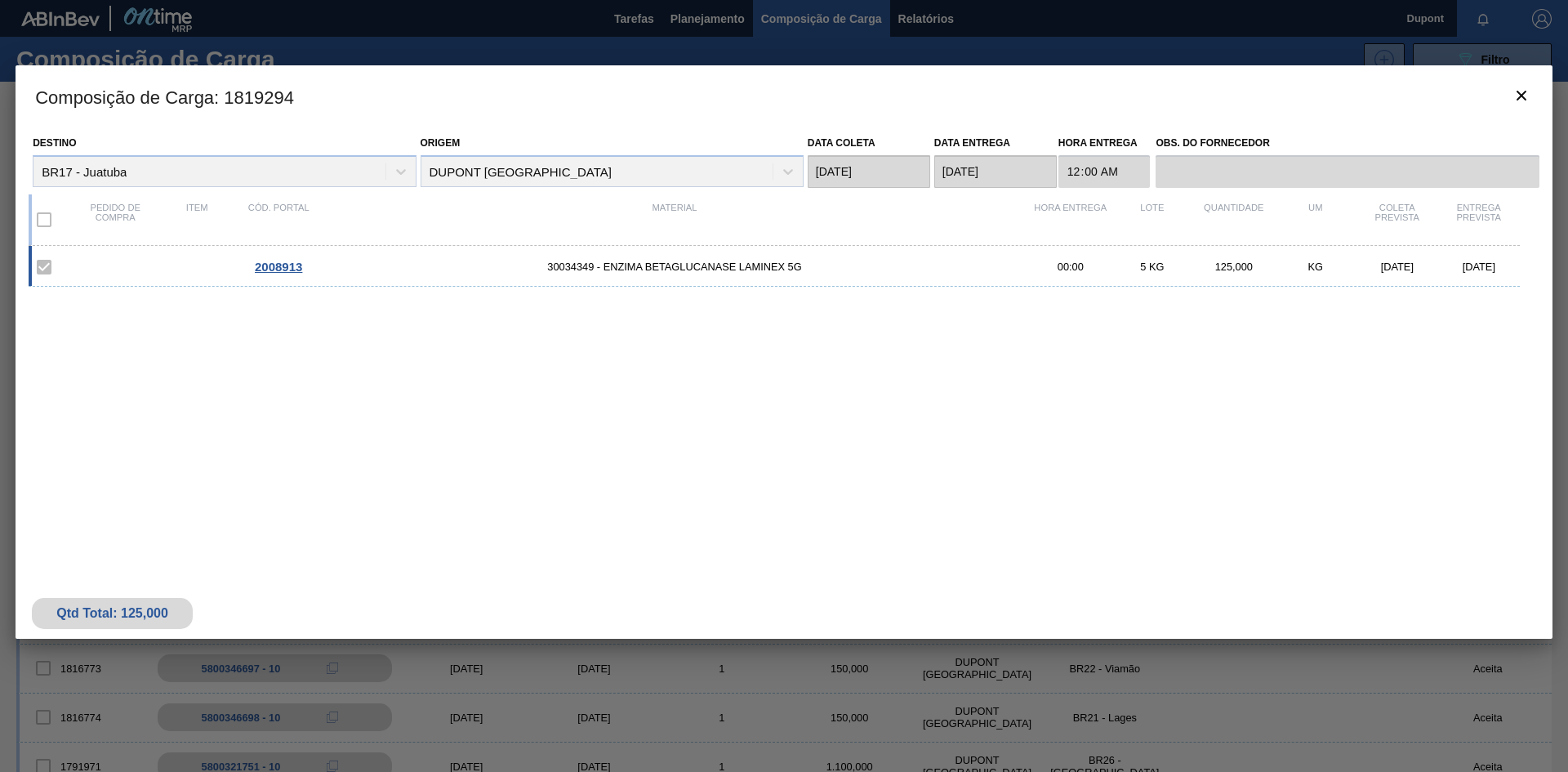
click at [285, 260] on span "2008913" at bounding box center [278, 266] width 47 height 14
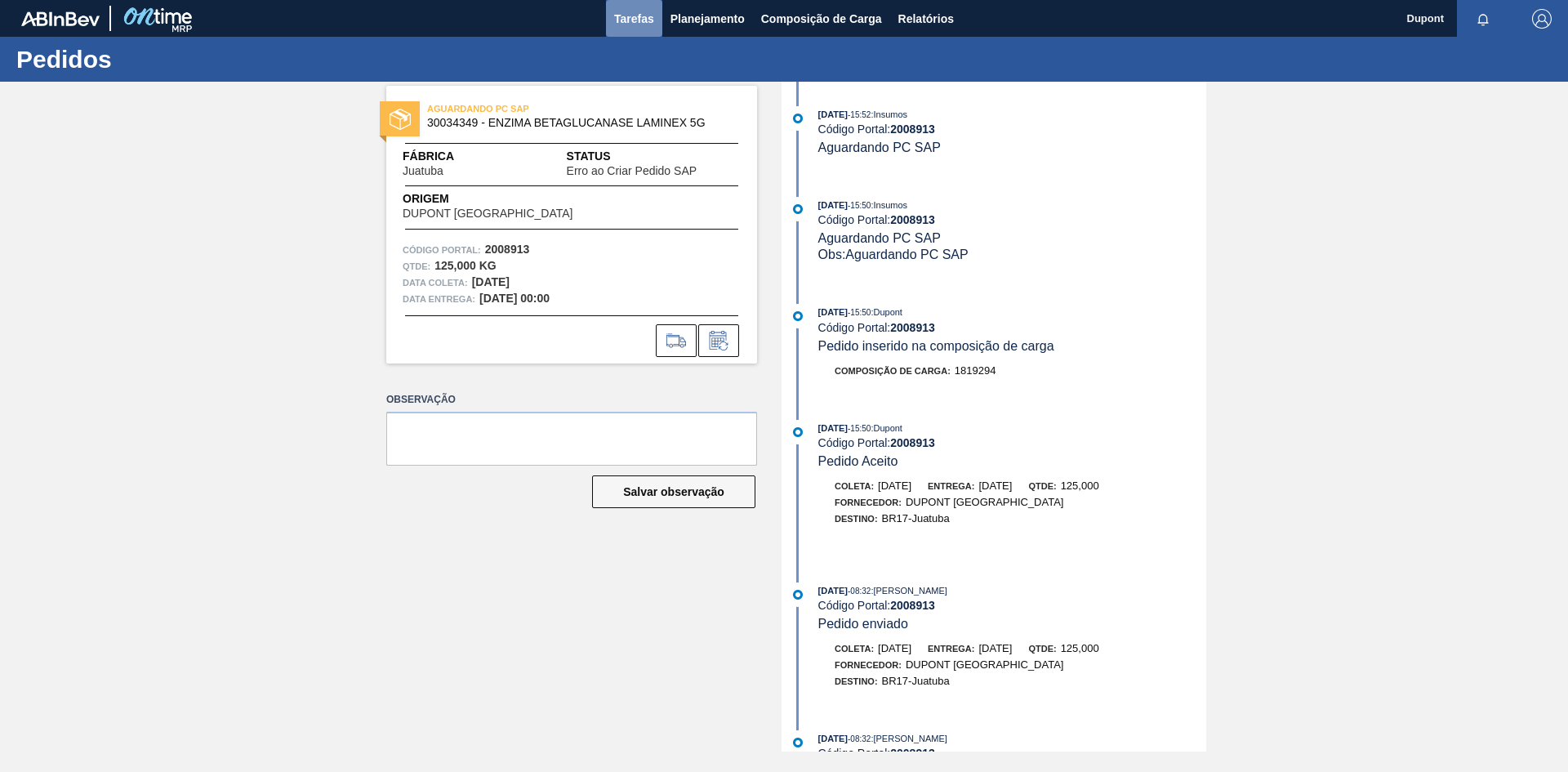
click at [632, 26] on span "Tarefas" at bounding box center [635, 19] width 40 height 20
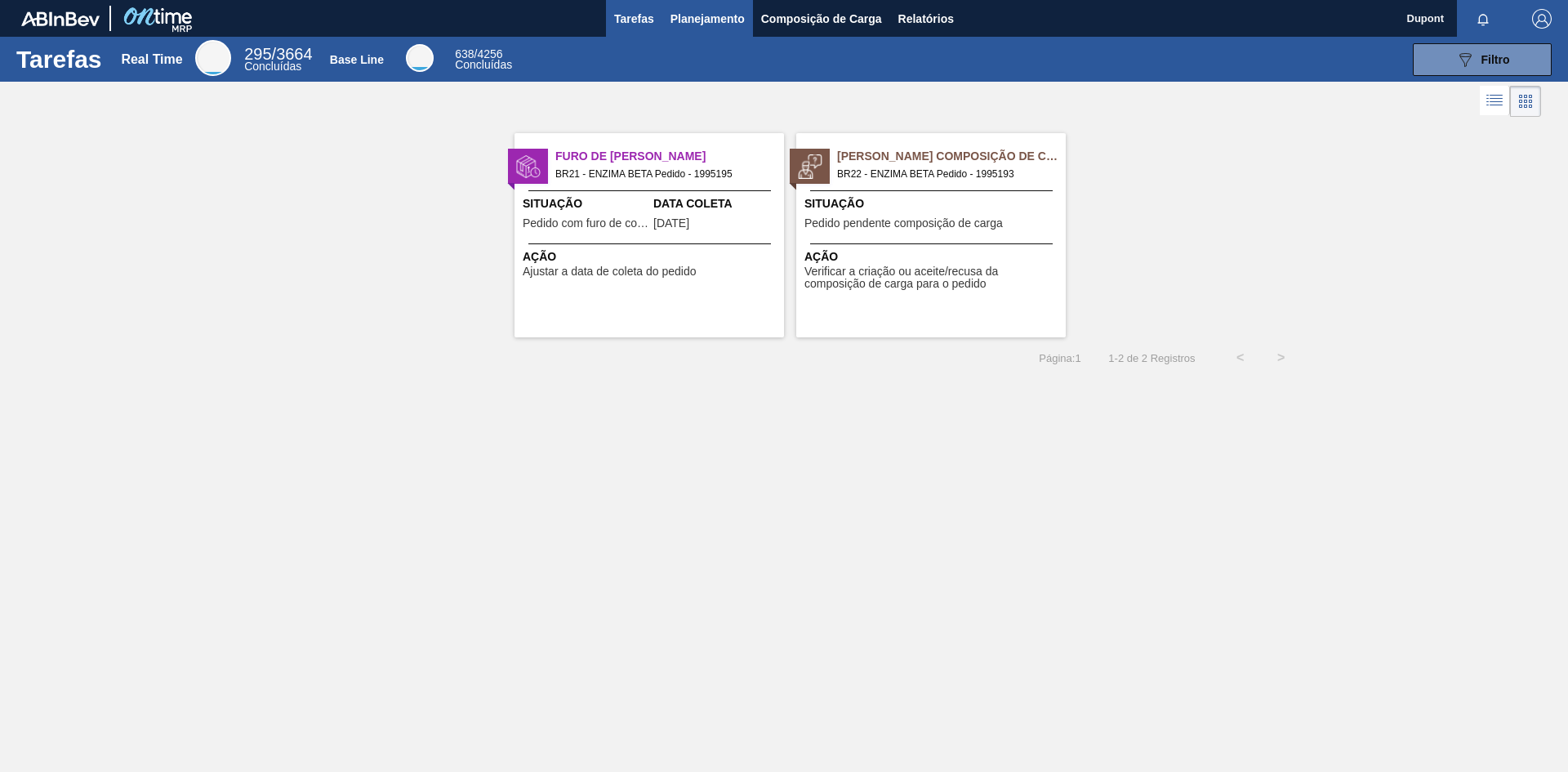
click at [720, 21] on span "Planejamento" at bounding box center [707, 19] width 74 height 20
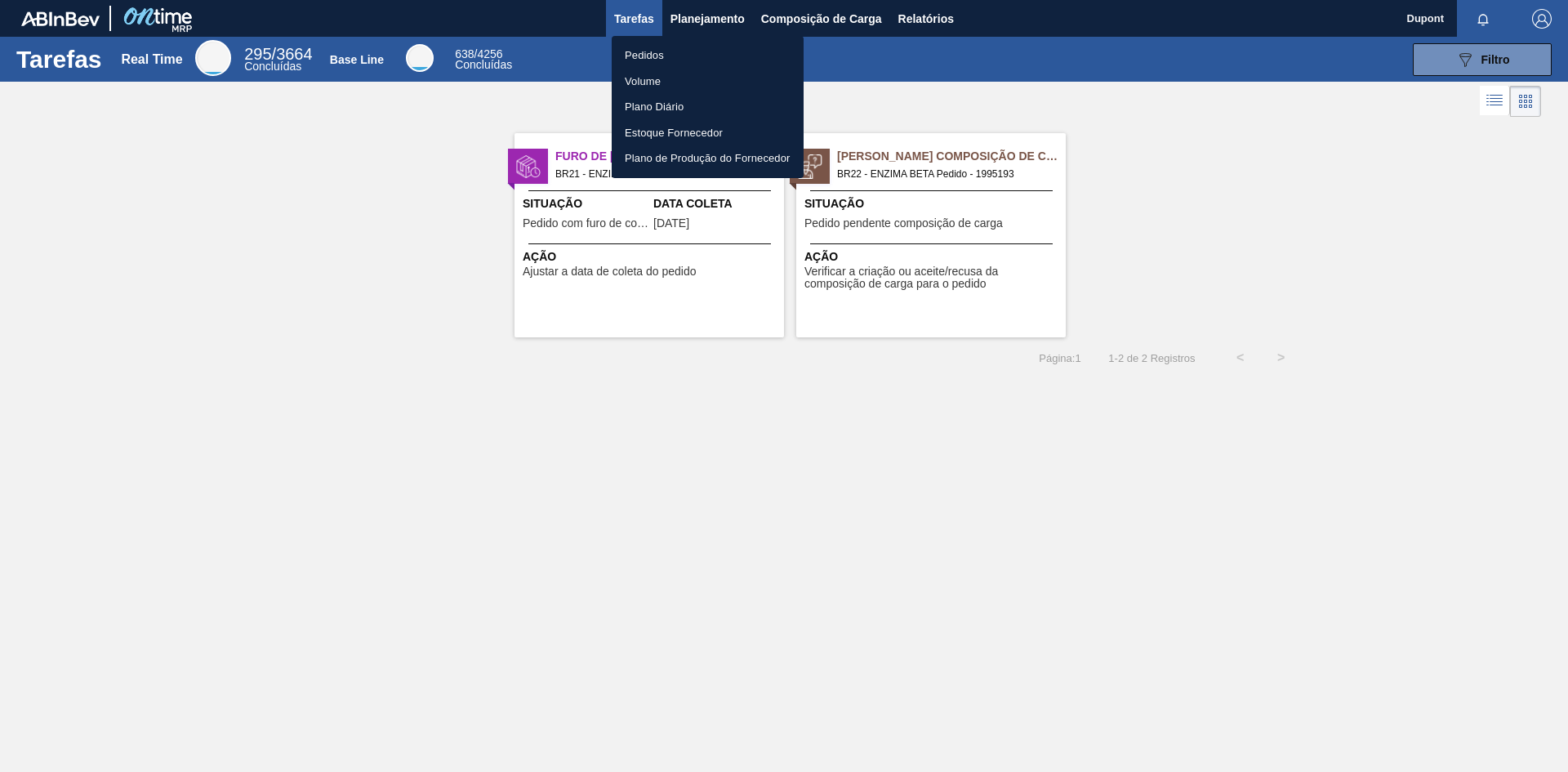
click at [815, 14] on div at bounding box center [784, 386] width 1568 height 772
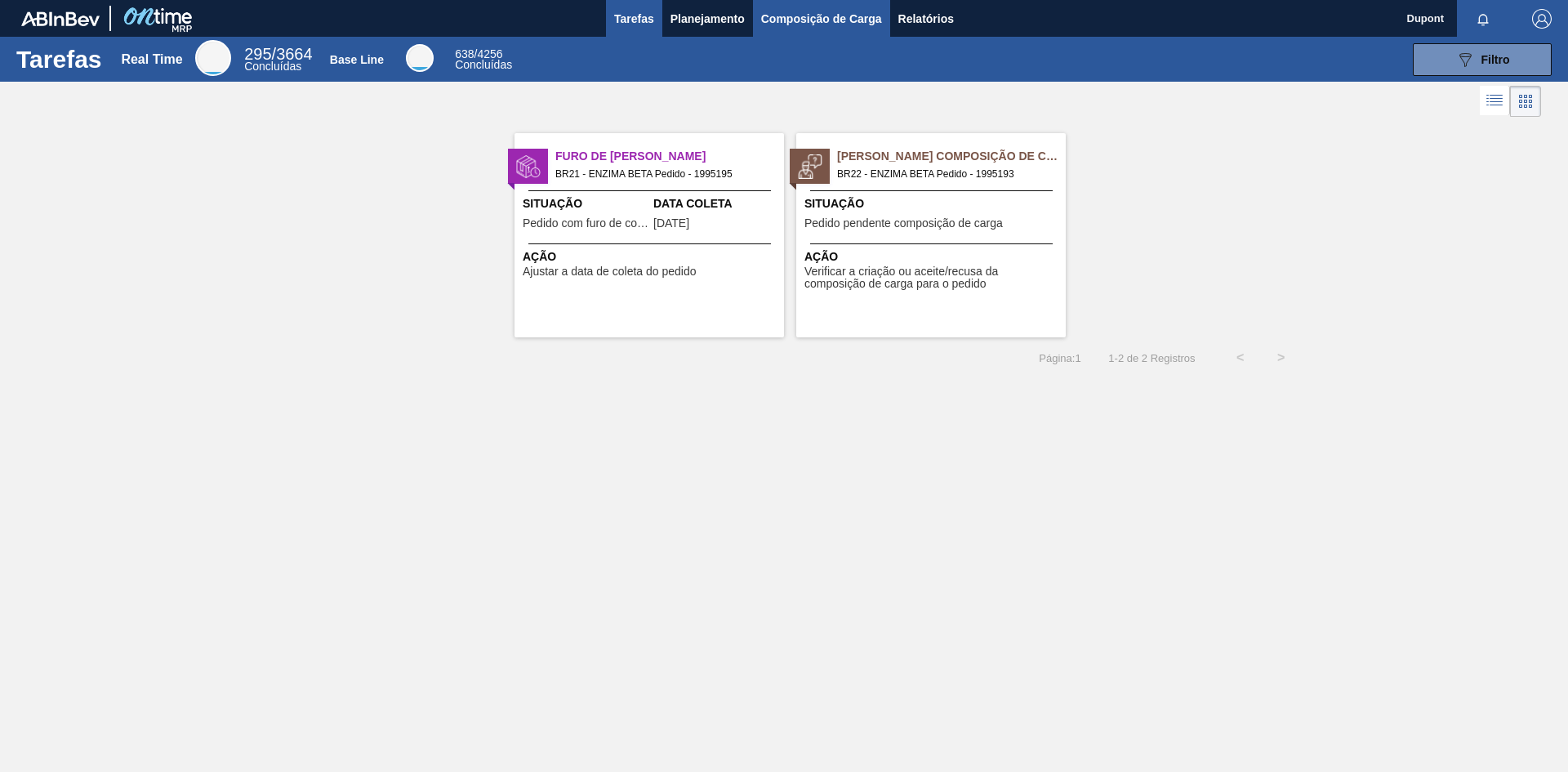
click at [819, 21] on span "Composição de Carga" at bounding box center [821, 19] width 121 height 20
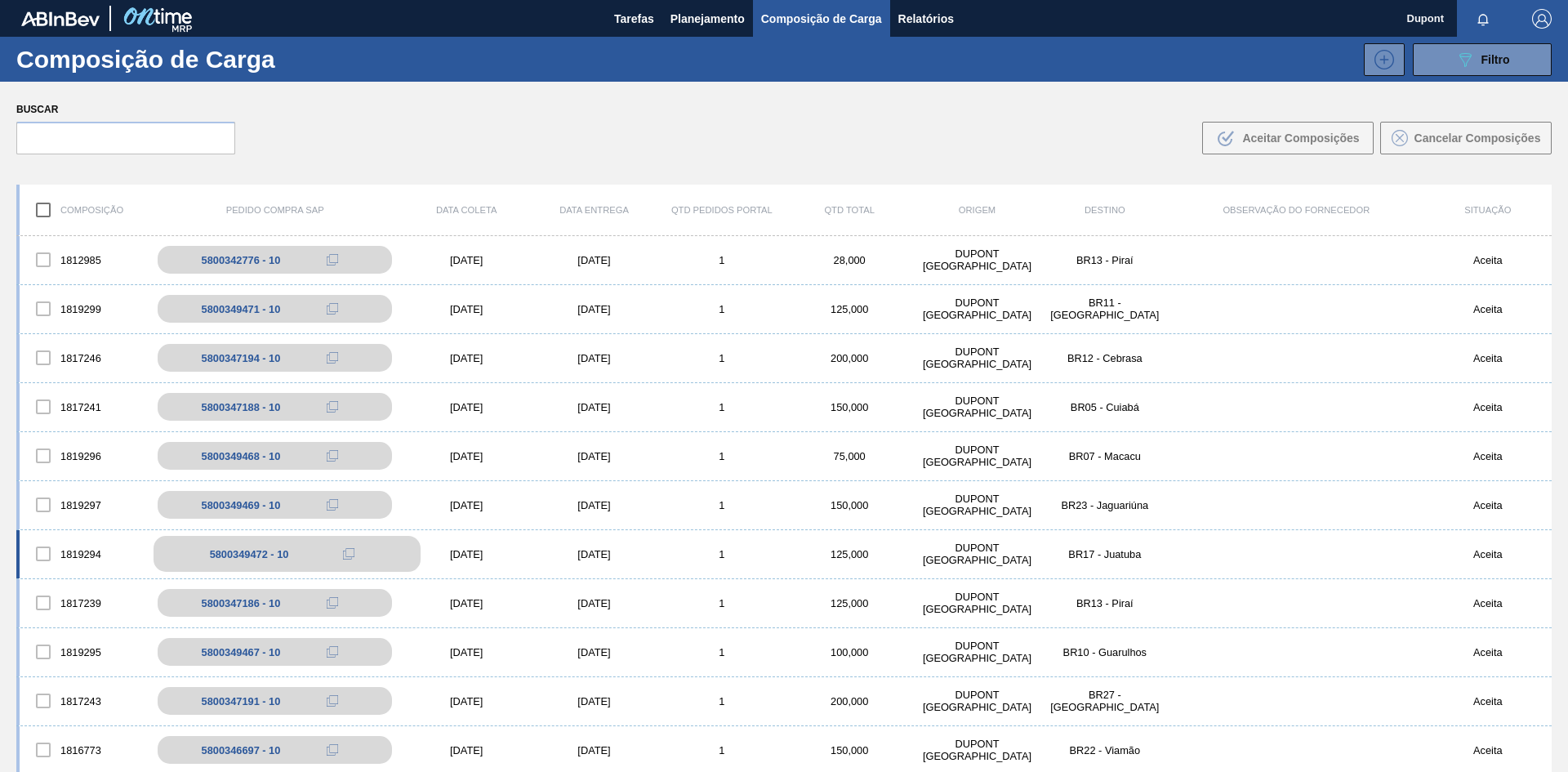
click at [348, 555] on icon at bounding box center [349, 554] width 12 height 12
click at [271, 548] on div "5800349472 - 10" at bounding box center [249, 554] width 79 height 12
click at [611, 556] on div "[DATE]" at bounding box center [594, 554] width 127 height 12
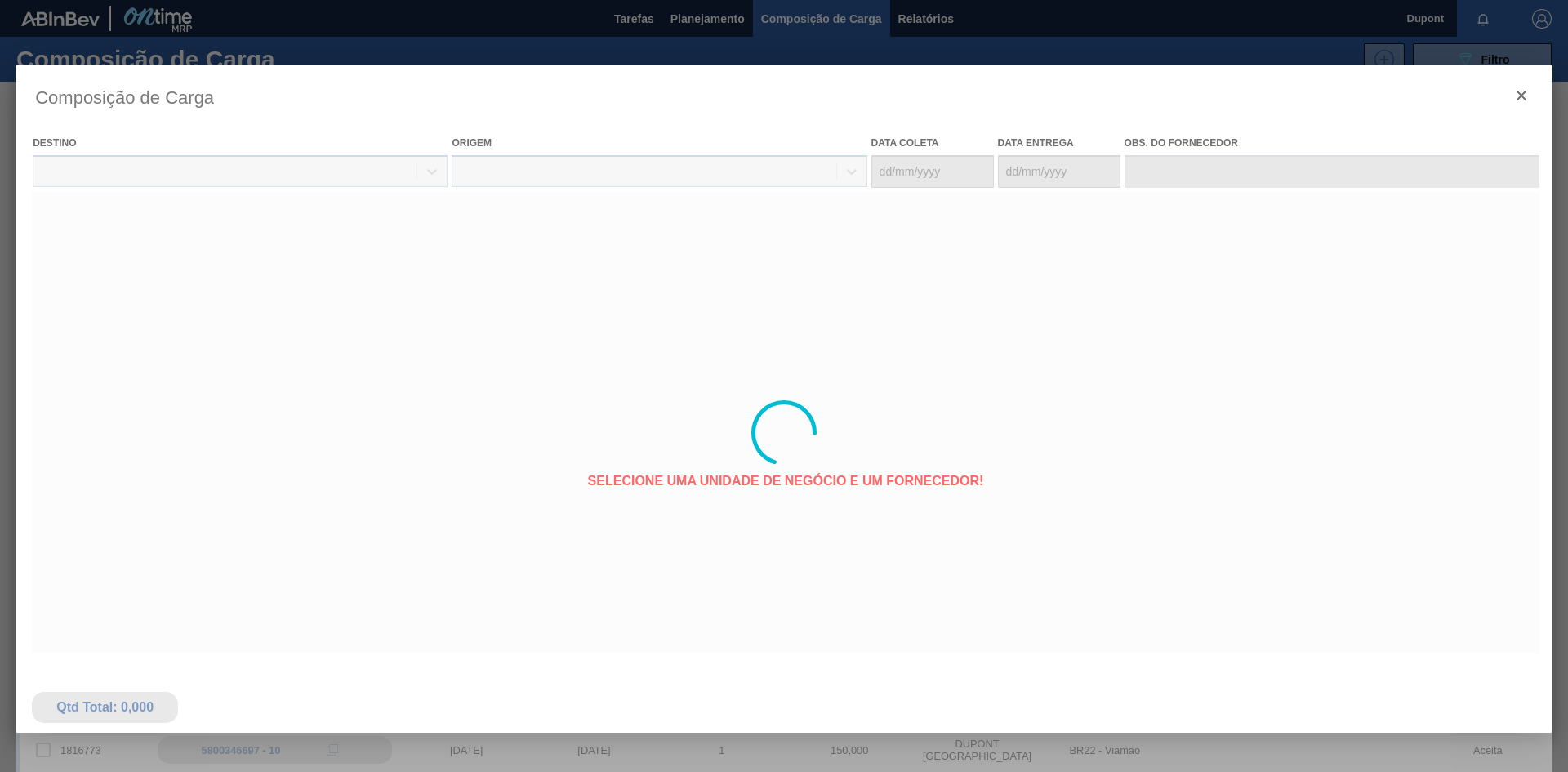
type coleta "[DATE]"
type entrega "[DATE]"
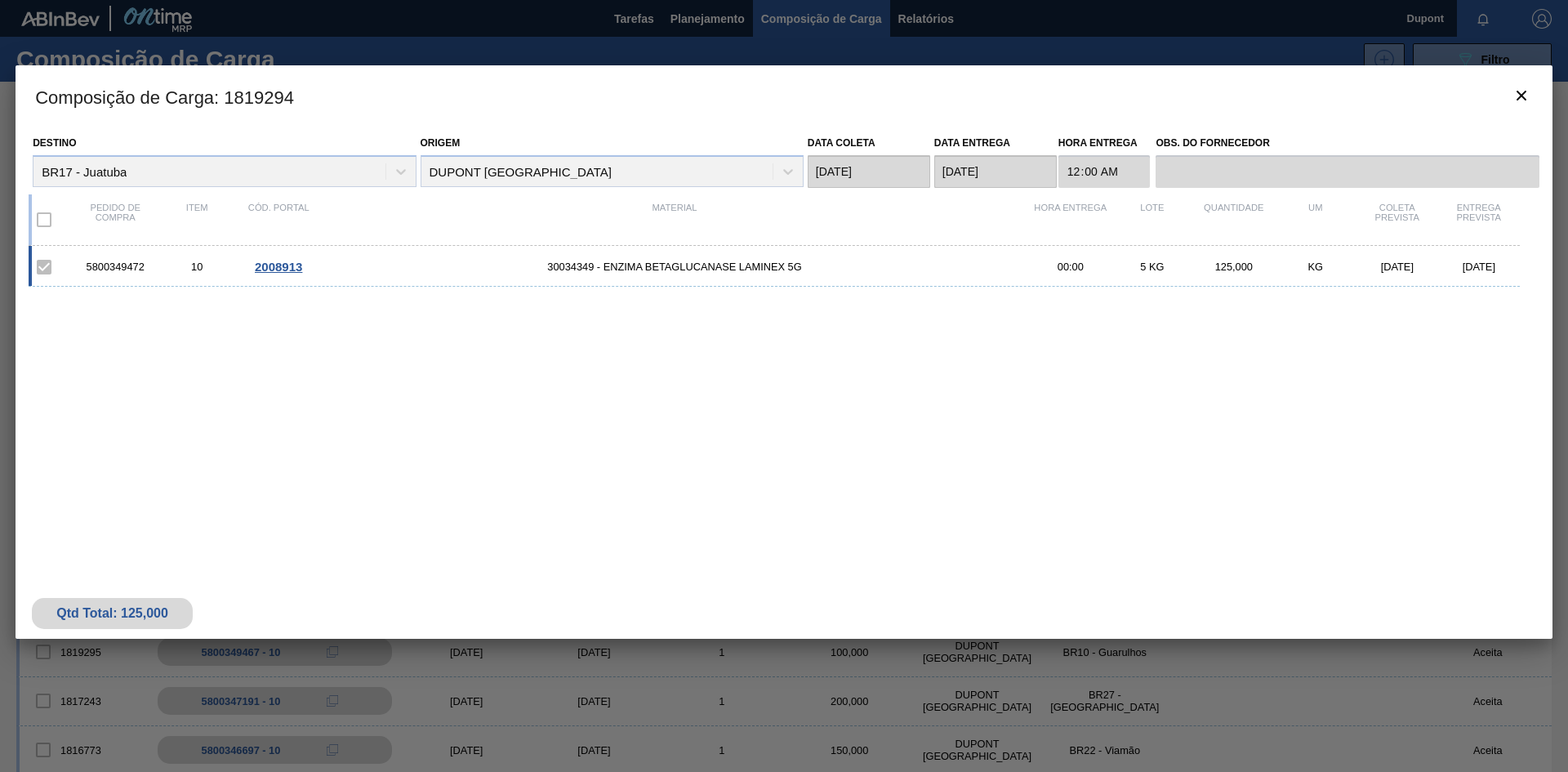
click at [276, 267] on span "2008913" at bounding box center [278, 266] width 47 height 14
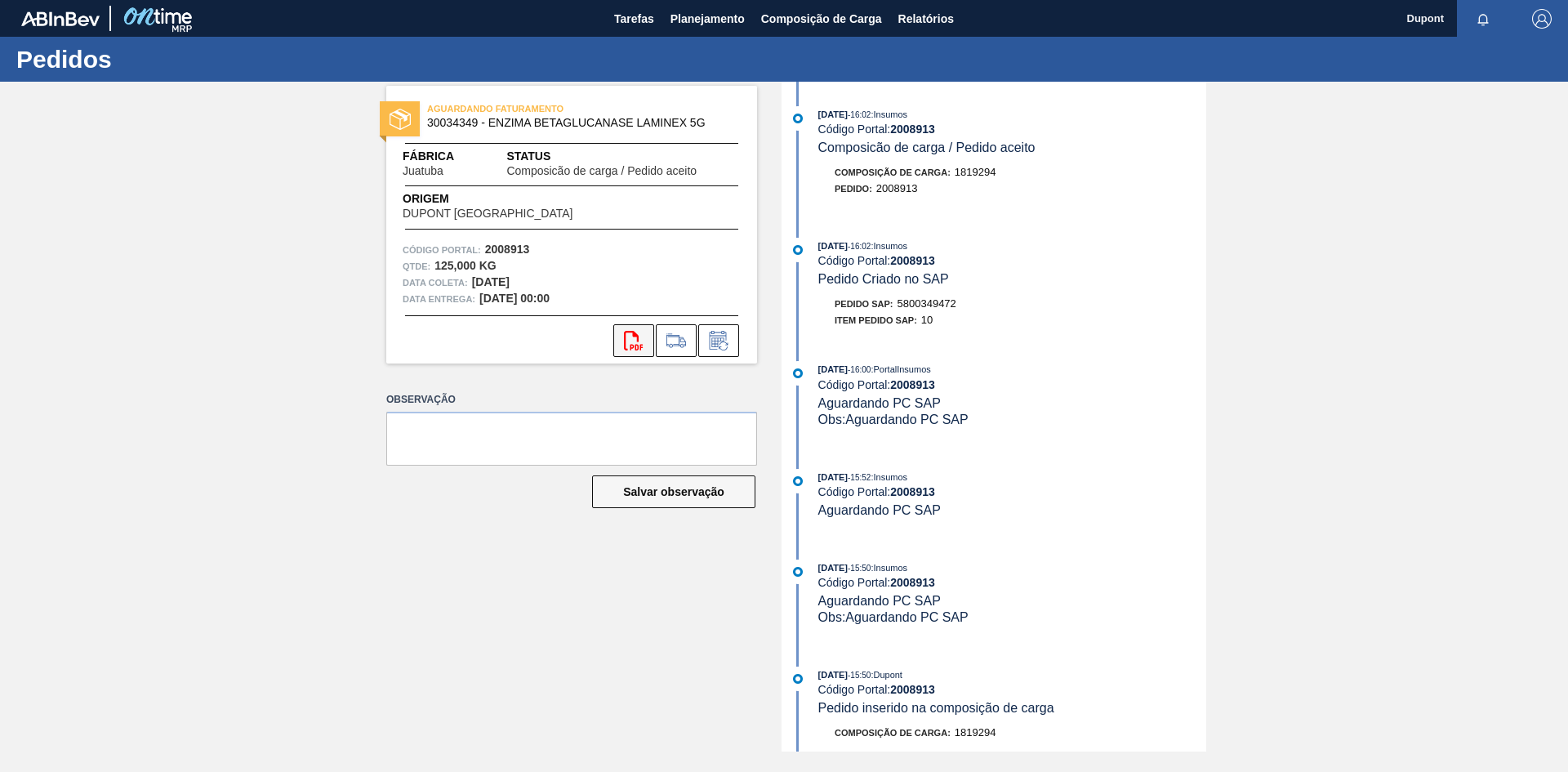
click at [634, 341] on icon "svg{fill:#ff0000}" at bounding box center [634, 341] width 20 height 20
